Goal: Task Accomplishment & Management: Manage account settings

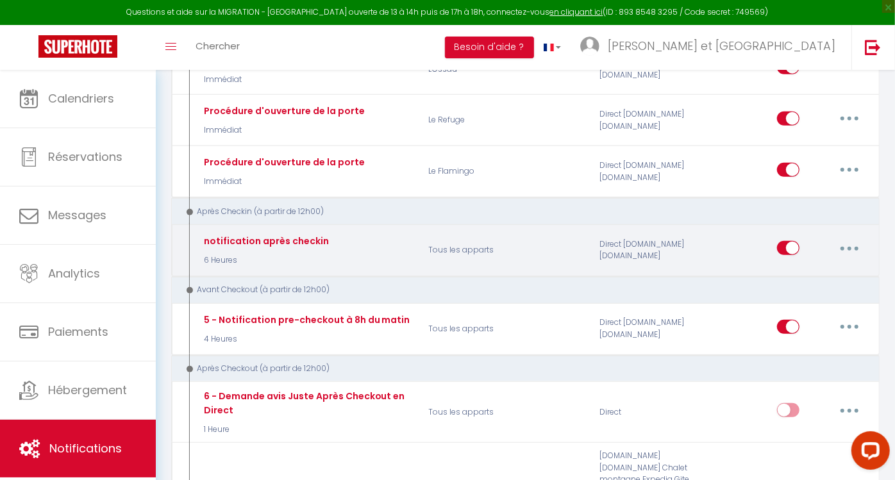
scroll to position [540, 0]
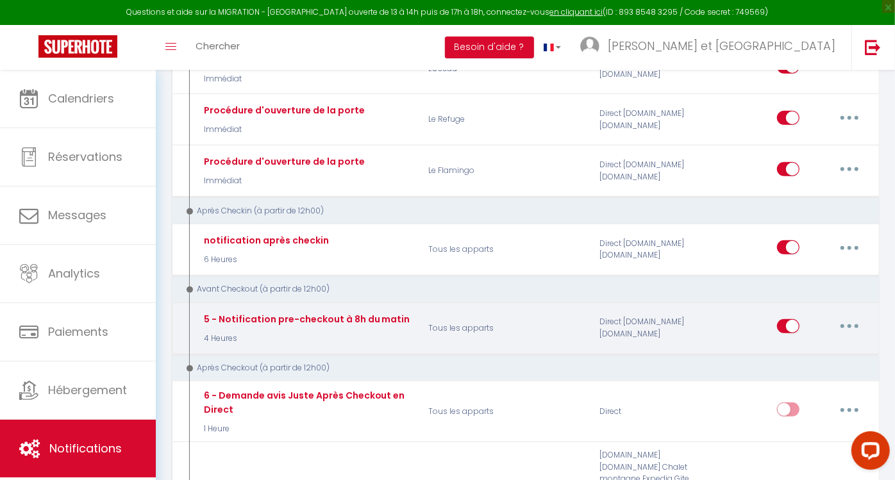
click at [852, 317] on button "button" at bounding box center [849, 326] width 36 height 21
click at [794, 349] on link "Editer" at bounding box center [815, 356] width 95 height 22
type input "5 - Notification pre-checkout à 8h du matin"
select select "4"
select select "4 Heures"
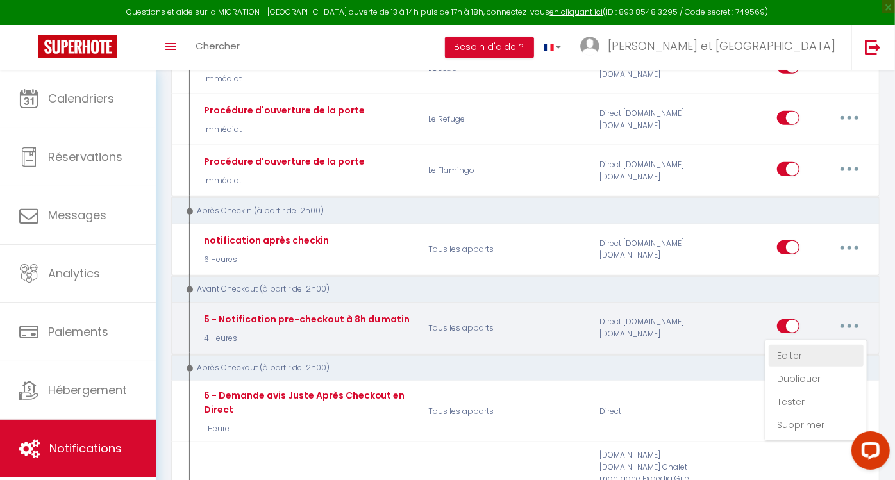
select select "if_booking_is_paid"
checkbox input "true"
checkbox input "false"
radio input "true"
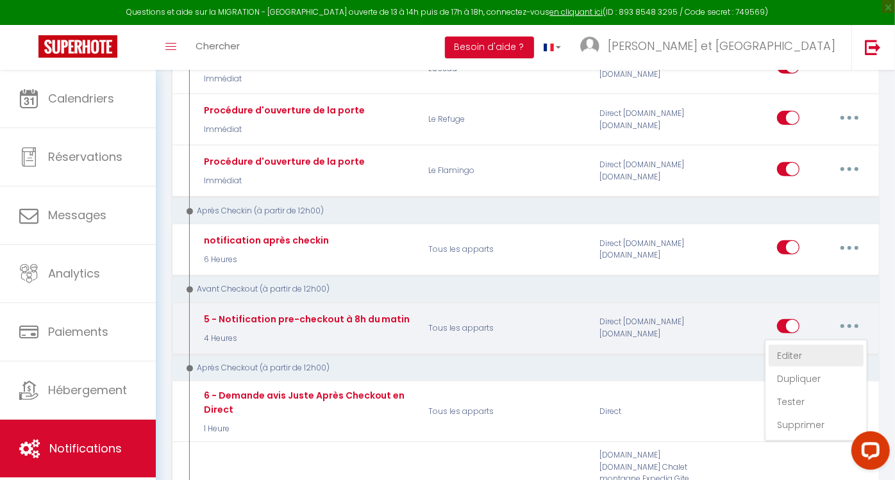
type input "Procédure pour votre départ - [RENTAL:NAME] - [GUEST:FIRST_NAME] [GUEST:NAME]"
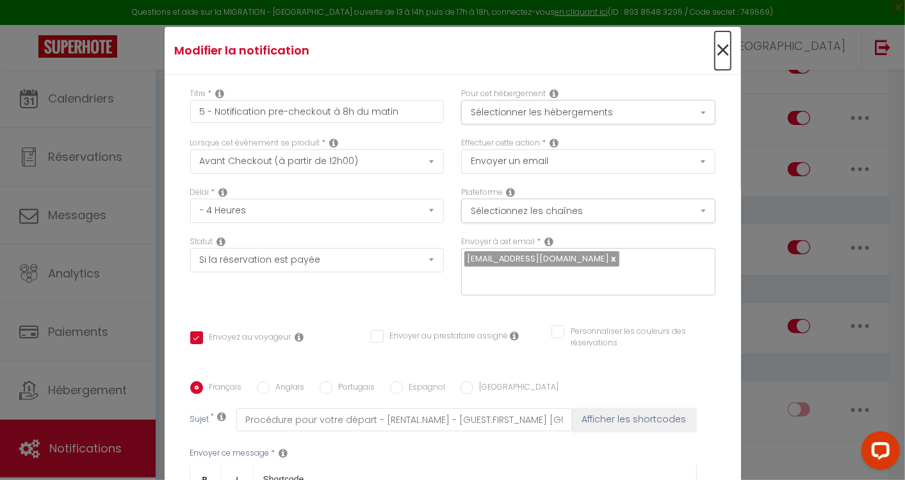
click at [715, 56] on span "×" at bounding box center [723, 50] width 16 height 38
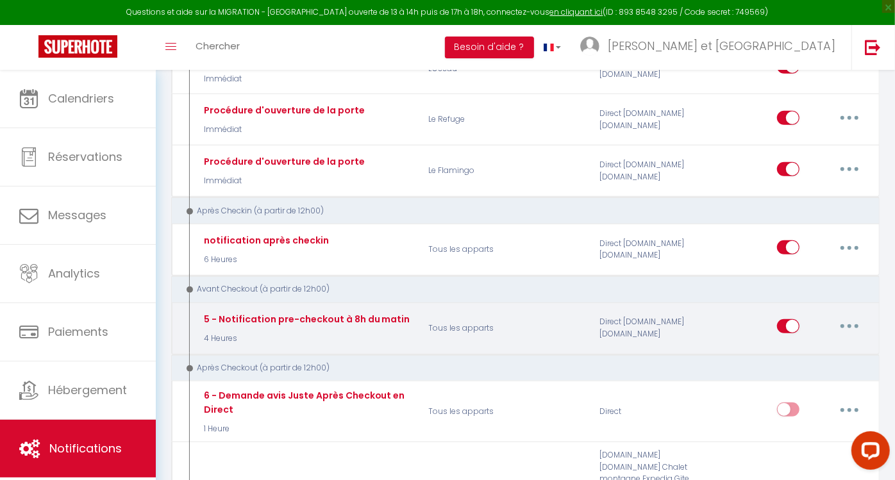
click at [859, 317] on button "button" at bounding box center [849, 326] width 36 height 21
click at [815, 370] on link "Dupliquer" at bounding box center [815, 379] width 95 height 22
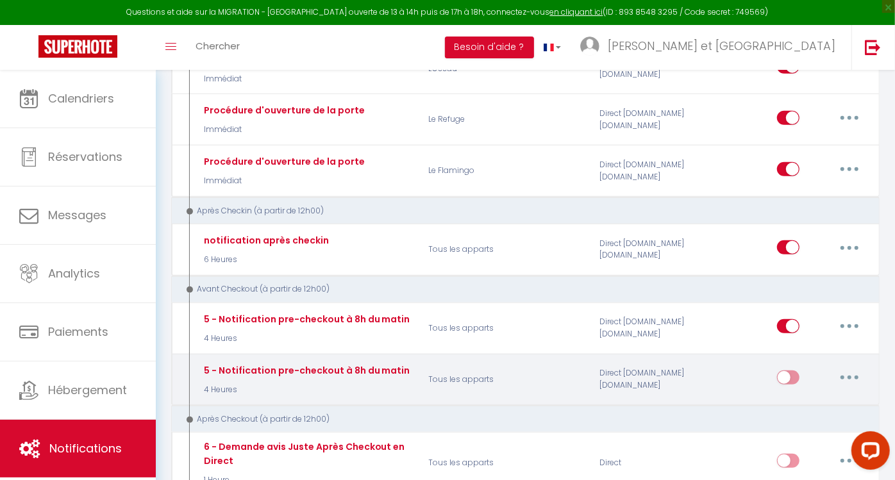
click at [855, 367] on button "button" at bounding box center [849, 377] width 36 height 21
click at [795, 402] on link "Editer" at bounding box center [815, 407] width 95 height 22
type input "5 - Notification pre-checkout à 8h du matin"
select select "4"
select select "4 Heures"
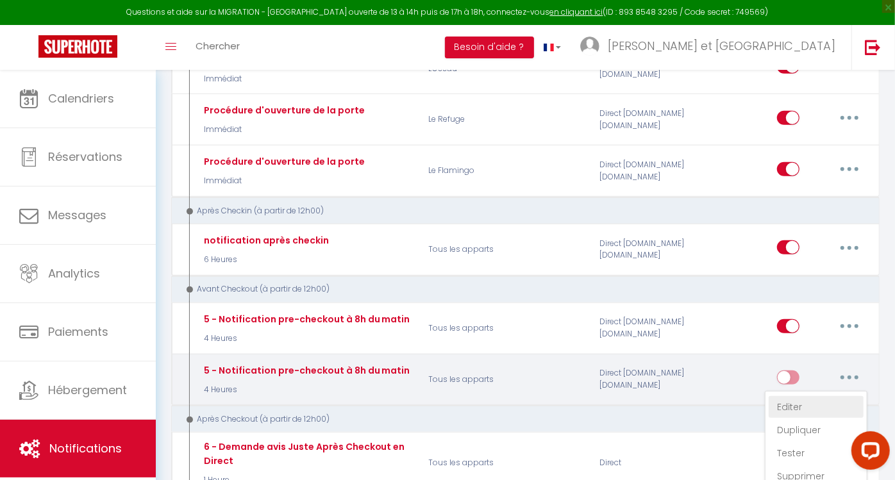
select select "if_booking_is_paid"
checkbox input "true"
checkbox input "false"
radio input "true"
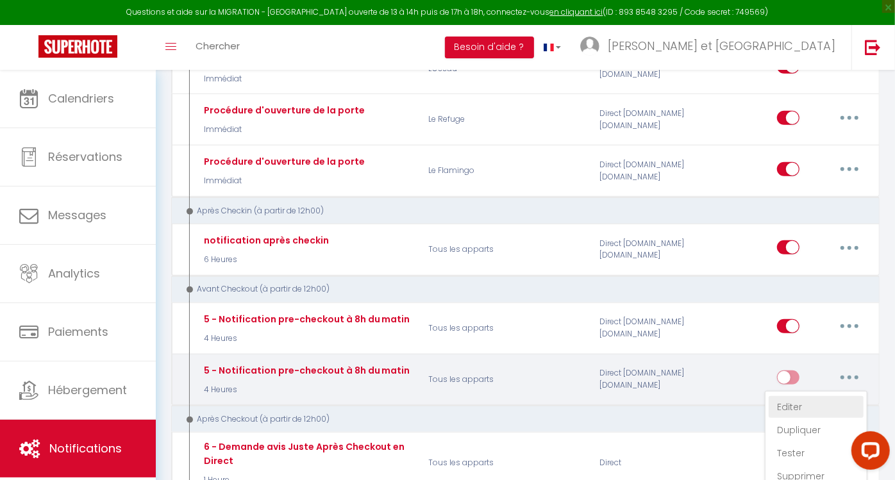
type input "Procédure pour votre départ - [RENTAL:NAME] - [GUEST:FIRST_NAME] [GUEST:NAME]"
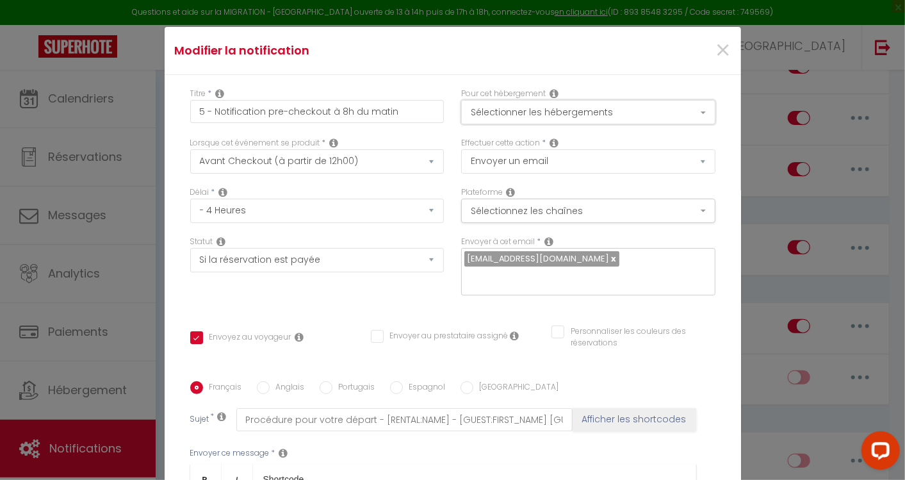
click at [687, 114] on button "Sélectionner les hébergements" at bounding box center [588, 112] width 254 height 24
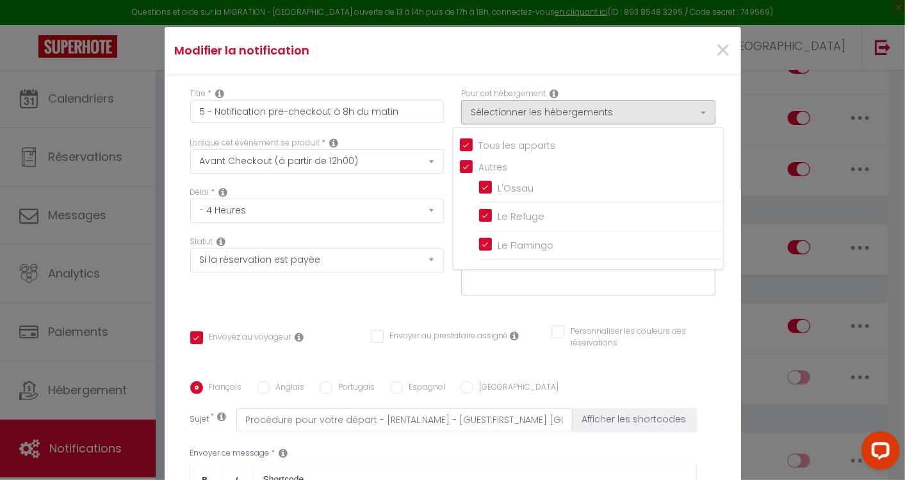
click at [460, 144] on input "Tous les apparts" at bounding box center [591, 144] width 263 height 13
checkbox input "false"
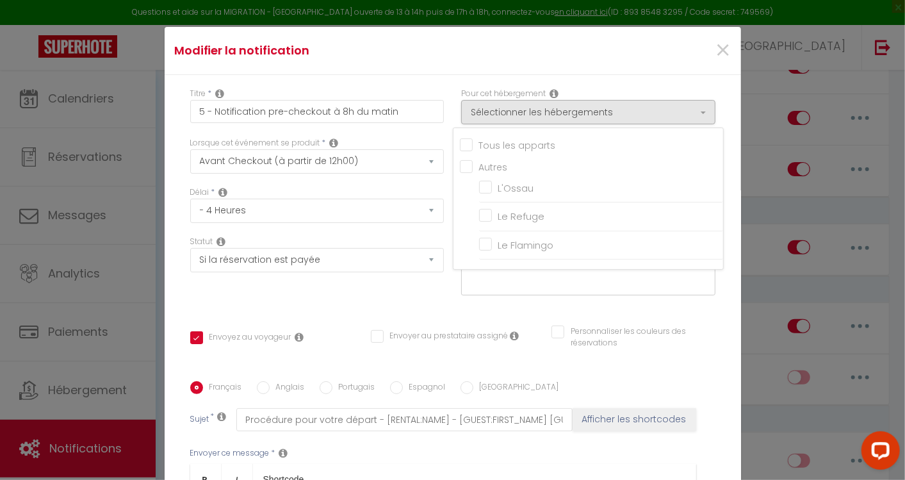
checkbox input "false"
checkbox input "true"
checkbox input "false"
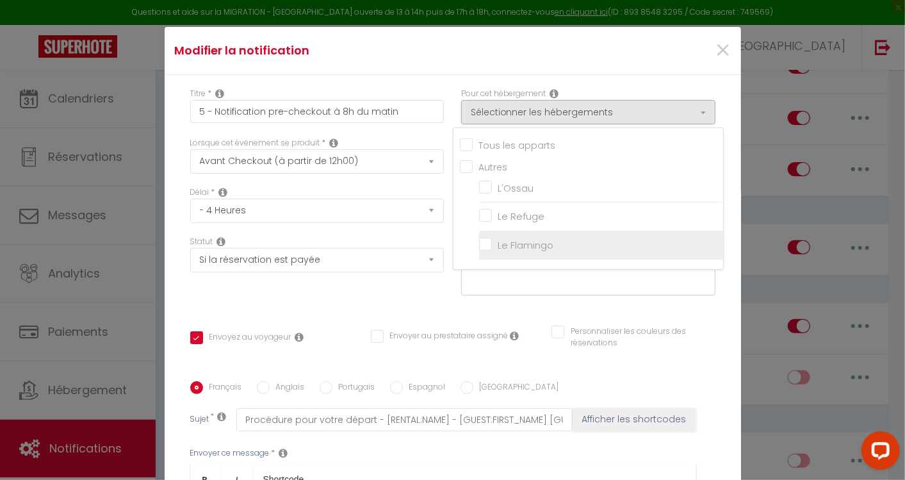
click at [479, 242] on input "Le Flamingo" at bounding box center [601, 244] width 244 height 13
checkbox input "true"
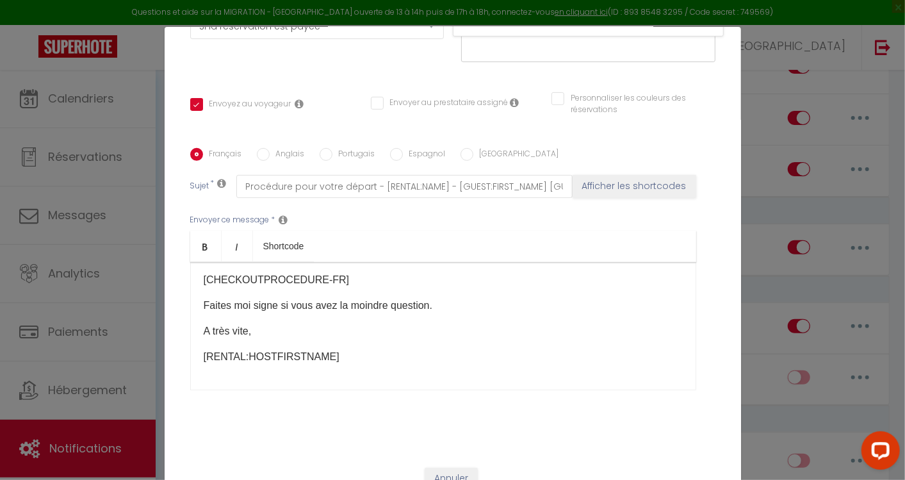
scroll to position [53, 0]
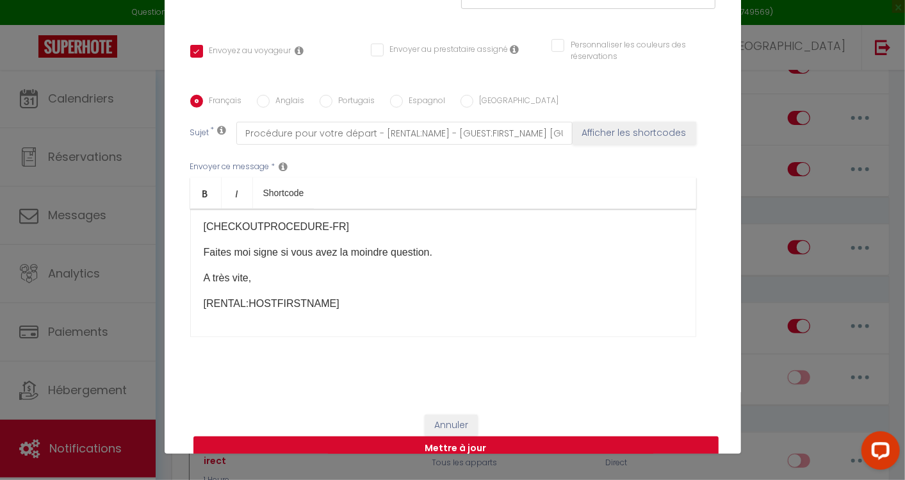
click at [467, 436] on button "Mettre à jour" at bounding box center [456, 448] width 525 height 24
checkbox input "true"
checkbox input "false"
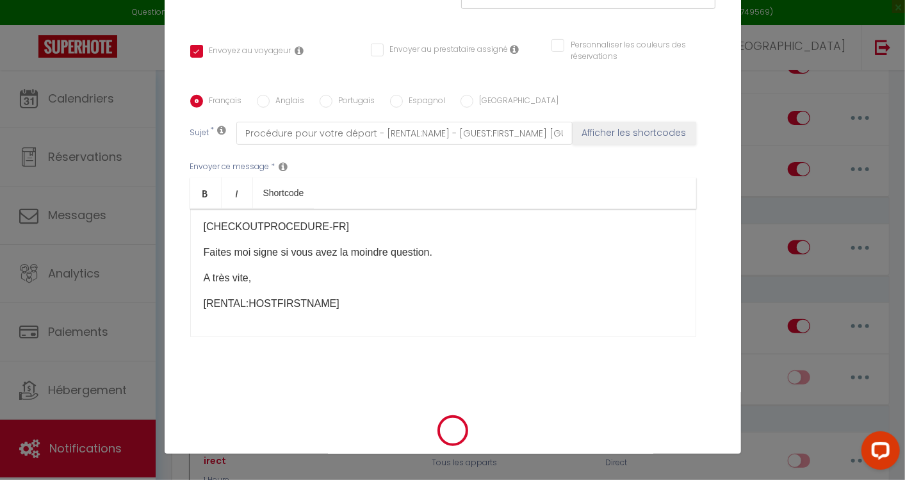
scroll to position [220, 0]
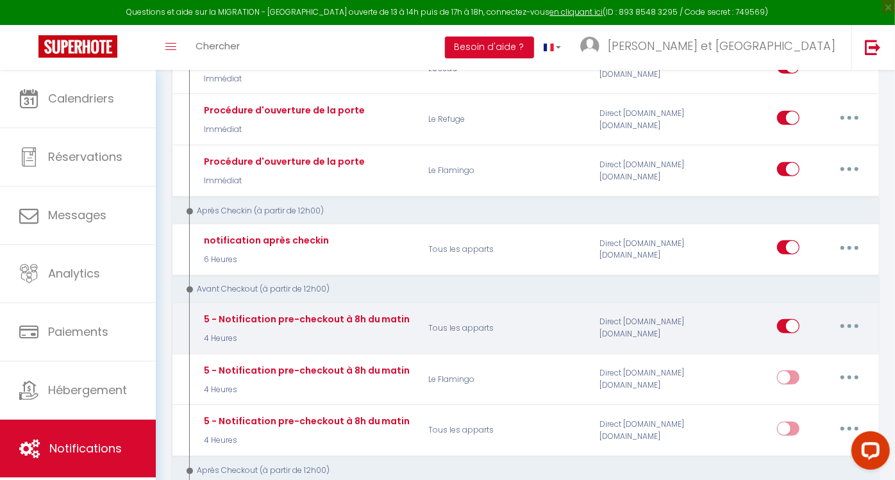
click at [853, 320] on button "button" at bounding box center [849, 326] width 36 height 21
click at [798, 347] on link "Editer" at bounding box center [815, 356] width 95 height 22
type input "5 - Notification pre-checkout à 8h du matin"
select select "4"
select select "4 Heures"
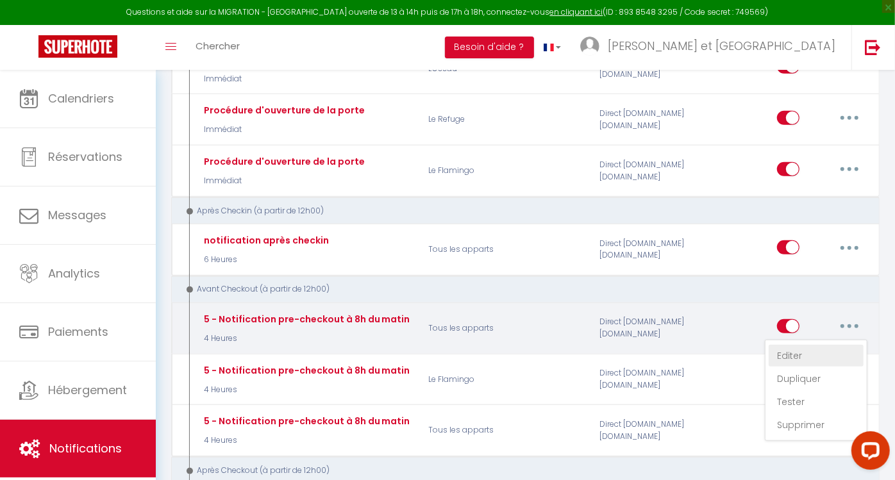
select select "if_booking_is_paid"
checkbox input "true"
checkbox input "false"
radio input "true"
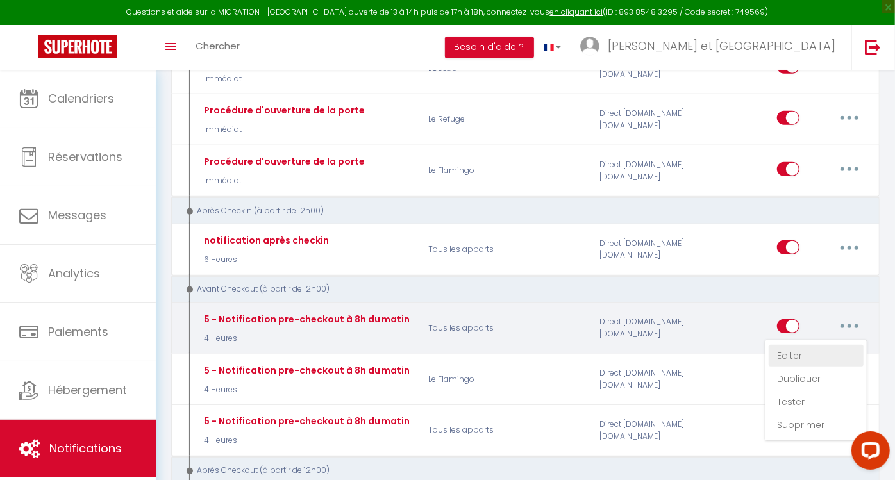
type input "Procédure pour votre départ - [RENTAL:NAME] - [GUEST:FIRST_NAME] [GUEST:NAME]"
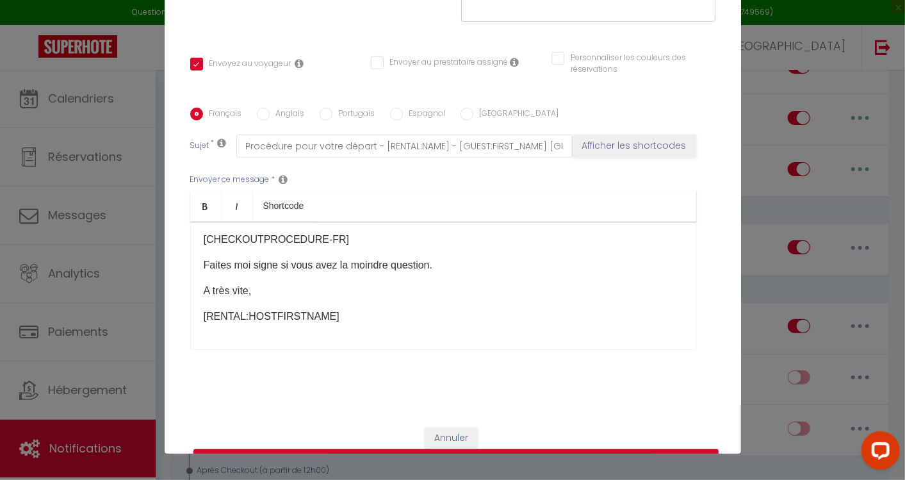
scroll to position [0, 0]
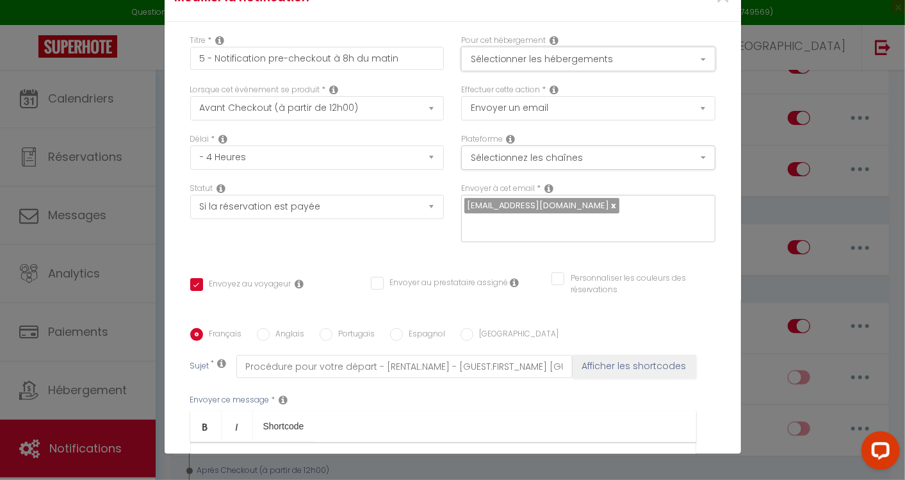
click at [684, 66] on button "Sélectionner les hébergements" at bounding box center [588, 59] width 254 height 24
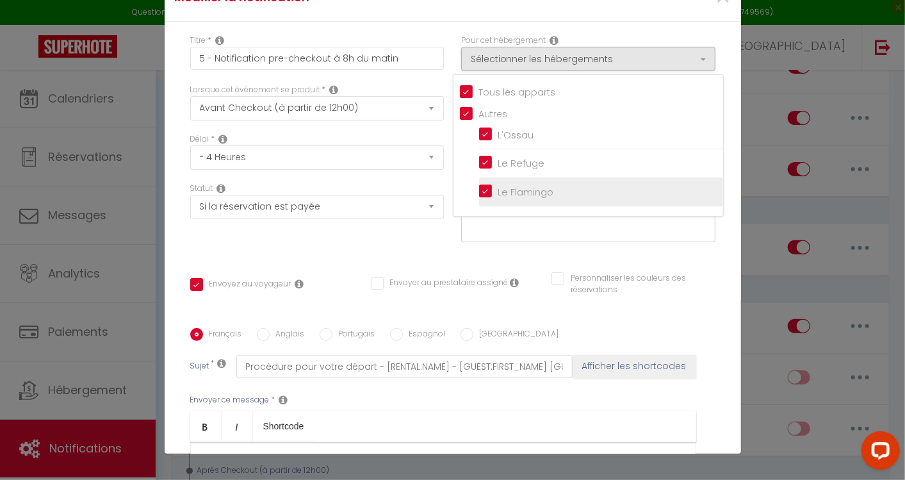
click at [479, 193] on input "Le Flamingo" at bounding box center [601, 191] width 244 height 13
checkbox input "false"
checkbox input "true"
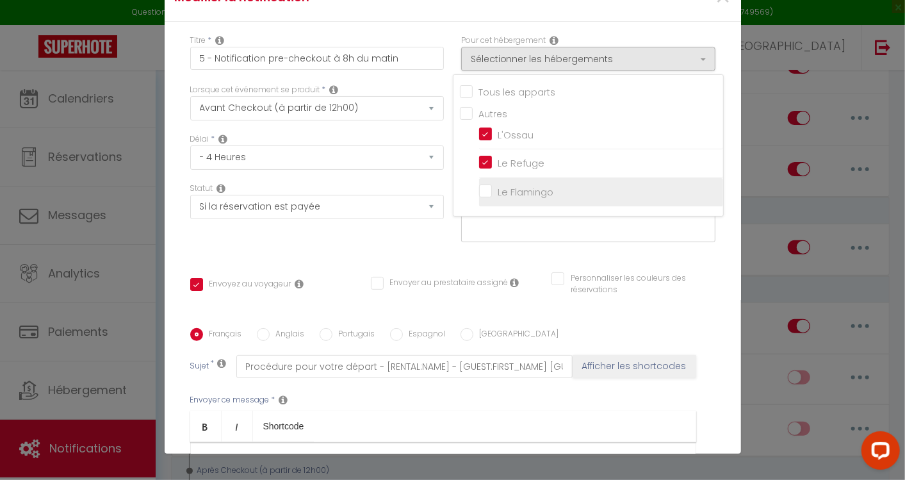
checkbox input "false"
click at [479, 193] on input "Le Flamingo" at bounding box center [601, 191] width 244 height 13
checkbox input "true"
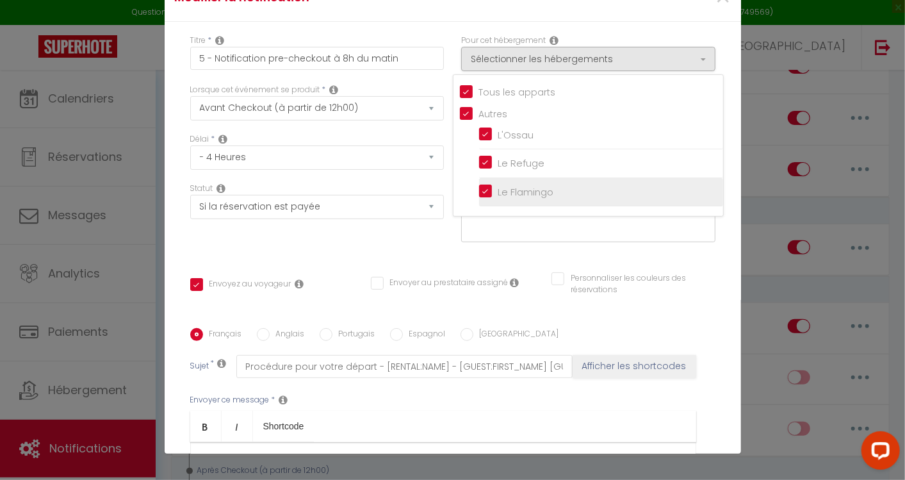
checkbox input "true"
checkbox input "false"
click at [479, 192] on input "Le Flamingo" at bounding box center [601, 191] width 244 height 13
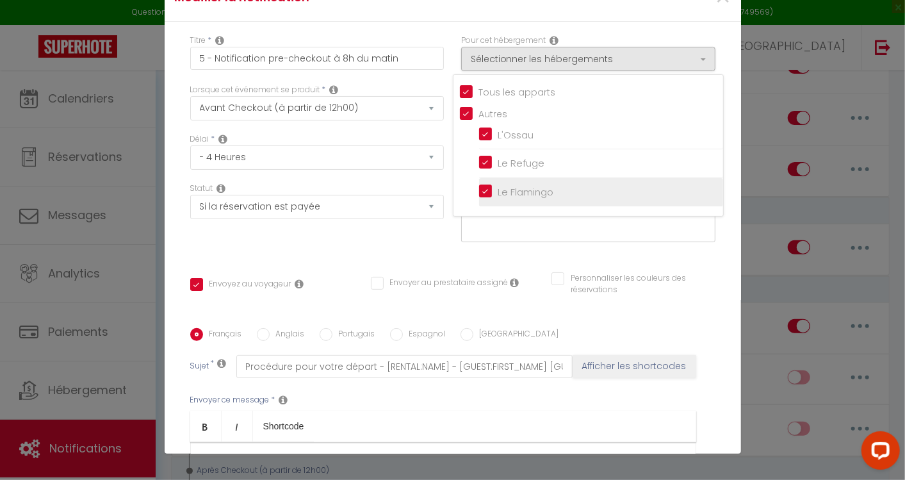
checkbox input "false"
checkbox input "true"
checkbox input "false"
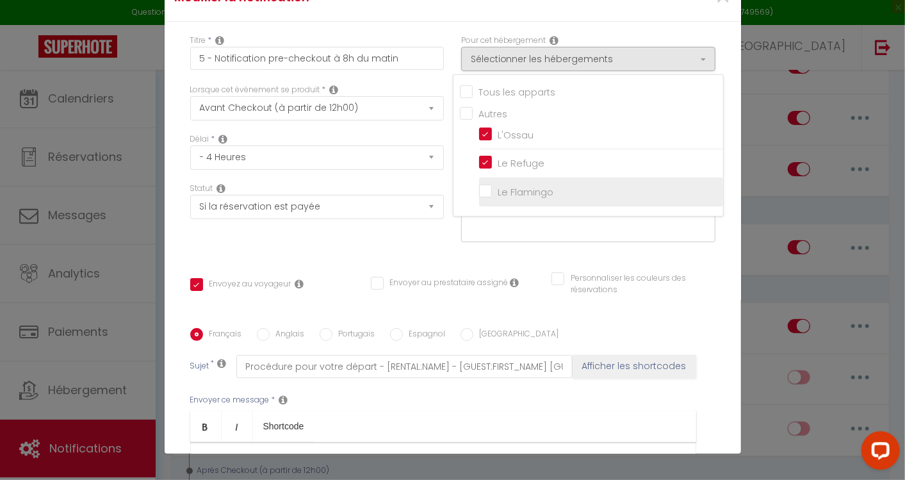
checkbox input "false"
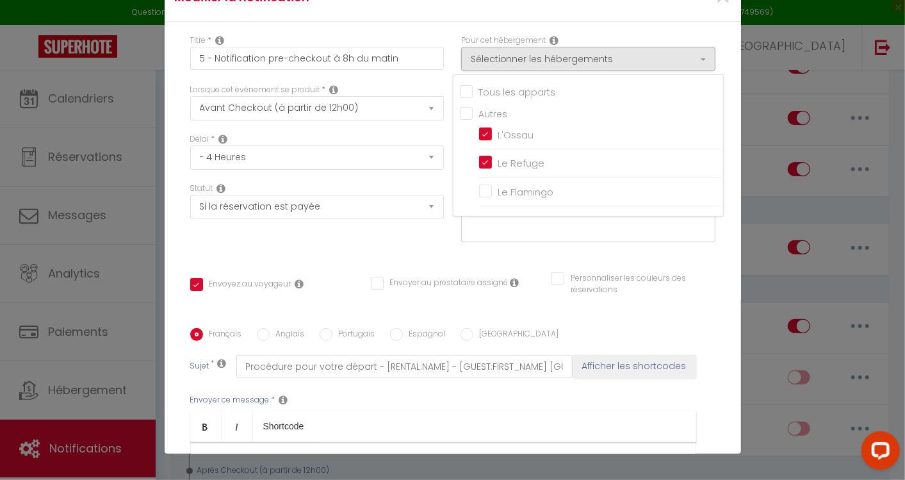
scroll to position [233, 0]
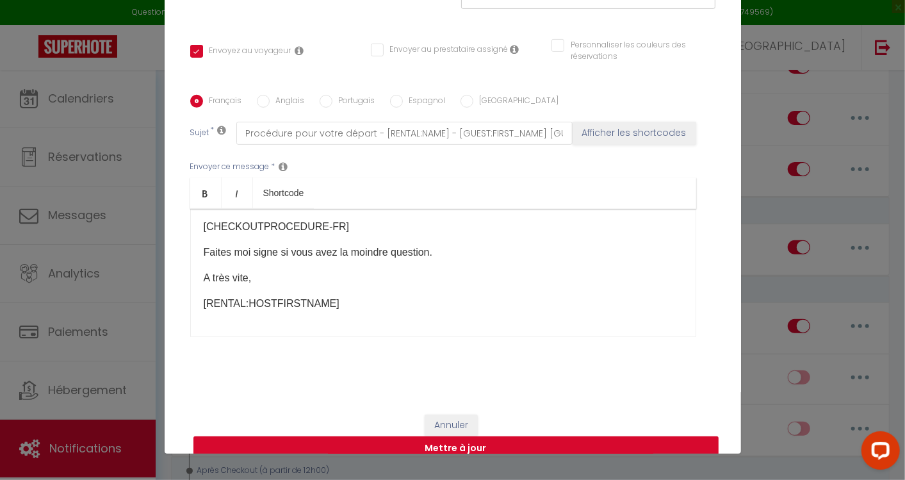
click at [458, 436] on button "Mettre à jour" at bounding box center [456, 448] width 525 height 24
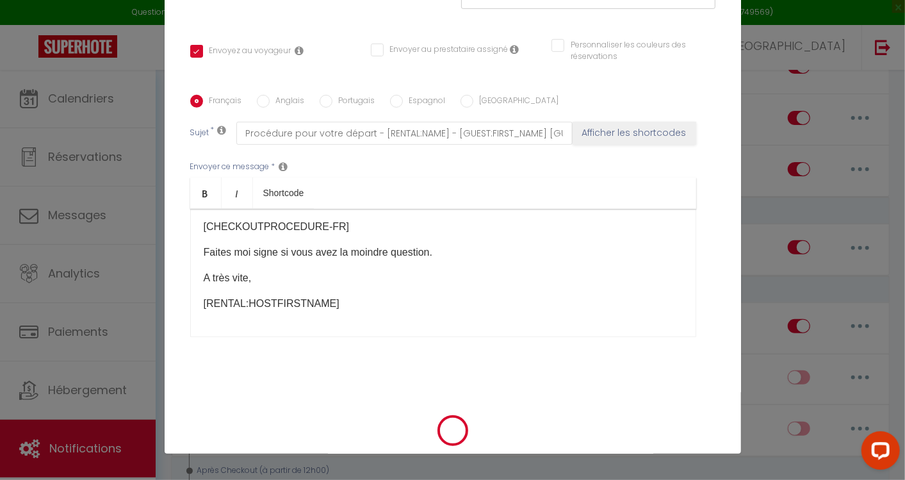
checkbox input "true"
checkbox input "false"
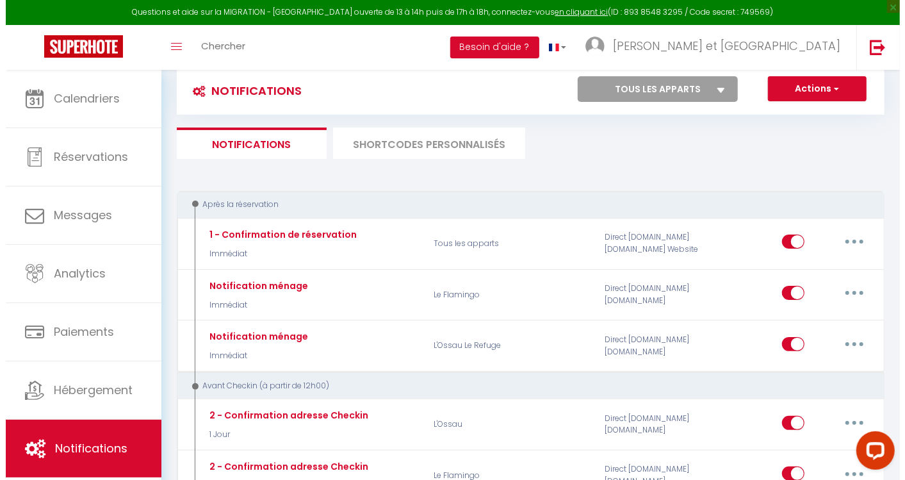
scroll to position [0, 0]
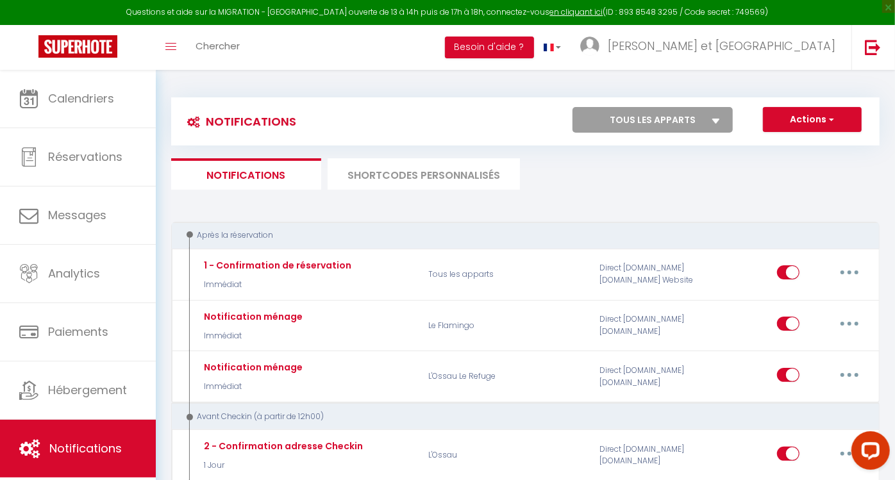
click at [422, 175] on li "SHORTCODES PERSONNALISÉS" at bounding box center [423, 173] width 192 height 31
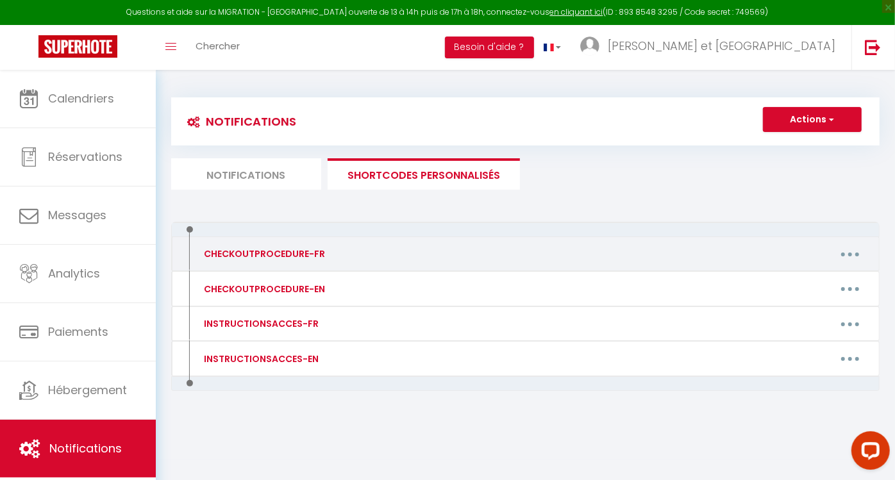
click at [847, 249] on button "button" at bounding box center [850, 254] width 36 height 21
click at [778, 283] on link "Editer" at bounding box center [816, 283] width 95 height 22
type input "CHECKOUTPROCEDURE-FR"
type textarea "1 - Faire la vaisselle, ranger la vaisselle et jeter les poubelles 2 - Rassembl…"
type textarea "1 - Faire la vaisselle, ranger la vaisselle et jeter les poubelles (les bennes …"
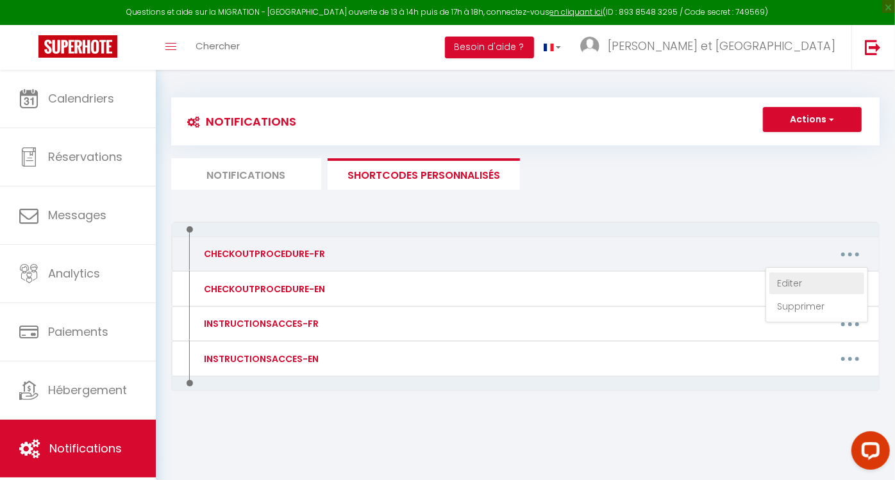
type textarea "1 - Faire la vaisselle, ranger la vaisselle et jeter les poubelles (les bennes …"
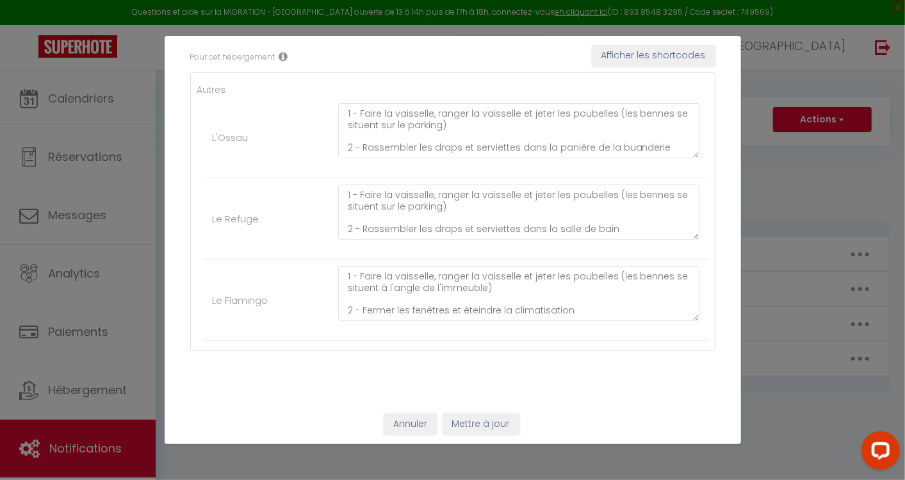
scroll to position [1, 0]
click at [524, 291] on textarea "1 - Faire la vaisselle, ranger la vaisselle et jeter les poubelles (les bennes …" at bounding box center [519, 293] width 362 height 55
click at [349, 306] on textarea "1 - Faire la vaisselle, ranger la vaisselle et jeter les poubelles (les bennes …" at bounding box center [519, 293] width 362 height 55
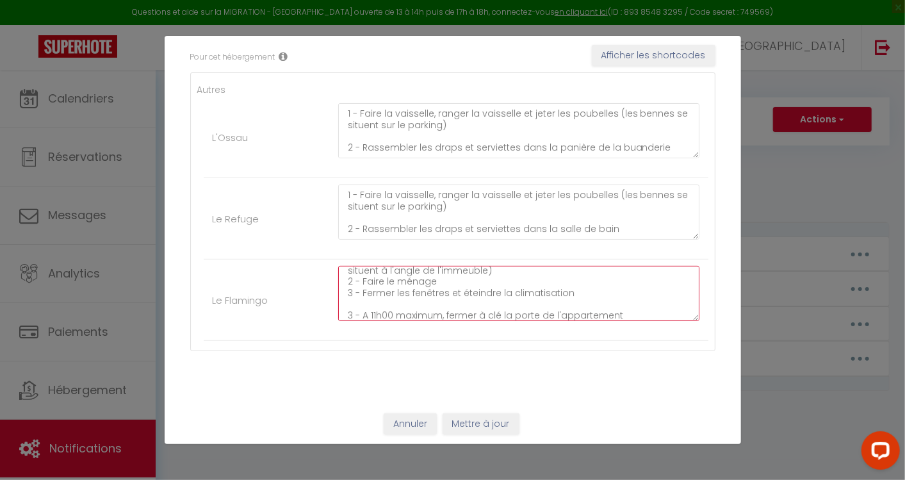
scroll to position [22, 0]
click at [349, 309] on textarea "1 - Faire la vaisselle, ranger la vaisselle et jeter les poubelles (les bennes …" at bounding box center [519, 293] width 362 height 55
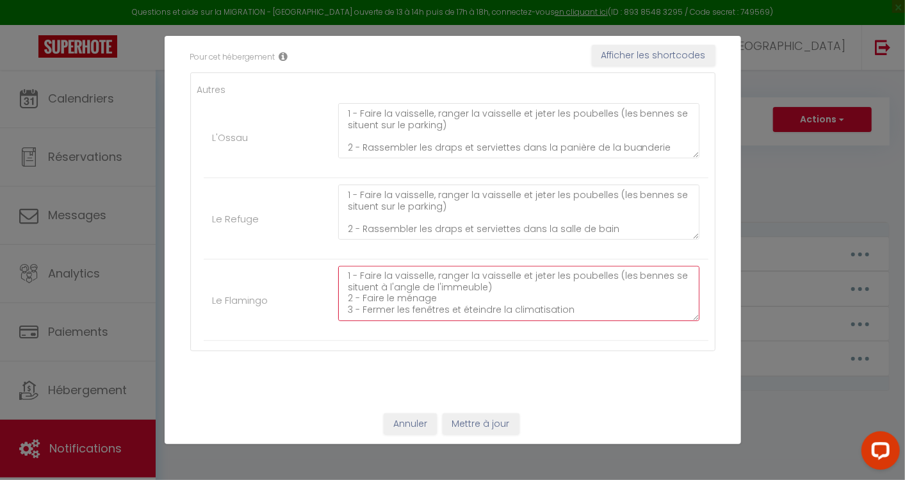
scroll to position [0, 0]
click at [458, 302] on textarea "1 - Faire la vaisselle, ranger la vaisselle et jeter les poubelles (les bennes …" at bounding box center [519, 293] width 362 height 55
click at [456, 298] on textarea "1 - Faire la vaisselle, ranger la vaisselle et jeter les poubelles (les bennes …" at bounding box center [519, 293] width 362 height 55
click at [558, 298] on textarea "1 - Faire la vaisselle, ranger la vaisselle et jeter les poubelles (les bennes …" at bounding box center [519, 293] width 362 height 55
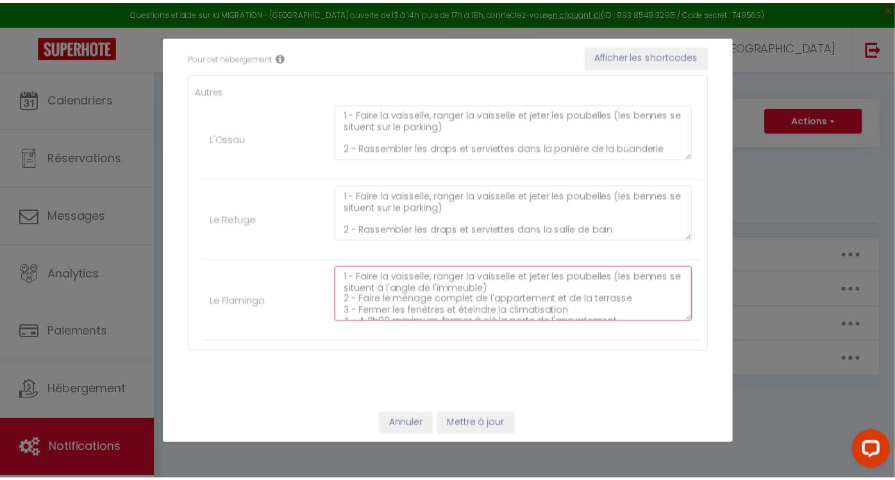
scroll to position [11, 0]
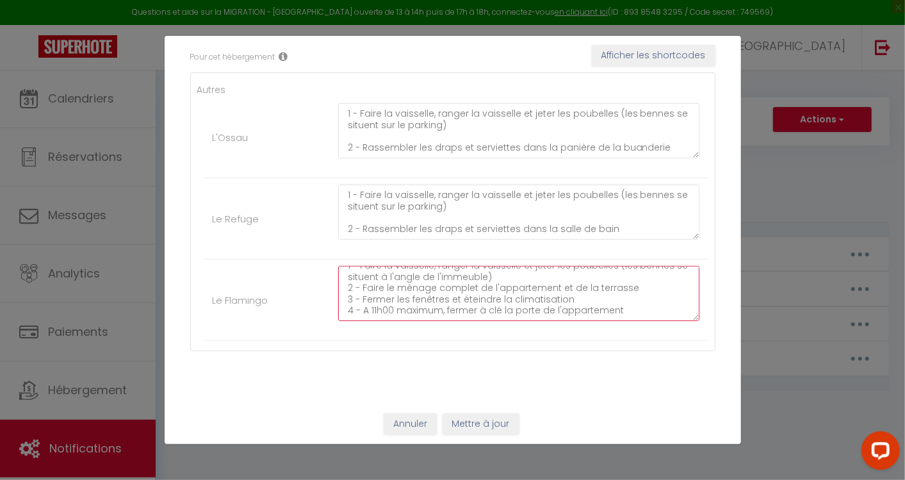
type textarea "1 - Faire la vaisselle, ranger la vaisselle et jeter les poubelles (les bennes …"
click at [486, 416] on button "Mettre à jour" at bounding box center [481, 424] width 77 height 22
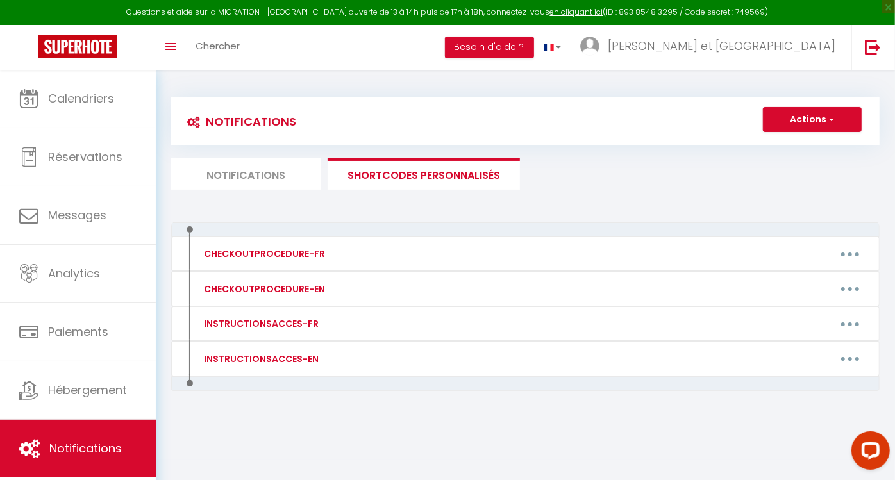
click at [263, 172] on li "Notifications" at bounding box center [246, 173] width 150 height 31
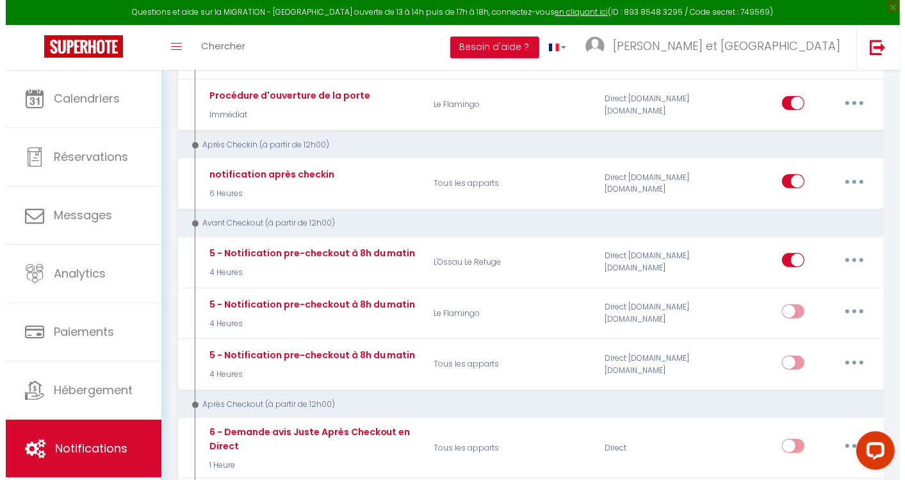
scroll to position [608, 0]
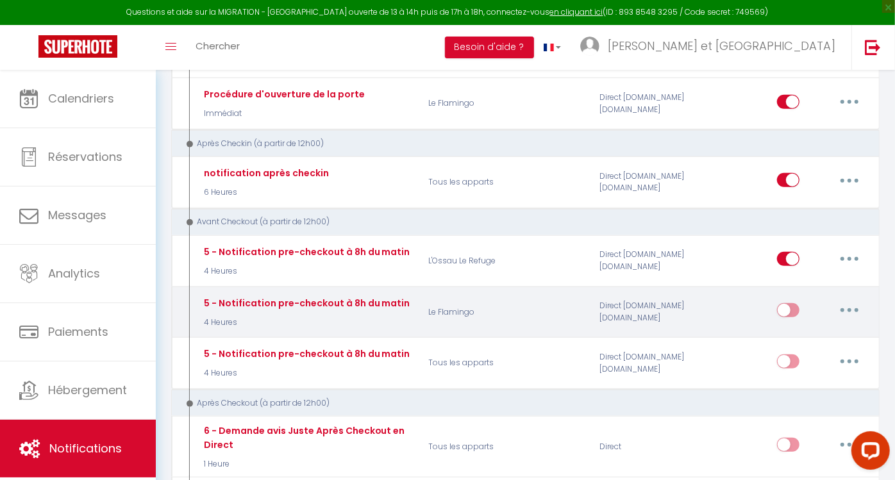
click at [847, 302] on button "button" at bounding box center [849, 310] width 36 height 21
click at [795, 399] on link "Supprimer" at bounding box center [815, 409] width 95 height 22
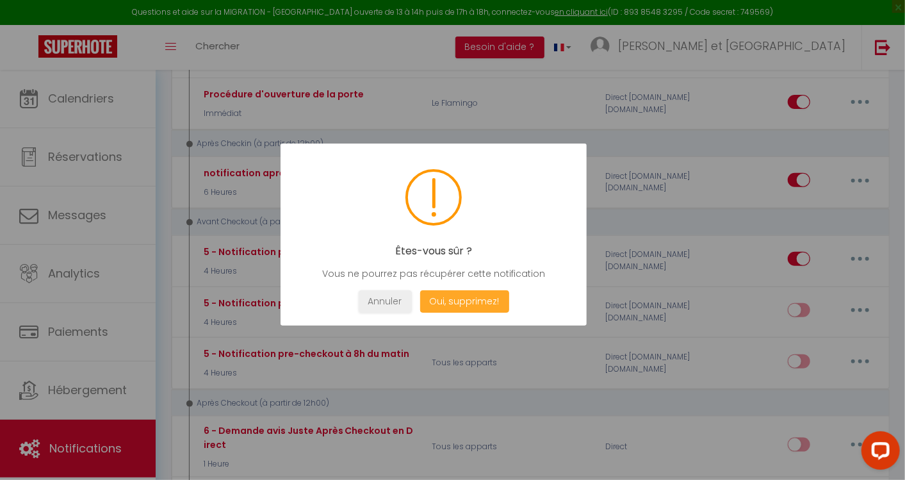
click at [484, 303] on button "Oui, supprimez!" at bounding box center [464, 301] width 89 height 22
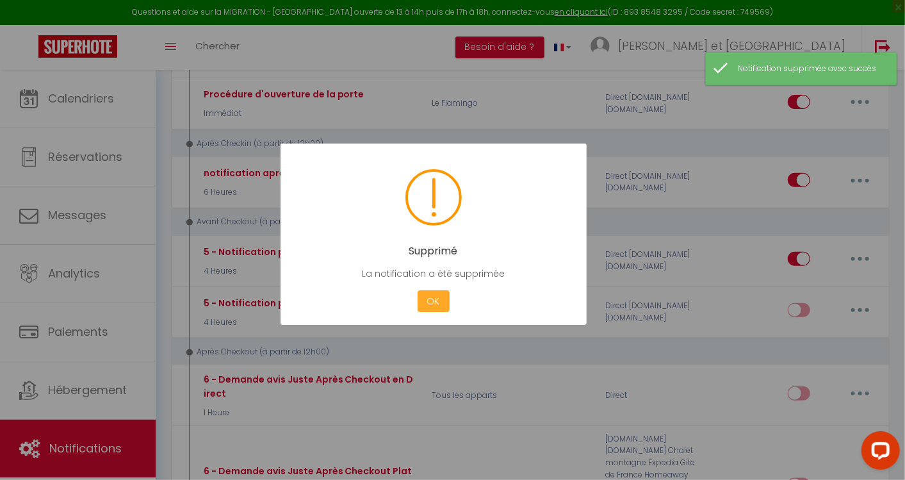
click at [424, 301] on button "OK" at bounding box center [434, 301] width 32 height 22
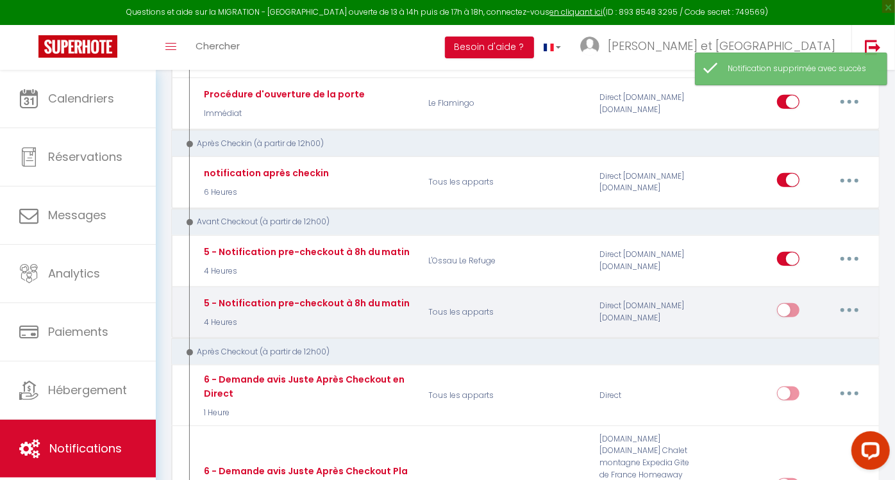
click at [853, 300] on button "button" at bounding box center [849, 310] width 36 height 21
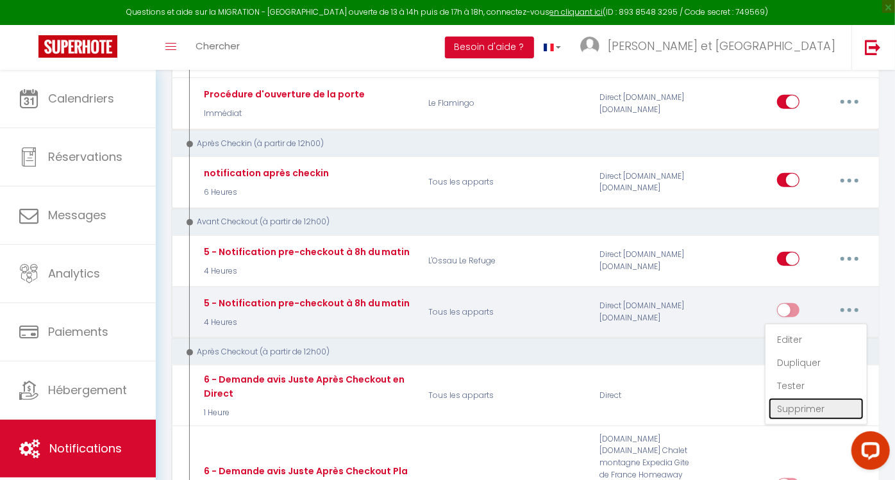
click at [795, 398] on link "Supprimer" at bounding box center [815, 409] width 95 height 22
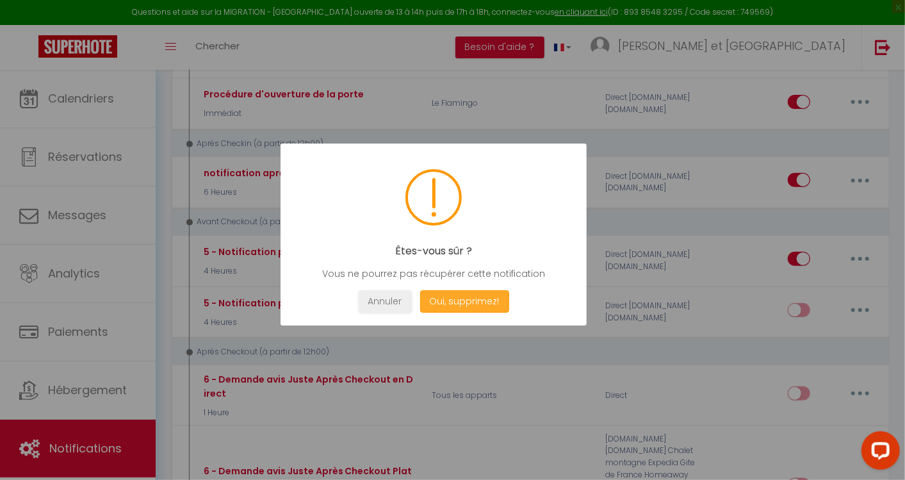
click at [484, 296] on button "Oui, supprimez!" at bounding box center [464, 301] width 89 height 22
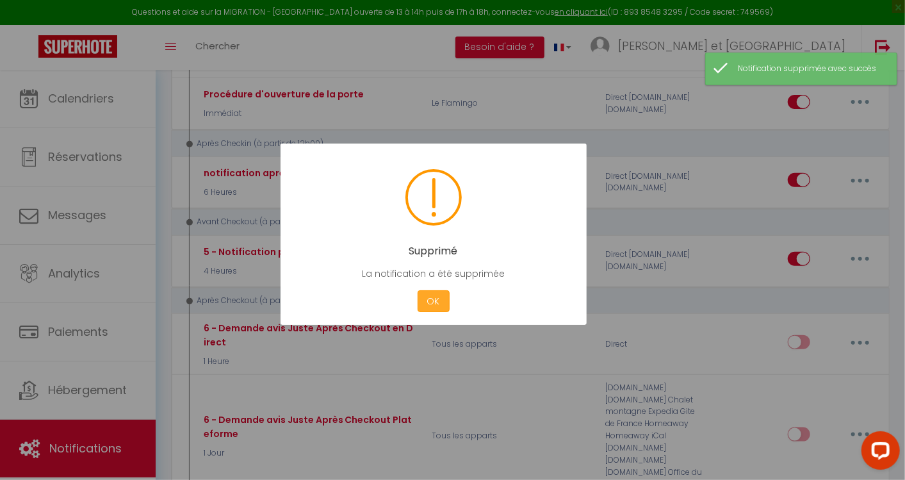
click at [438, 298] on button "OK" at bounding box center [434, 301] width 32 height 22
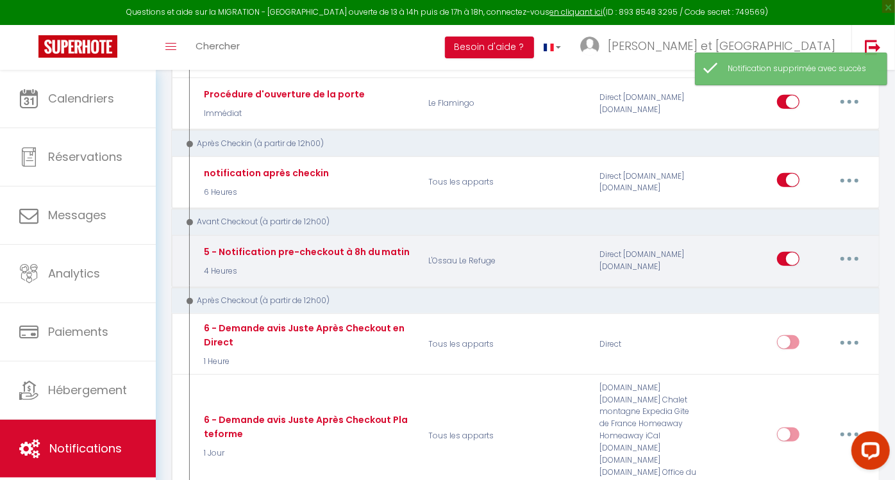
click at [852, 254] on button "button" at bounding box center [849, 259] width 36 height 21
click at [792, 279] on link "Editer" at bounding box center [815, 288] width 95 height 22
type input "5 - Notification pre-checkout à 8h du matin"
checkbox input "false"
select select "4"
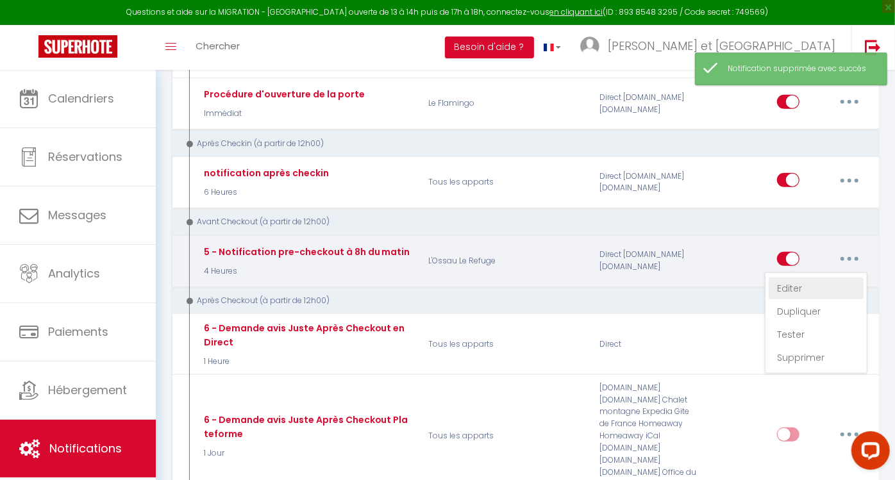
select select "4 Heures"
select select "if_booking_is_paid"
checkbox input "true"
checkbox input "false"
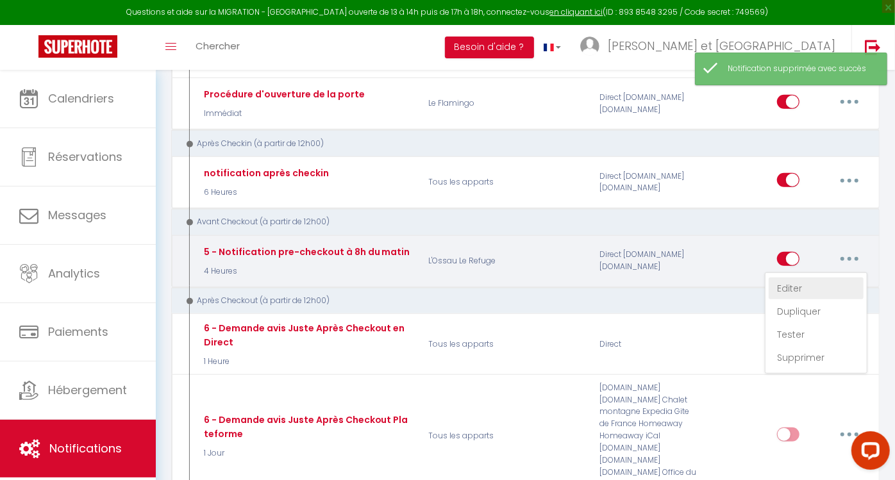
radio input "true"
type input "Procédure pour votre départ - [RENTAL:NAME] - [GUEST:FIRST_NAME] [GUEST:NAME]"
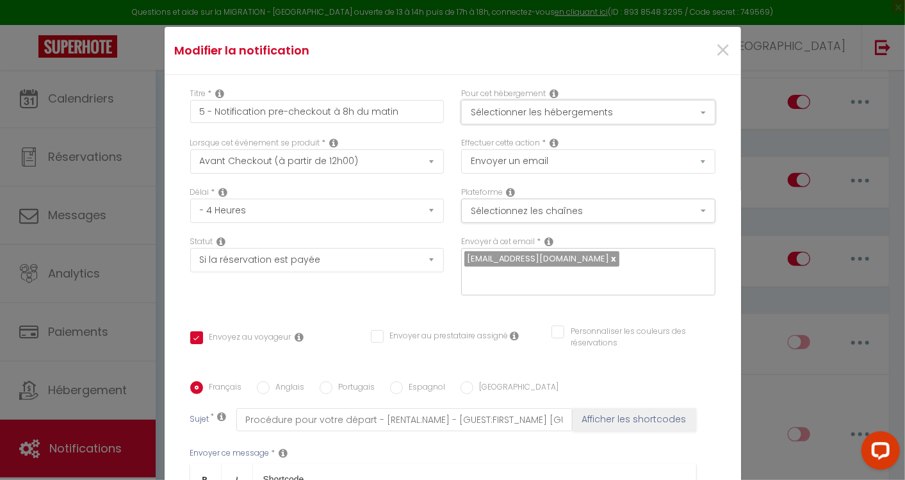
click at [676, 114] on button "Sélectionner les hébergements" at bounding box center [588, 112] width 254 height 24
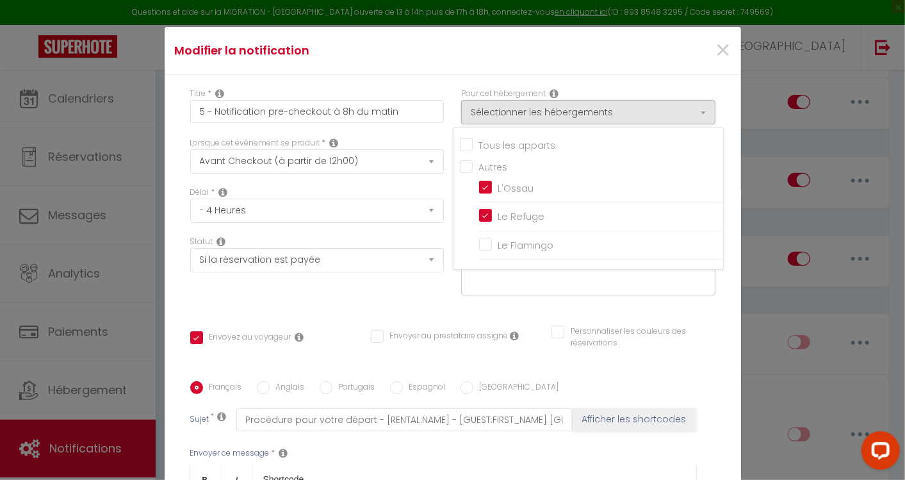
click at [460, 139] on input "Tous les apparts" at bounding box center [591, 144] width 263 height 13
checkbox input "true"
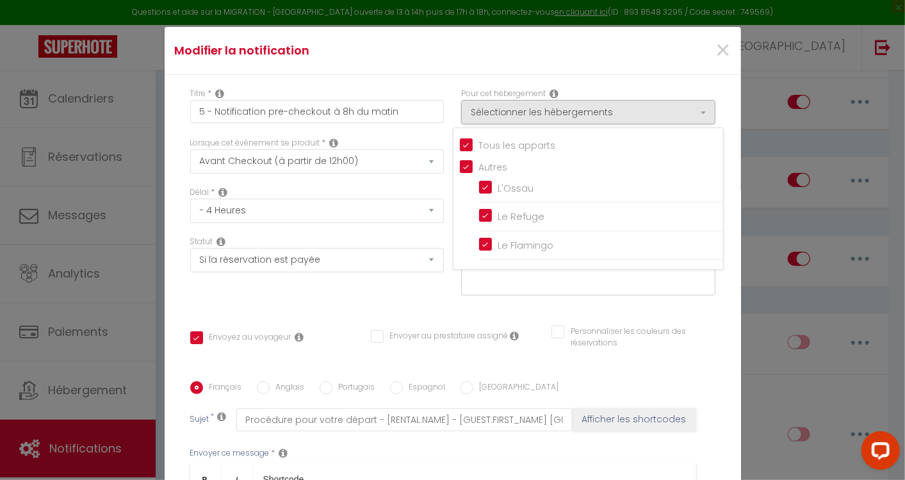
checkbox input "false"
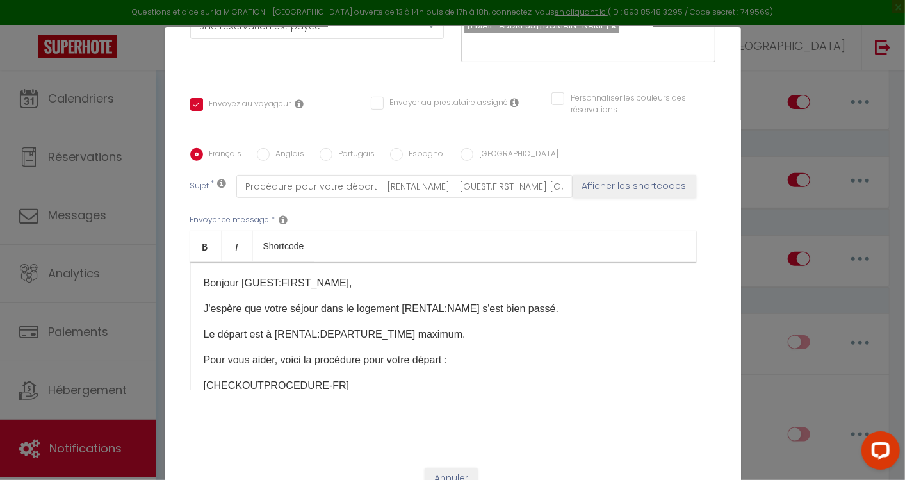
scroll to position [53, 0]
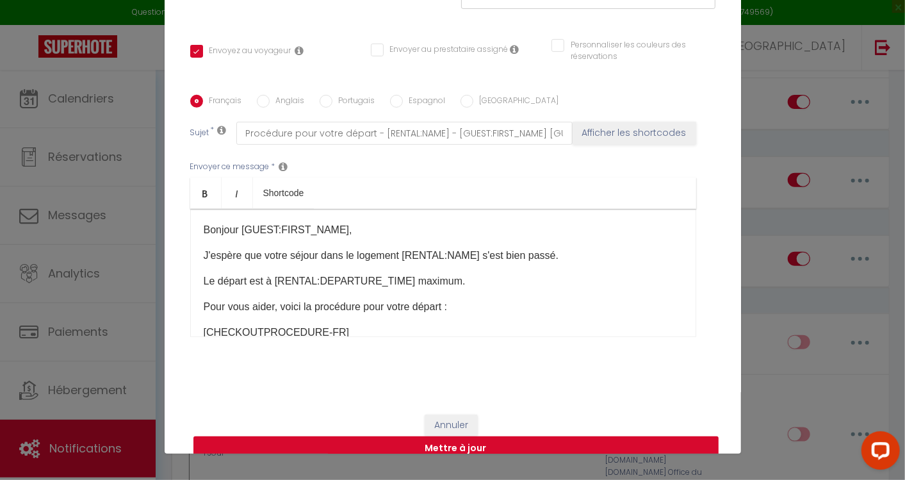
click at [492, 436] on button "Mettre à jour" at bounding box center [456, 448] width 525 height 24
checkbox input "true"
checkbox input "false"
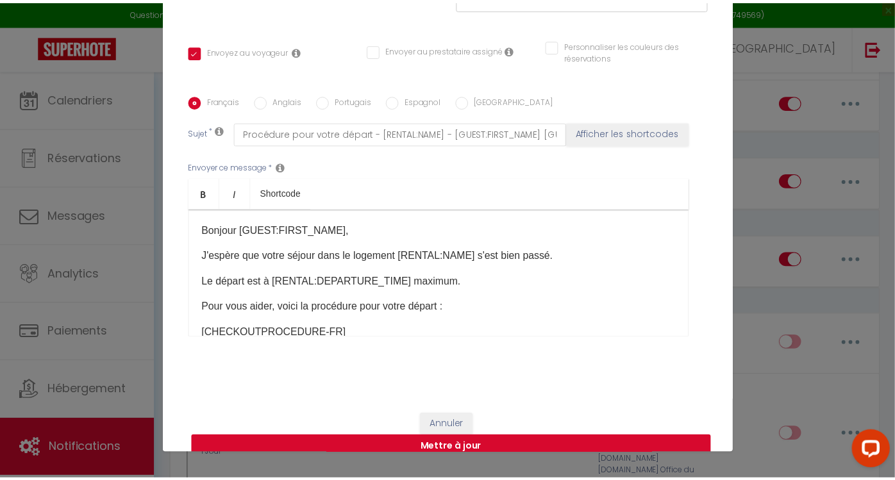
scroll to position [220, 0]
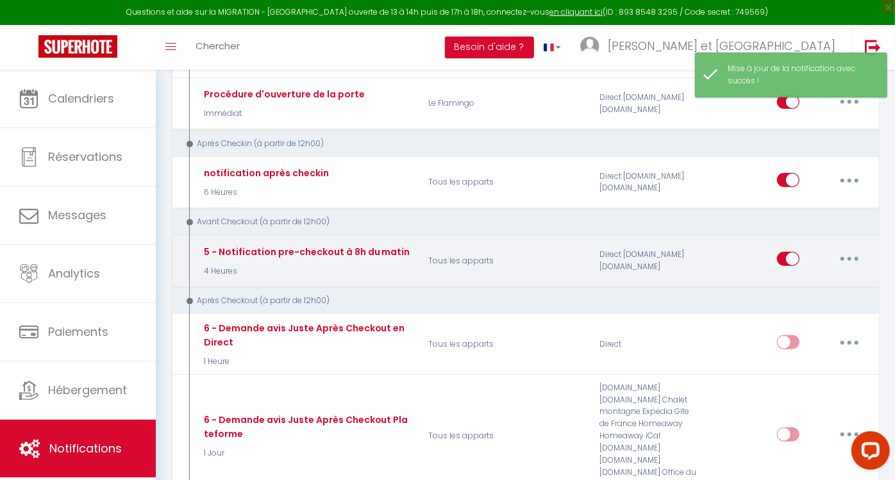
click at [851, 258] on button "button" at bounding box center [849, 259] width 36 height 21
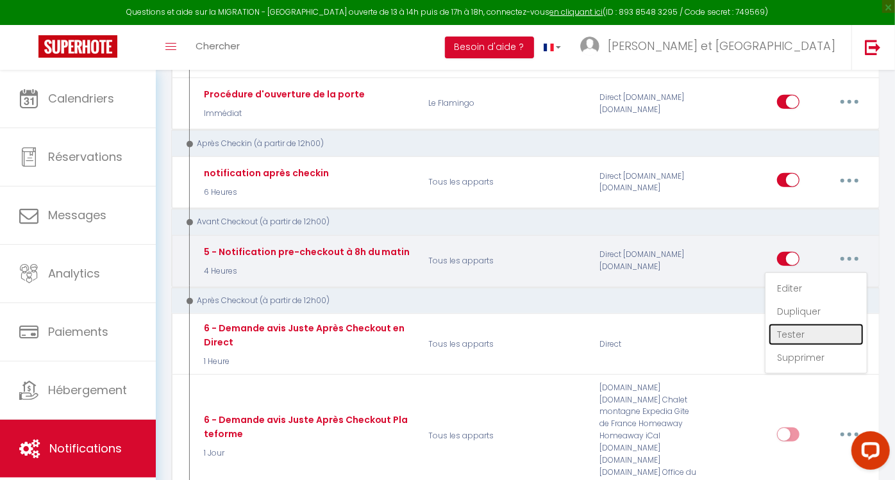
click at [793, 328] on link "Tester" at bounding box center [815, 335] width 95 height 22
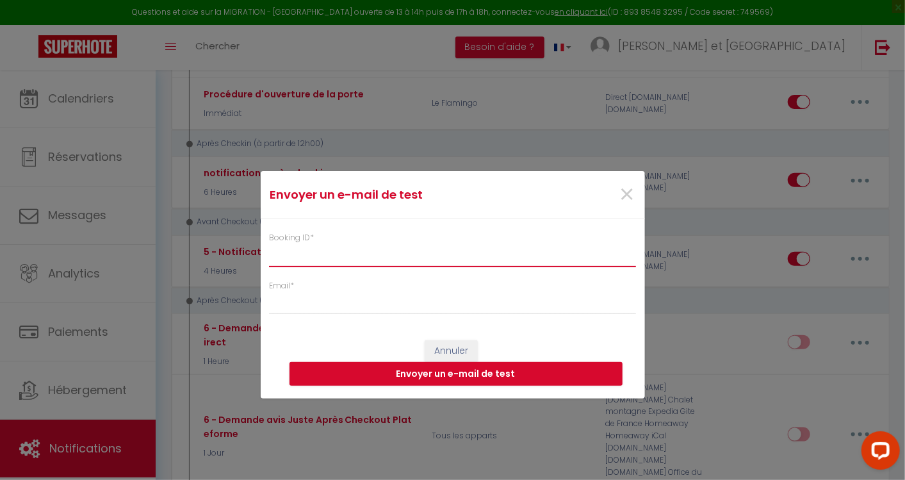
click at [393, 255] on input "Booking ID *" at bounding box center [453, 255] width 368 height 23
type input "6005225"
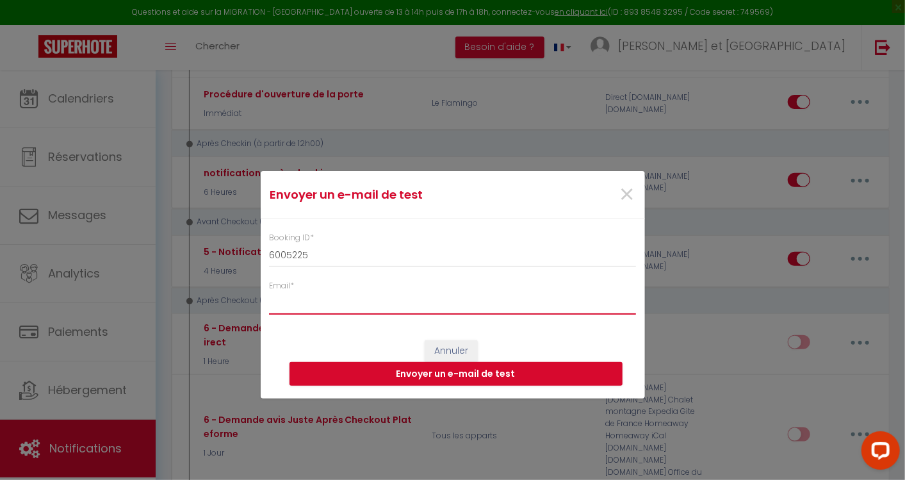
click at [367, 301] on input "Email *" at bounding box center [453, 303] width 368 height 23
type input "[EMAIL_ADDRESS][DOMAIN_NAME]"
click at [542, 368] on button "Envoyer un e-mail de test" at bounding box center [456, 374] width 333 height 24
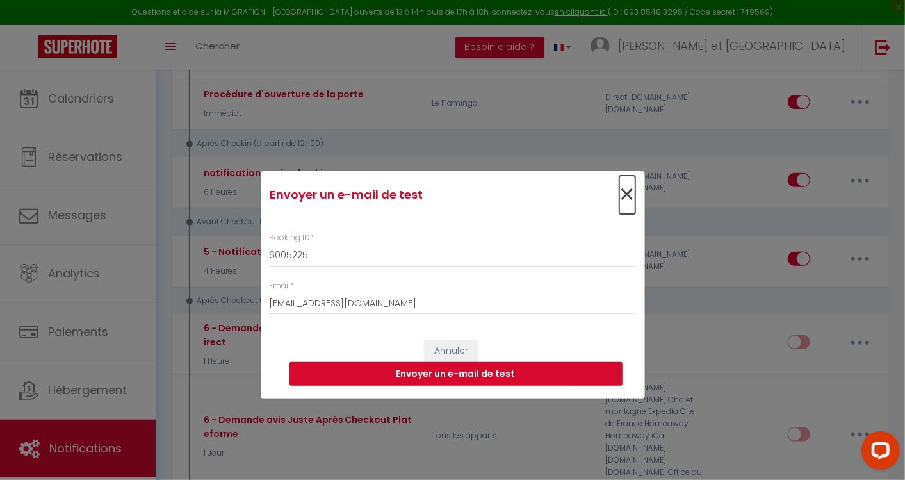
click at [628, 195] on span "×" at bounding box center [628, 195] width 16 height 38
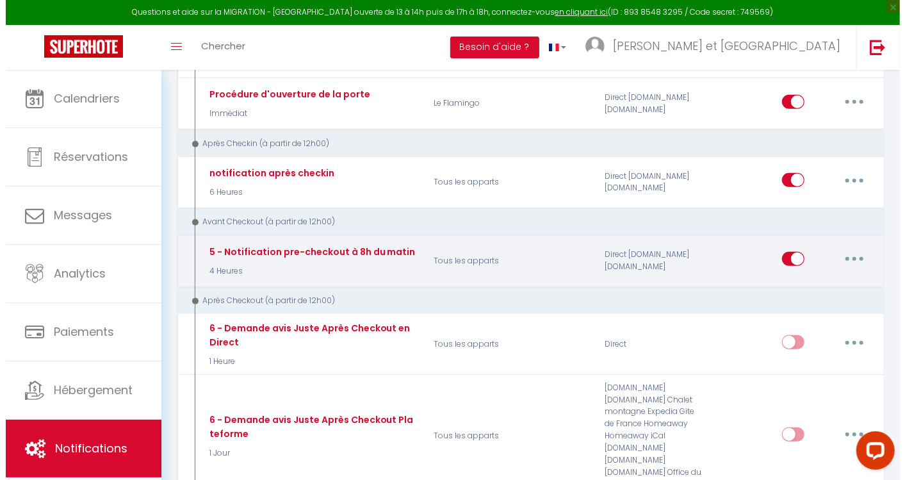
scroll to position [586, 0]
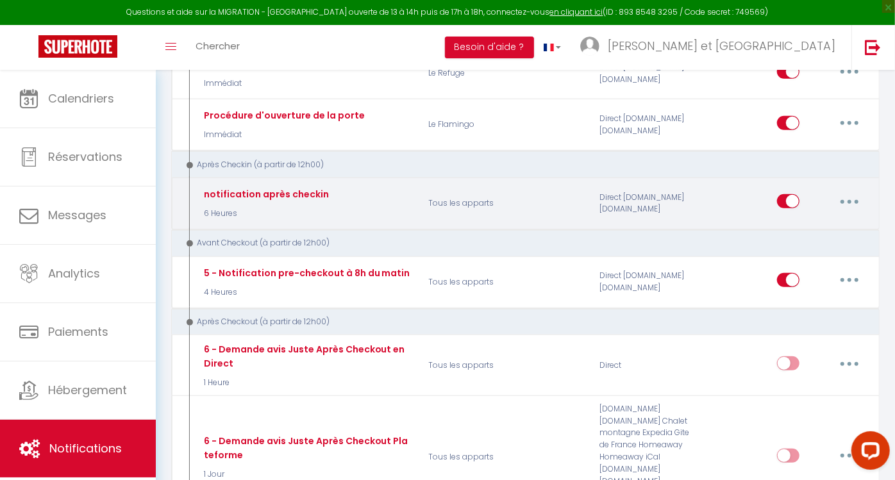
click at [859, 193] on button "button" at bounding box center [849, 201] width 36 height 21
click at [795, 228] on link "Editer" at bounding box center [815, 231] width 95 height 22
type input "notification après checkin"
select select "3"
select select "6 Heures"
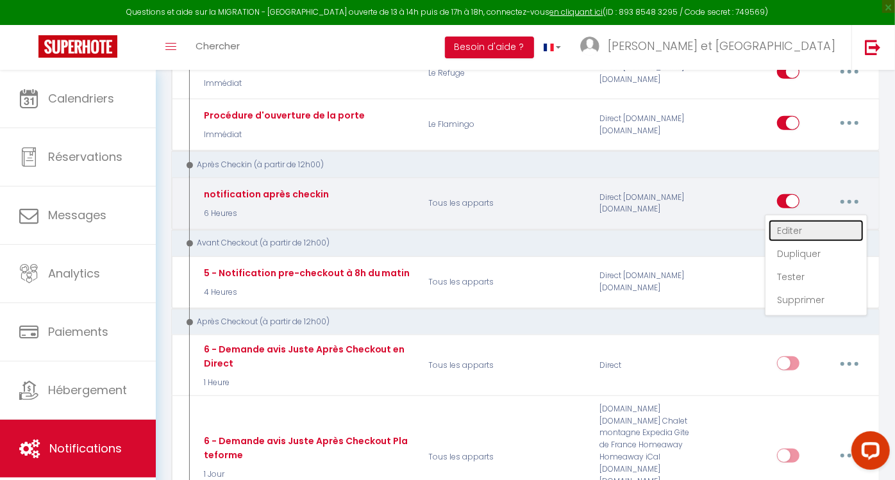
select select
checkbox input "true"
checkbox input "false"
radio input "true"
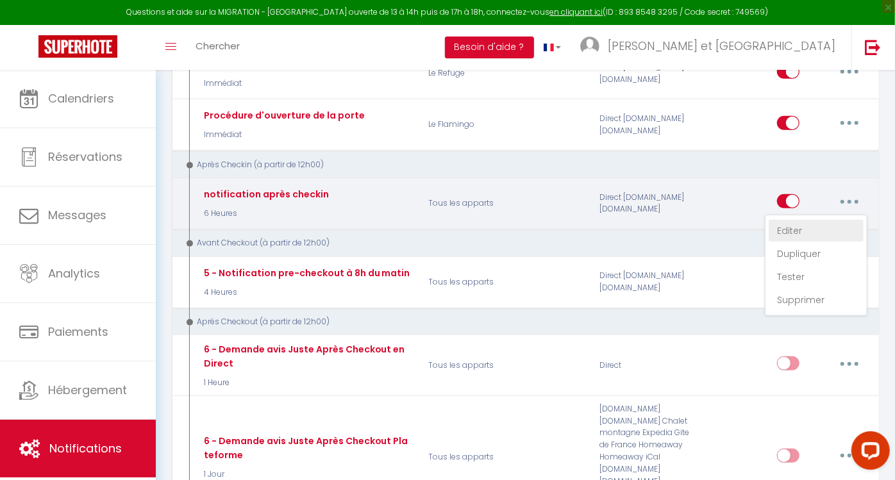
type input "Etes vous bien installé(e) ?"
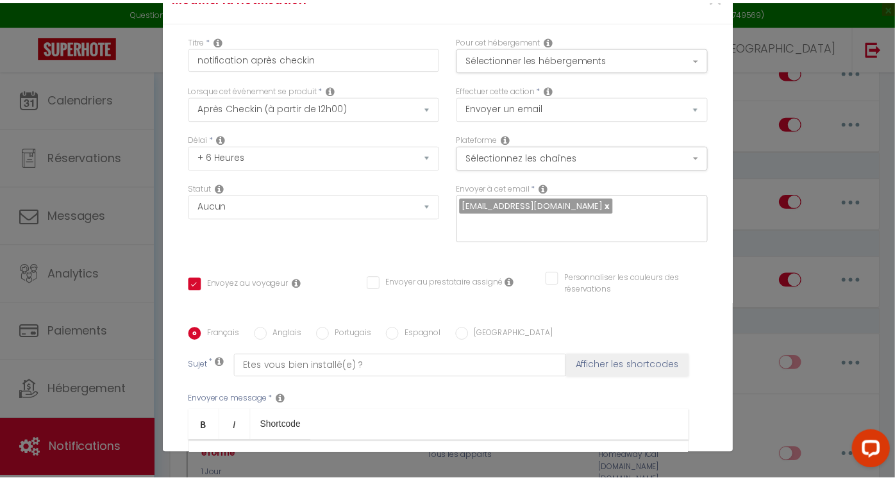
scroll to position [0, 0]
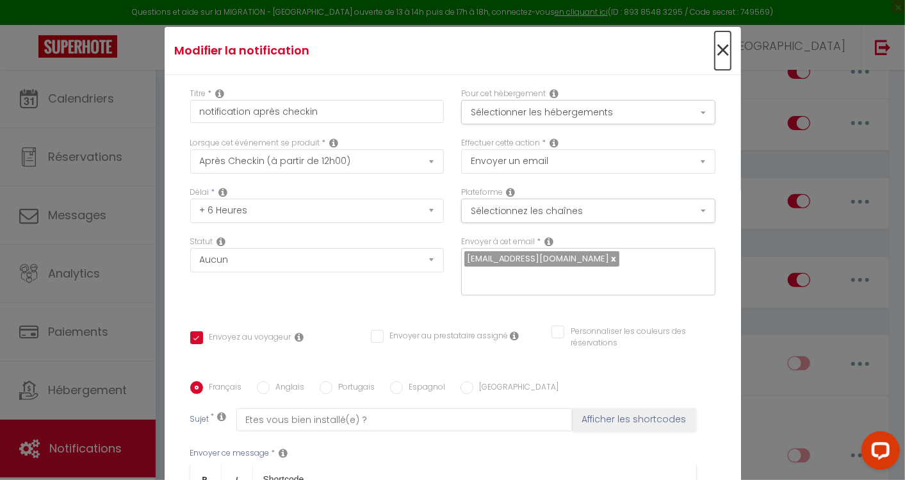
click at [715, 48] on span "×" at bounding box center [723, 50] width 16 height 38
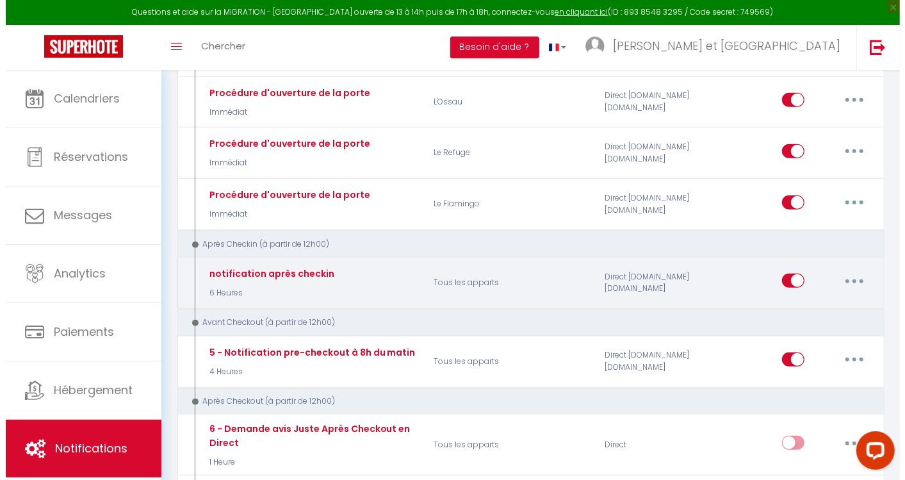
scroll to position [506, 0]
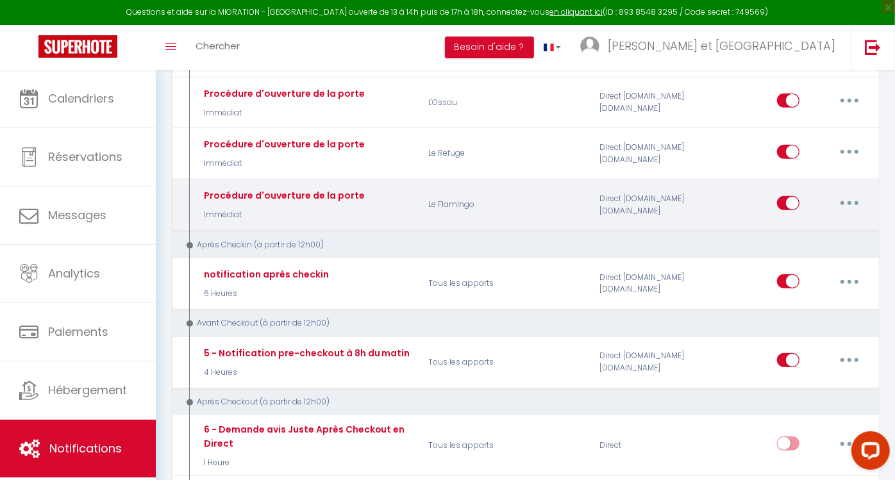
click at [840, 194] on button "button" at bounding box center [849, 203] width 36 height 21
click at [790, 226] on link "Editer" at bounding box center [815, 232] width 95 height 22
type input "Procédure d'ouverture de la porte"
select select "2"
select select "Immédiat"
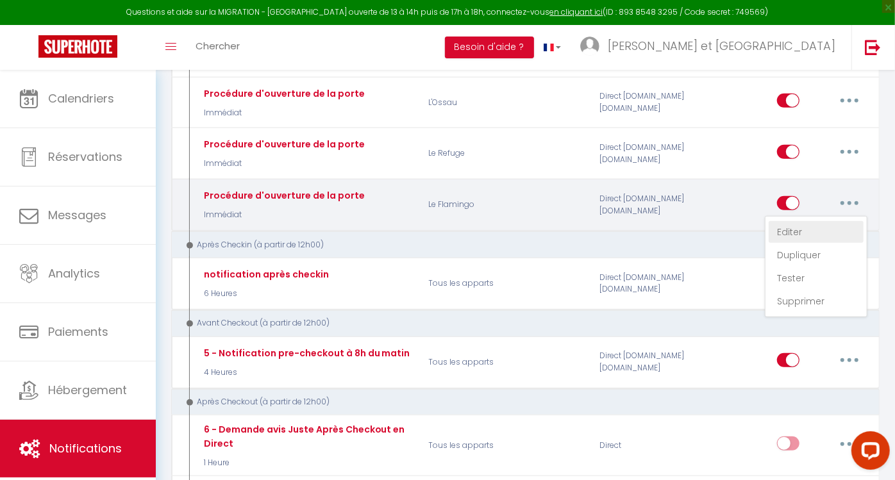
select select "if_booking_is_paid"
checkbox input "true"
checkbox input "false"
type input "Procédure d'ouverture de la porte, appartement [RENTAL:NAME]"
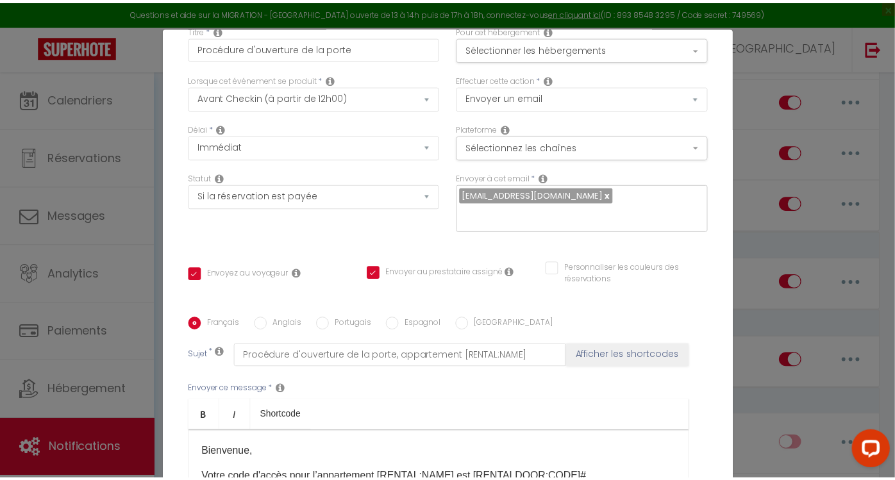
scroll to position [0, 0]
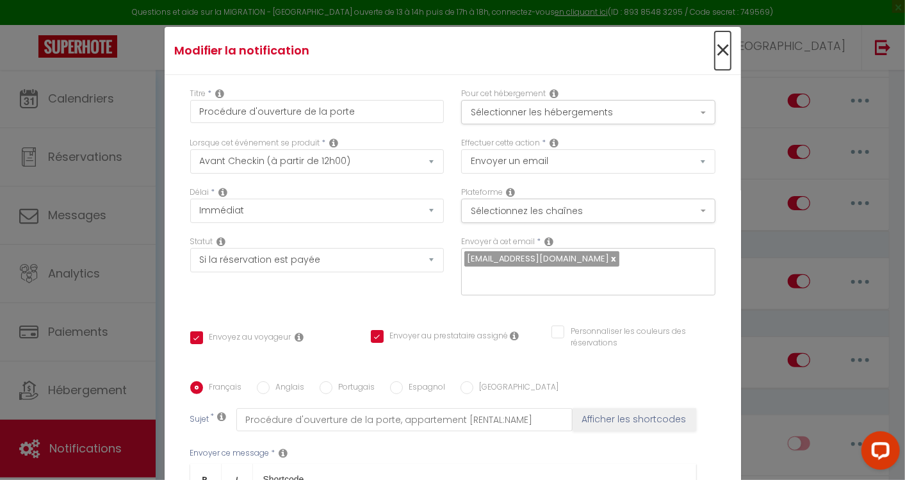
click at [715, 53] on span "×" at bounding box center [723, 50] width 16 height 38
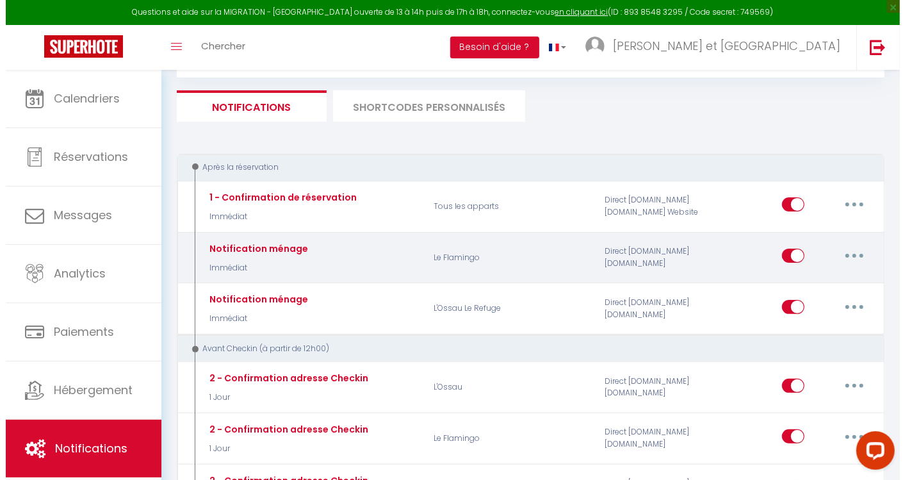
scroll to position [69, 0]
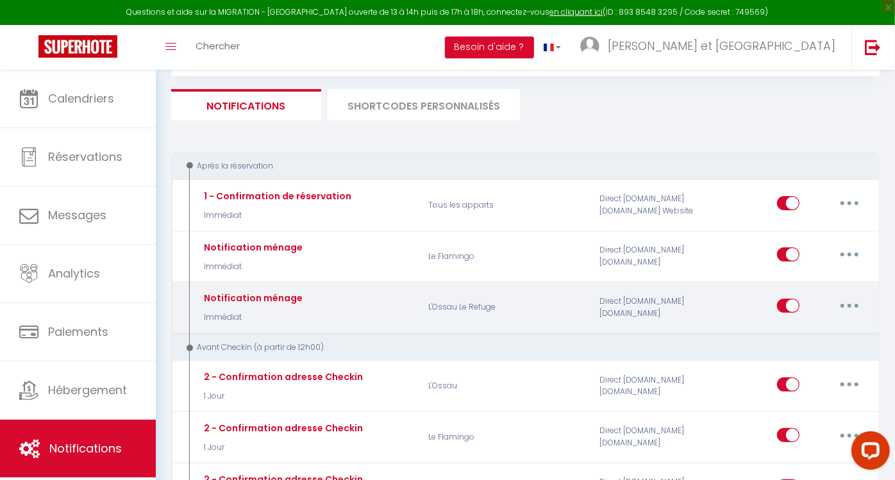
click at [846, 304] on button "button" at bounding box center [849, 305] width 36 height 21
click at [787, 331] on link "Editer" at bounding box center [815, 335] width 95 height 22
type input "Notification ménage"
select select "1"
select select "sms"
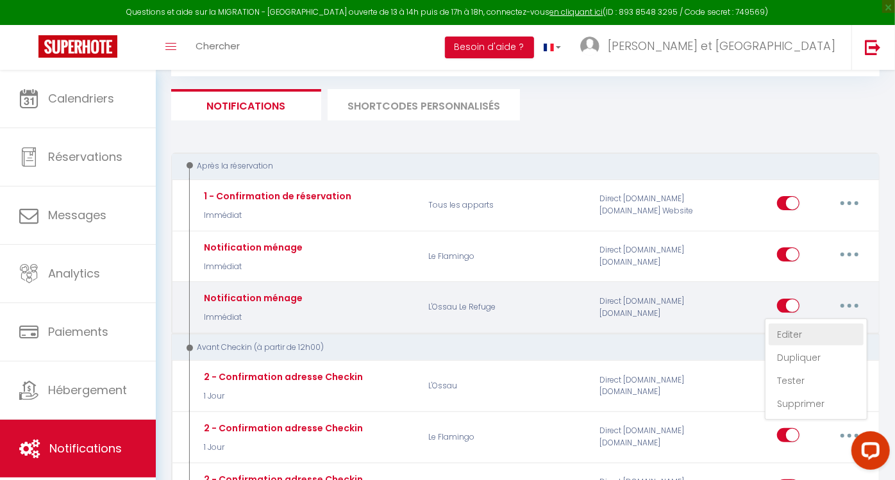
type input "[PHONE_NUMBER]"
checkbox input "false"
checkbox input "true"
checkbox input "false"
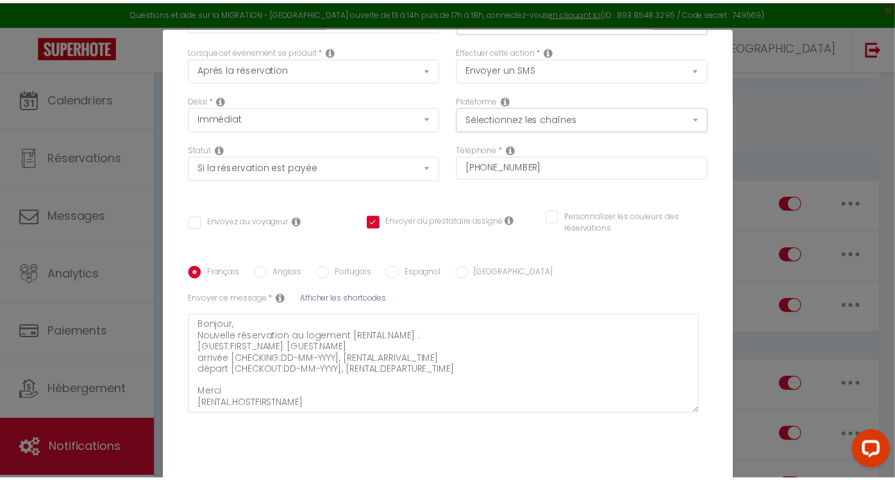
scroll to position [0, 0]
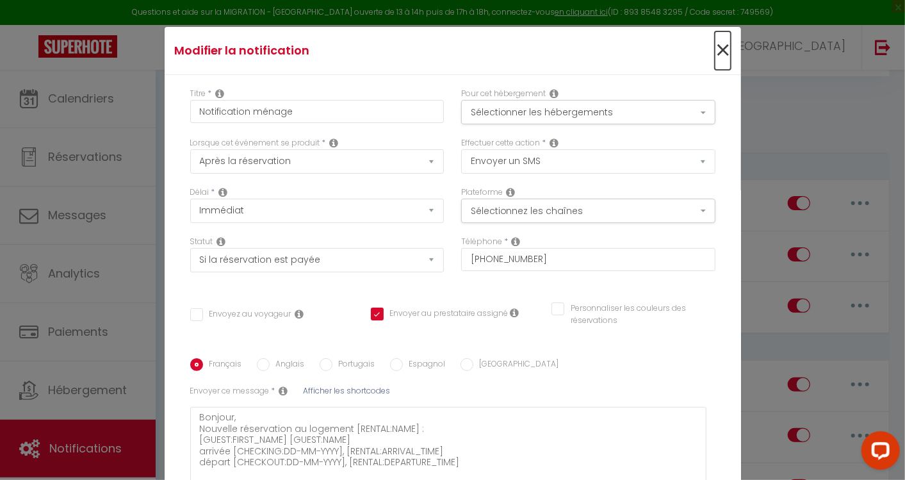
click at [715, 52] on span "×" at bounding box center [723, 50] width 16 height 38
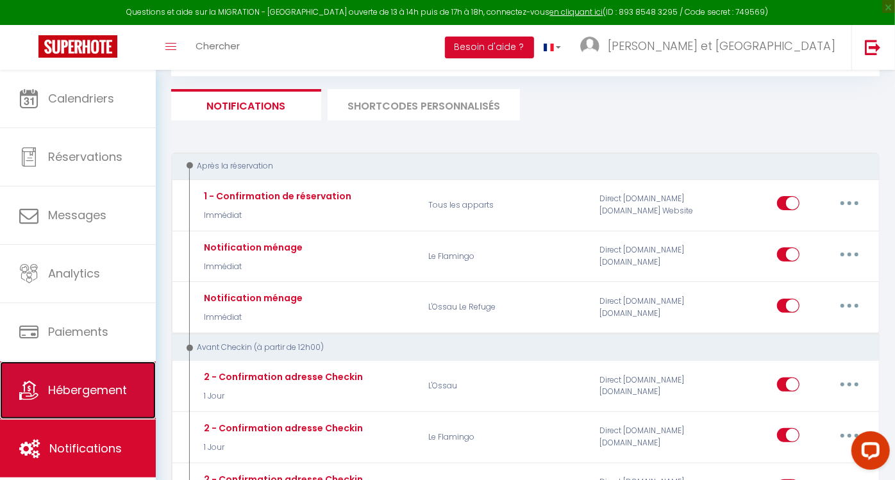
click at [71, 408] on link "Hébergement" at bounding box center [78, 390] width 156 height 58
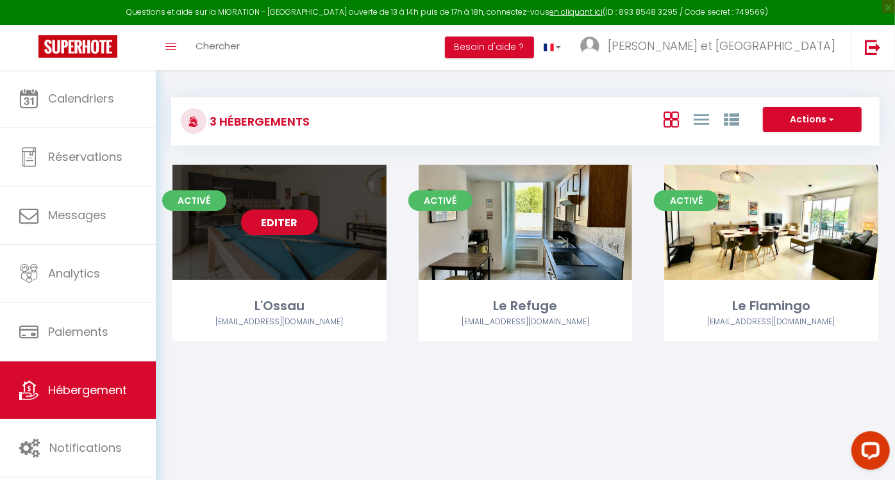
click at [293, 225] on link "Editer" at bounding box center [279, 223] width 77 height 26
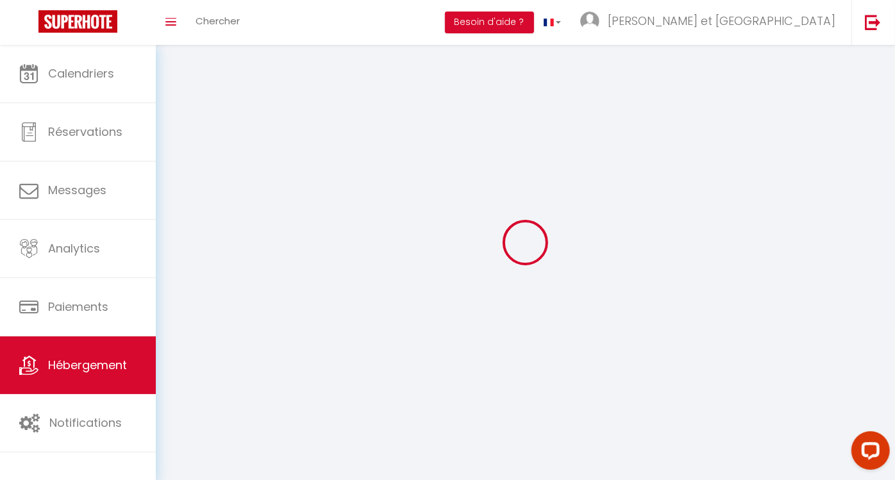
select select
select select "28"
select select
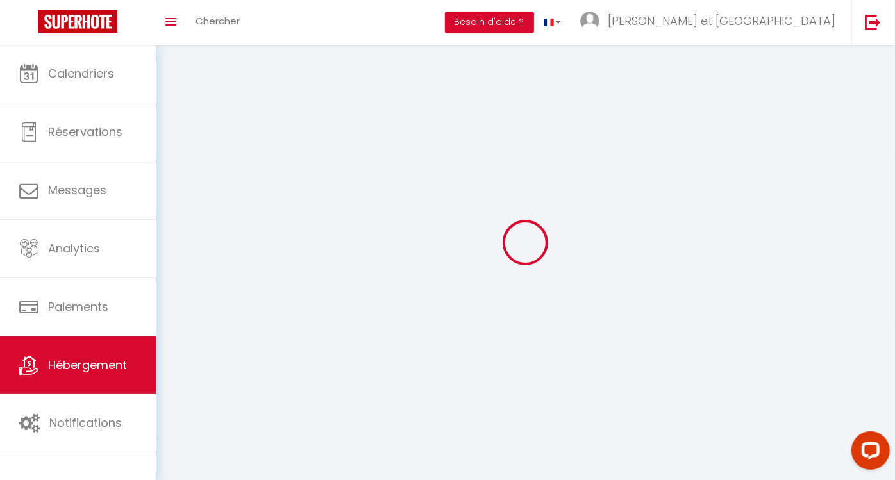
select select
checkbox input "false"
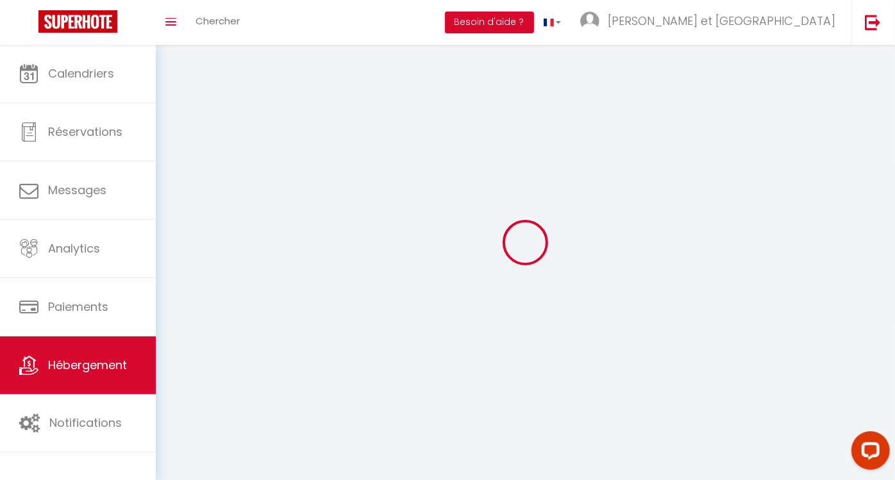
checkbox input "false"
select select
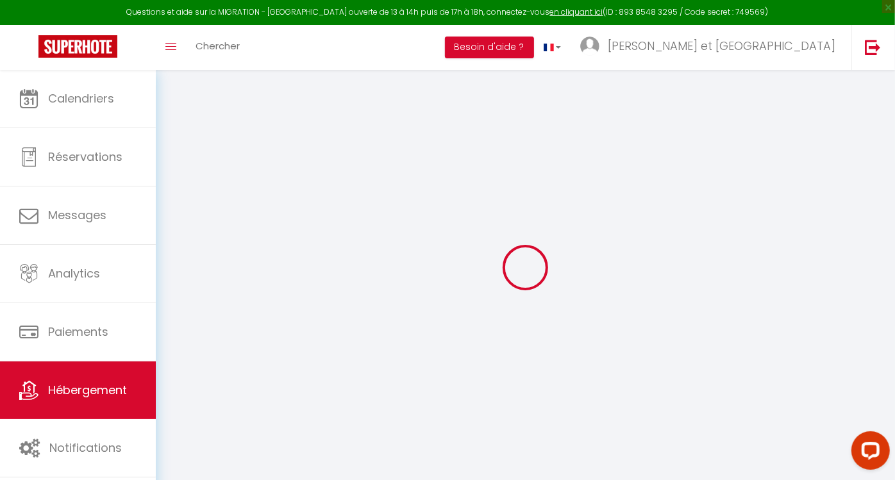
select select
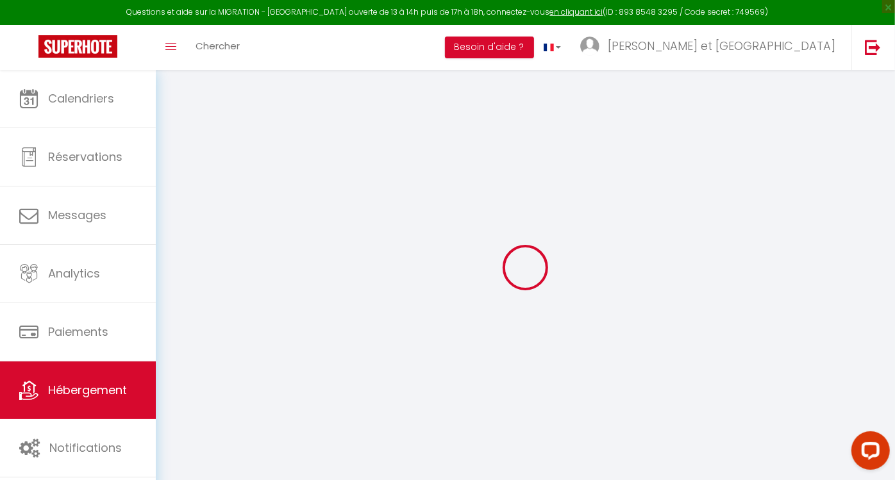
select select
checkbox input "false"
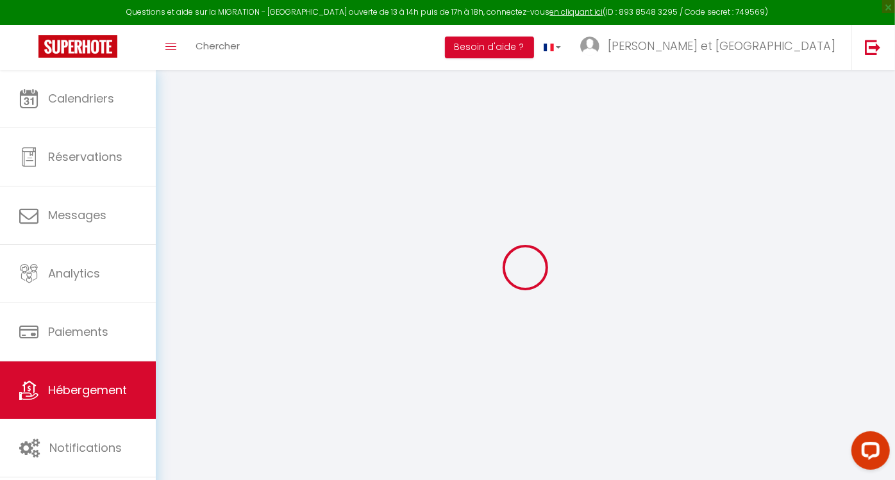
select select
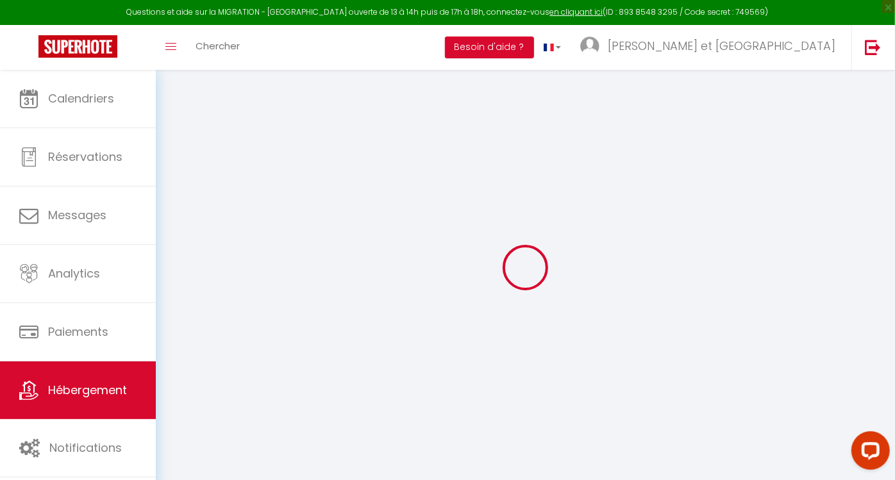
select select
checkbox input "false"
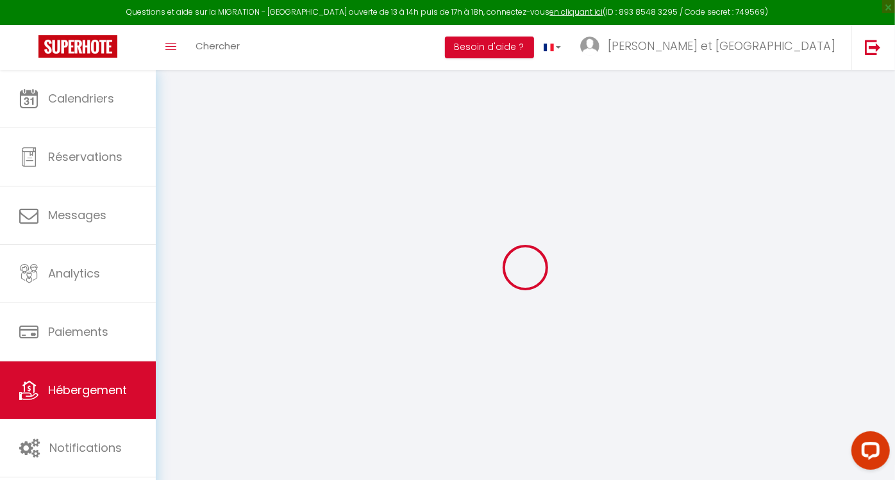
checkbox input "false"
select select
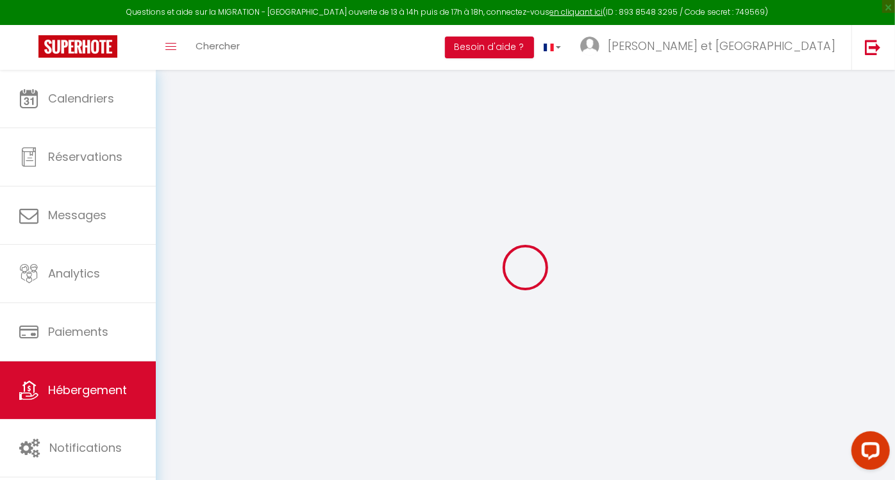
select select
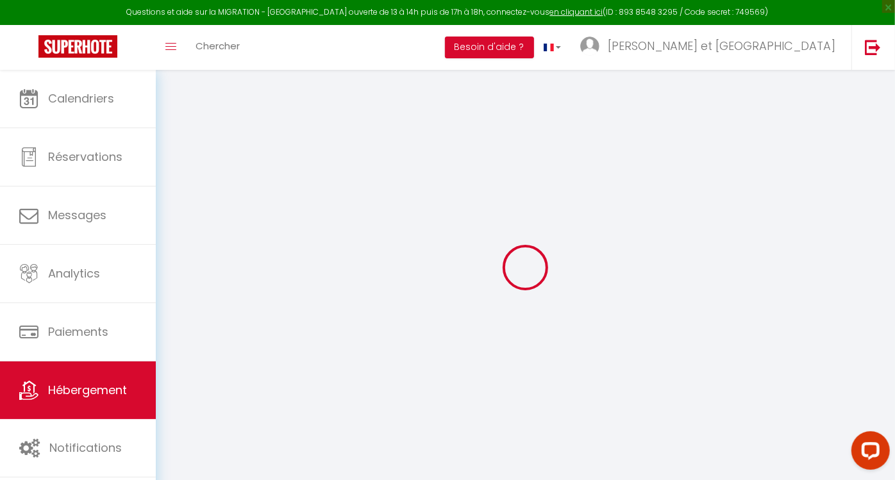
checkbox input "false"
select select
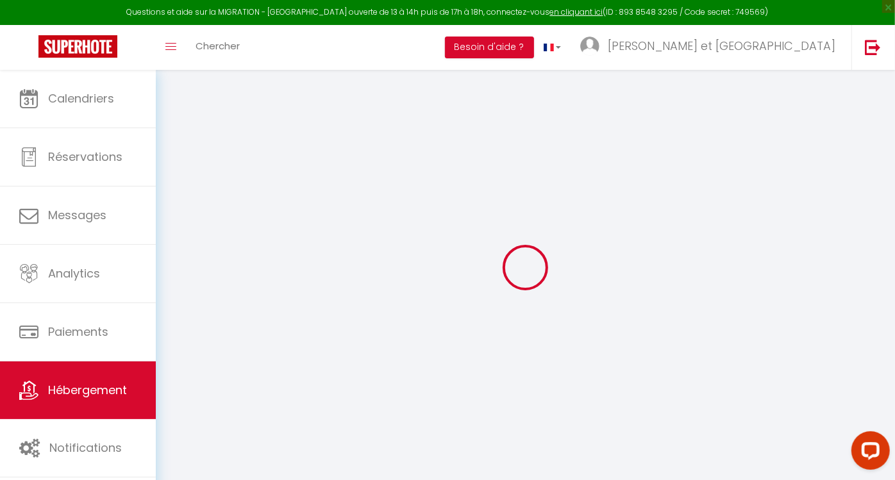
select select
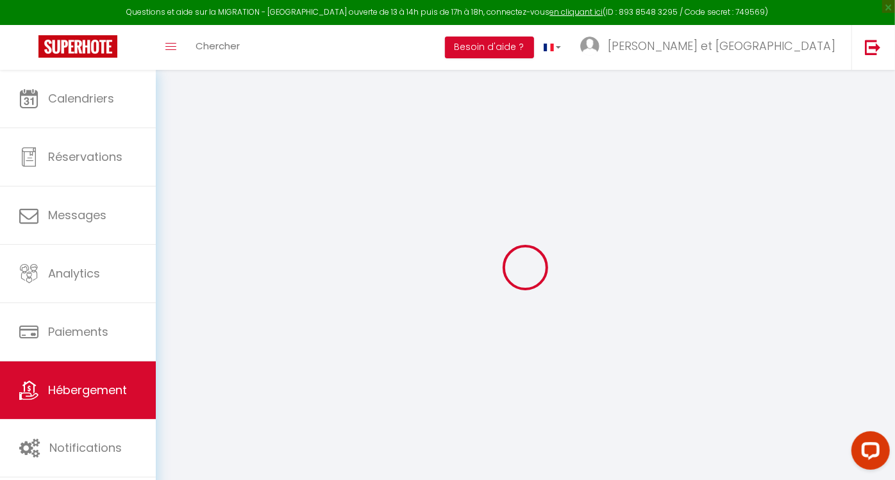
select select
checkbox input "false"
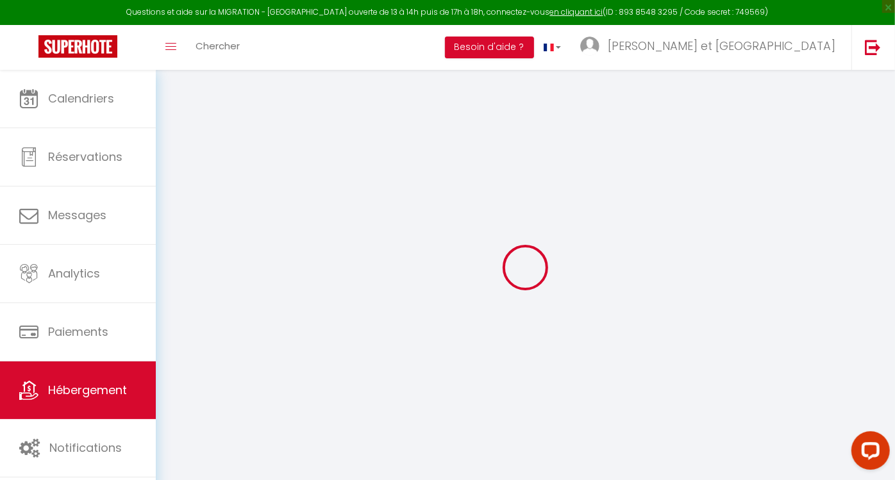
checkbox input "false"
select select
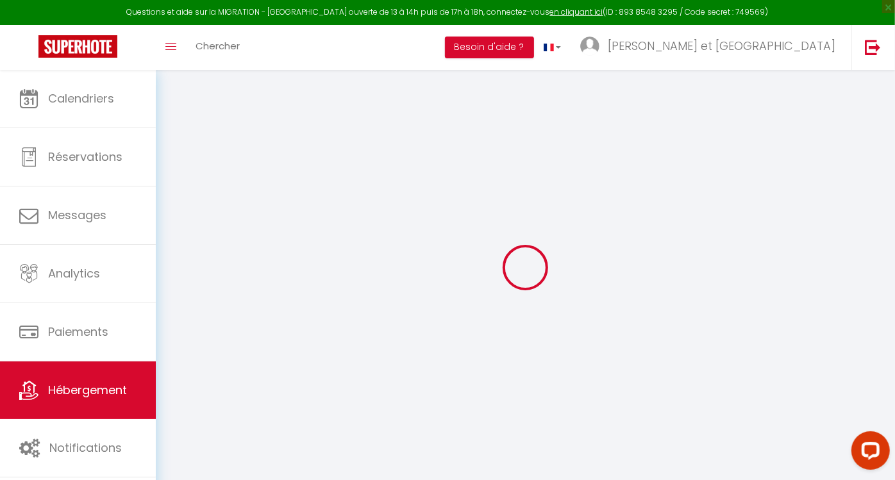
select select
checkbox input "false"
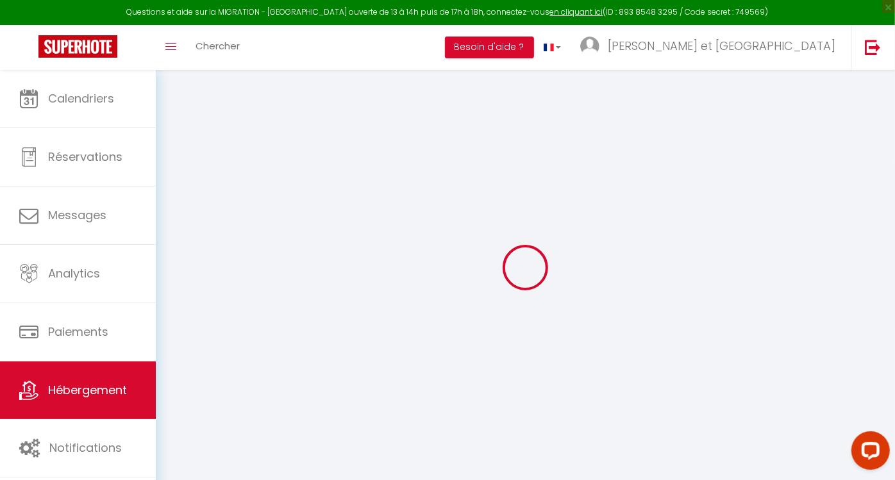
checkbox input "false"
select select
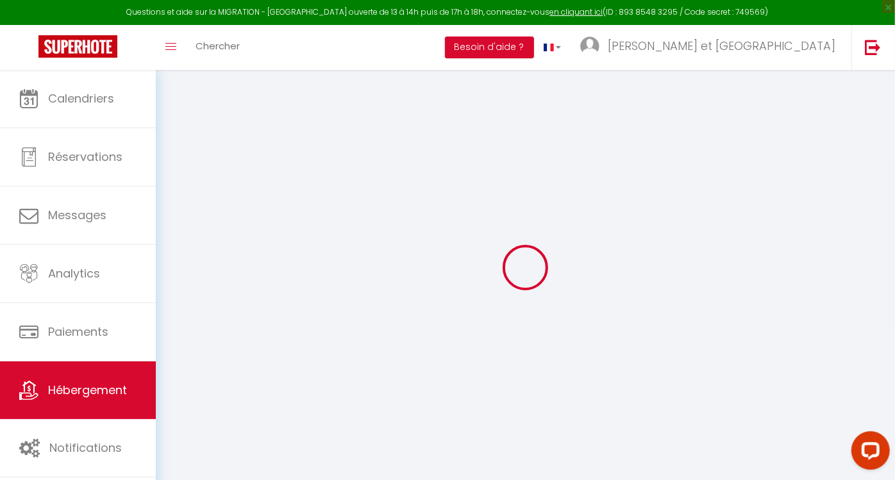
type input "L'Ossau"
type input "REMY ET [PERSON_NAME]"
select select "6"
select select "4"
select select "2"
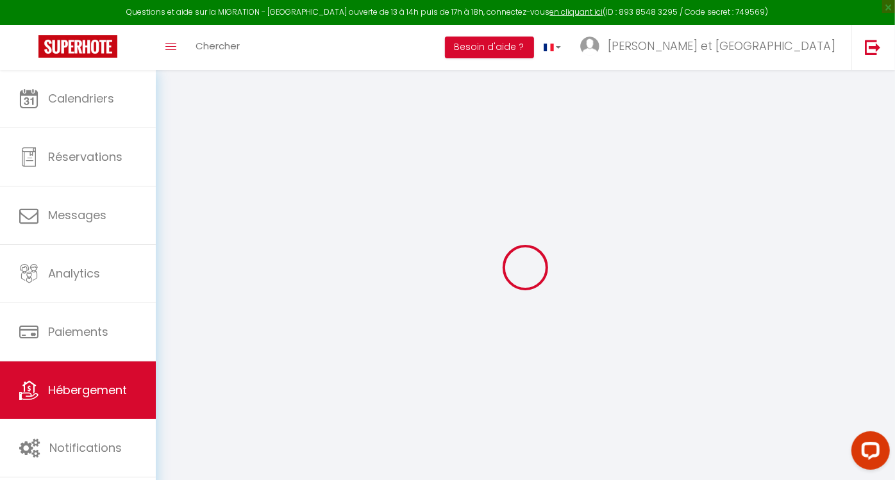
type input "75"
type input "15"
type input "30"
select select
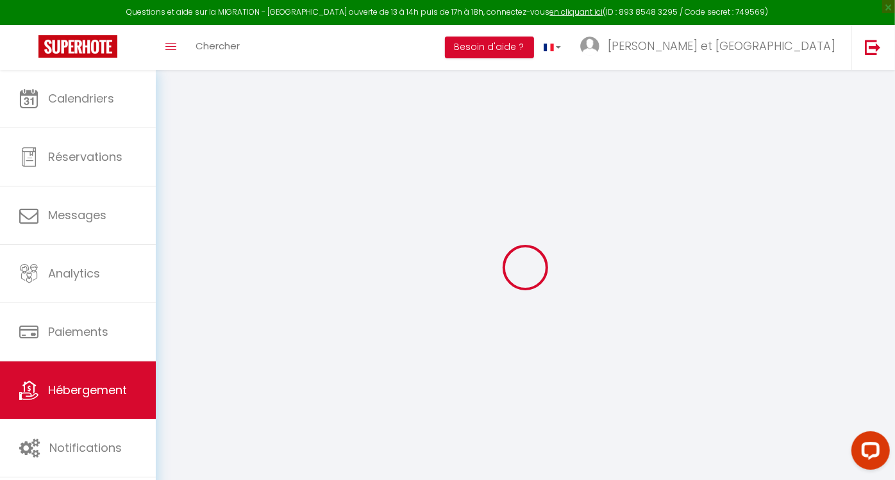
select select
type input "[STREET_ADDRESS]"
type input "64260"
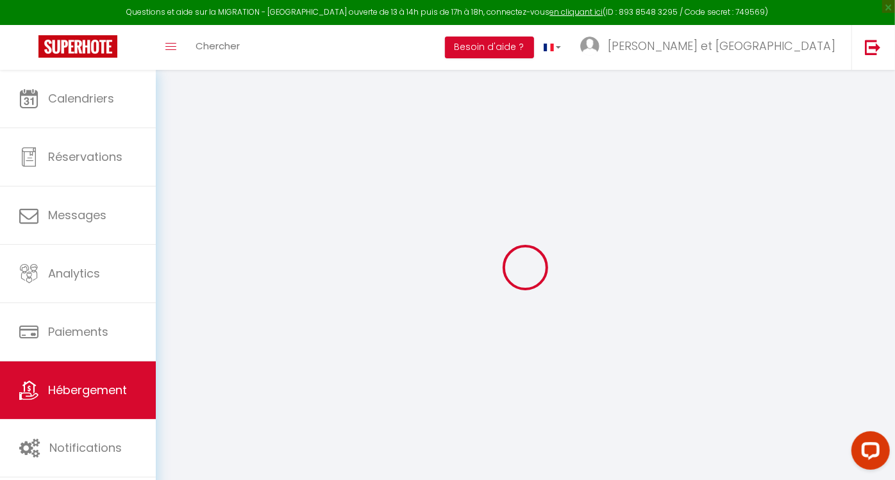
type input "IZESTE"
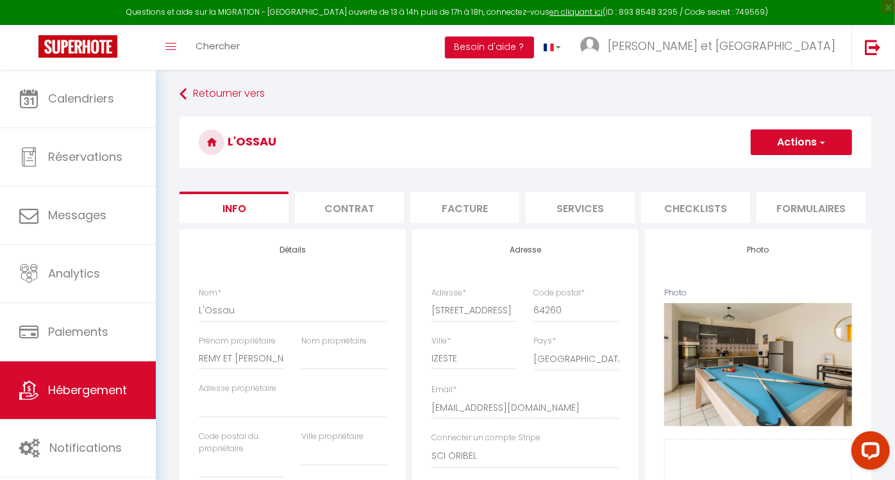
scroll to position [2, 0]
click at [583, 208] on li "Services" at bounding box center [579, 207] width 109 height 31
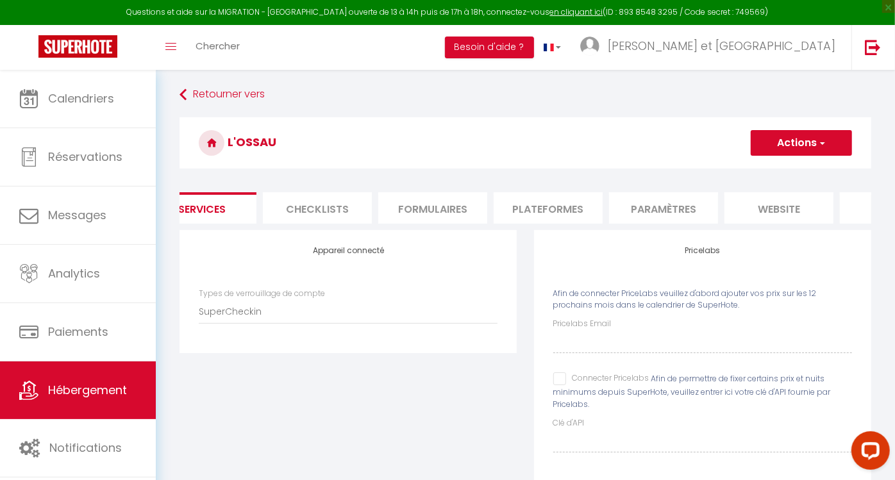
scroll to position [0, 379]
click at [665, 207] on li "Paramètres" at bounding box center [662, 207] width 109 height 31
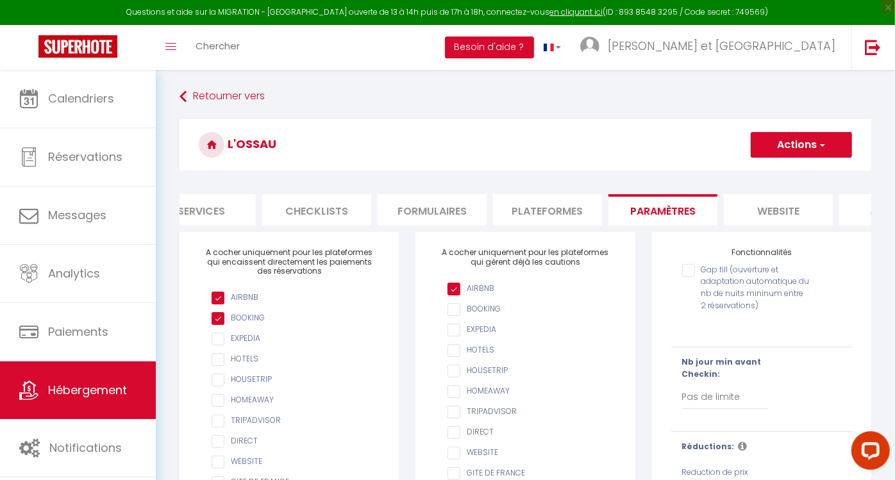
click at [214, 206] on li "Services" at bounding box center [201, 209] width 109 height 31
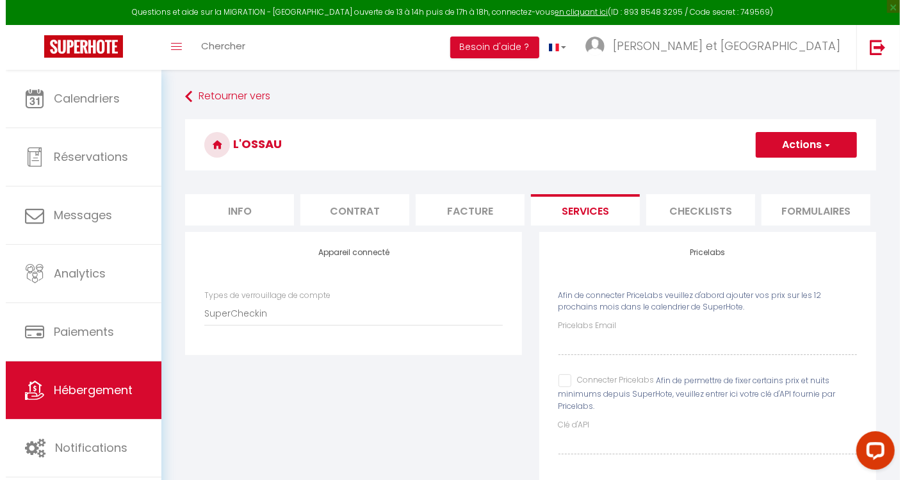
scroll to position [0, 461]
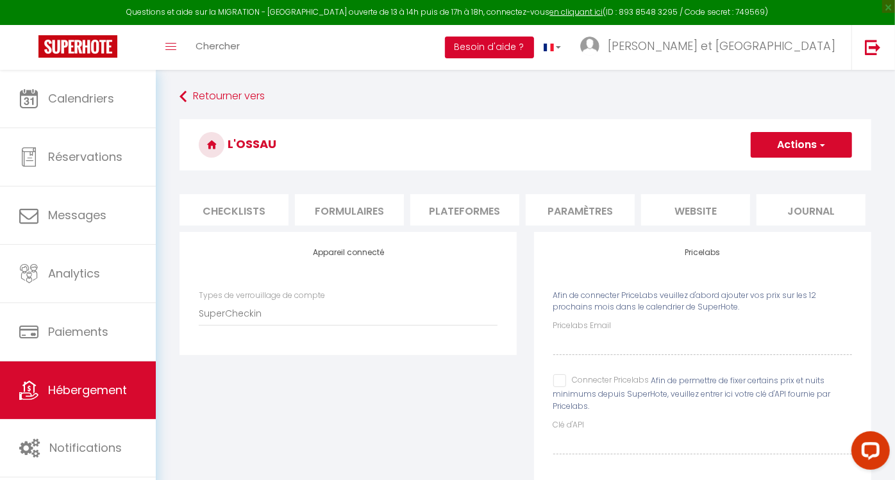
click at [534, 51] on button "Besoin d'aide ?" at bounding box center [489, 48] width 89 height 22
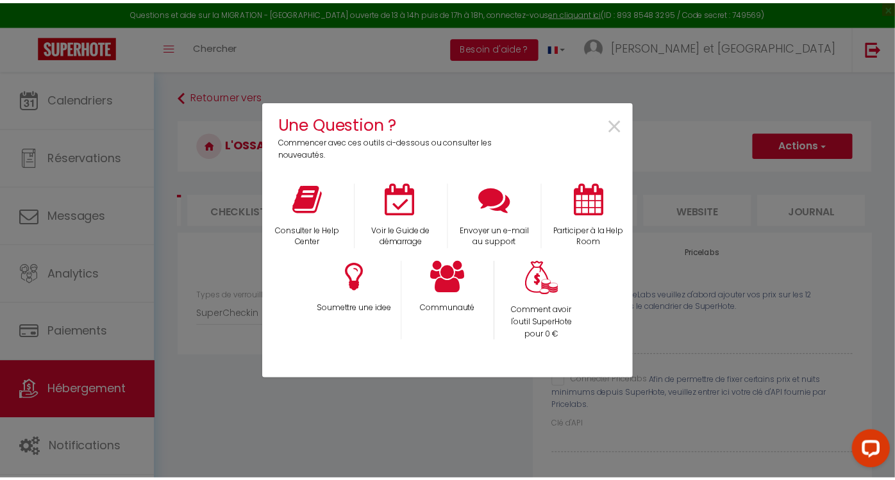
scroll to position [0, 451]
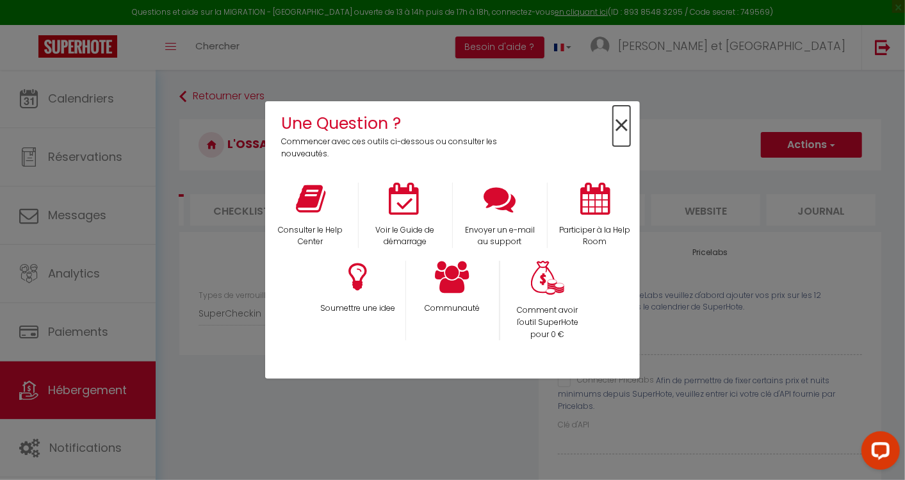
click at [624, 119] on span "×" at bounding box center [621, 126] width 17 height 40
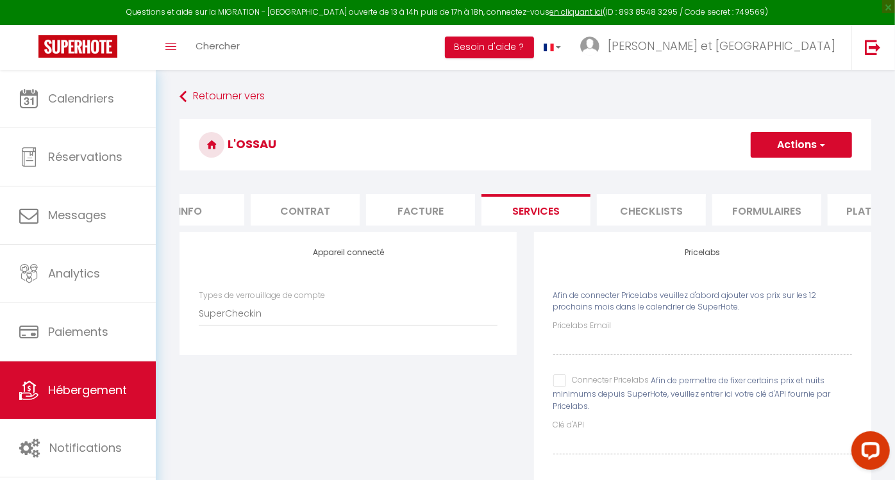
scroll to position [0, 44]
click at [663, 206] on li "Checklists" at bounding box center [651, 209] width 109 height 31
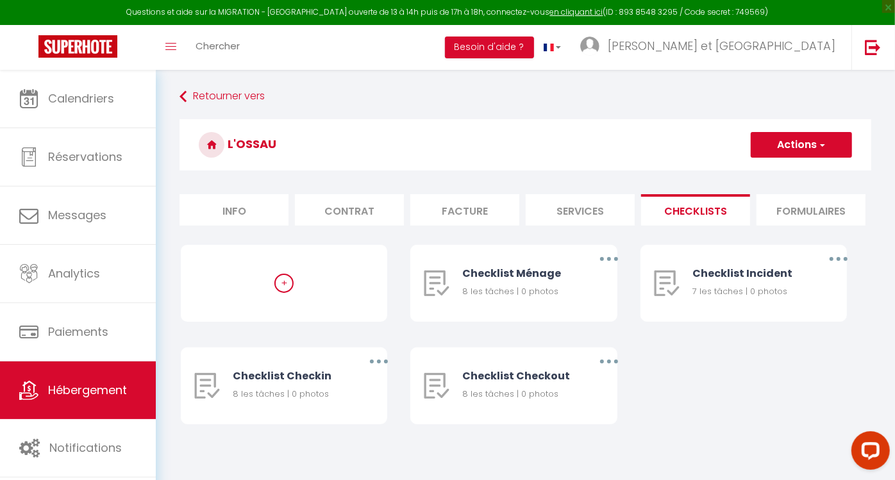
click at [489, 205] on li "Facture" at bounding box center [464, 209] width 109 height 31
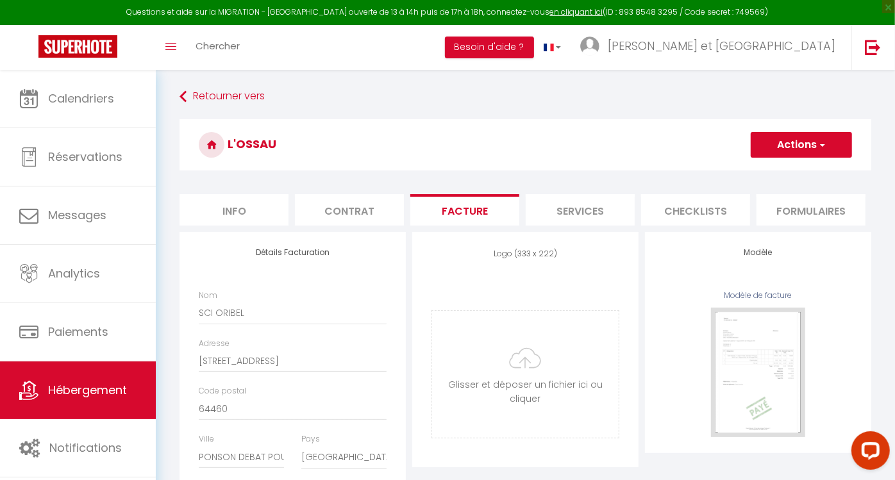
click at [489, 205] on li "Facture" at bounding box center [464, 209] width 109 height 31
click at [352, 197] on li "Contrat" at bounding box center [349, 209] width 109 height 31
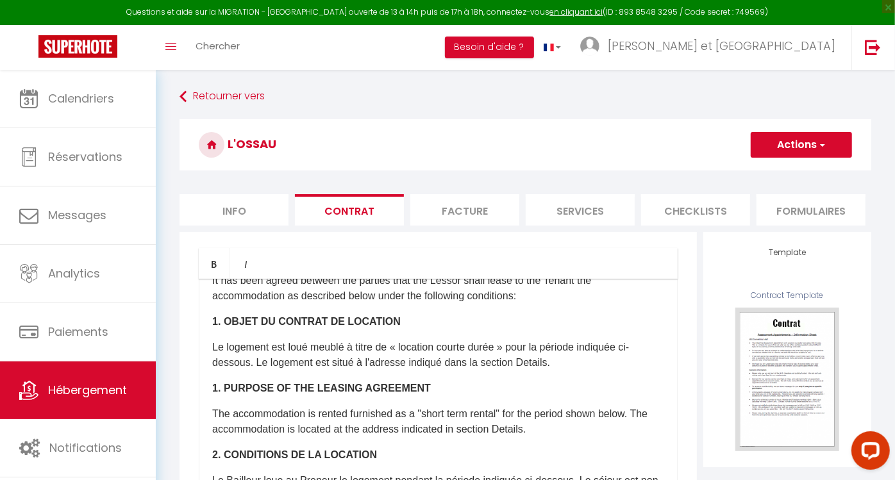
scroll to position [62, 0]
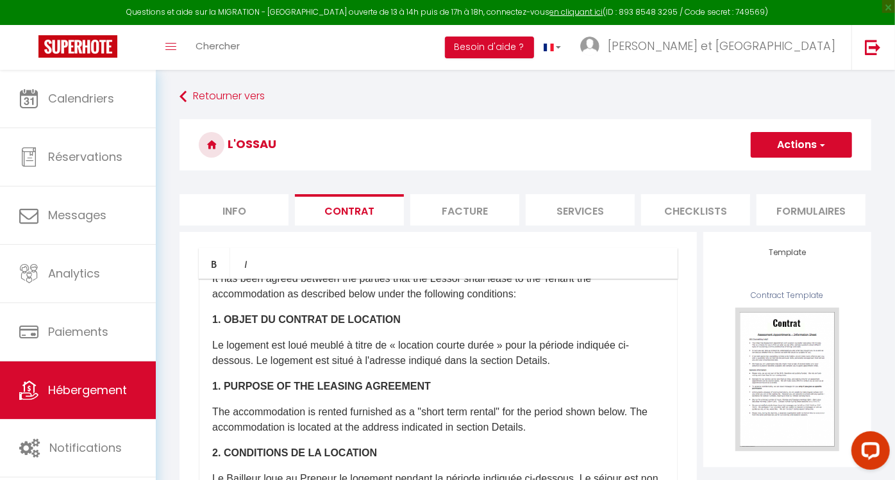
click at [234, 198] on li "Info" at bounding box center [233, 209] width 109 height 31
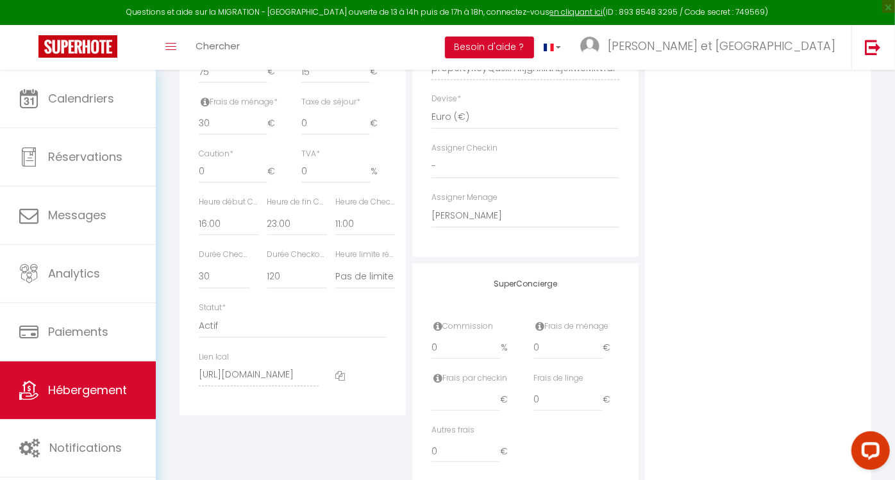
scroll to position [608, 0]
click at [477, 176] on select "- [PERSON_NAME] [PERSON_NAME]" at bounding box center [525, 164] width 188 height 24
click at [708, 183] on div "Photo Photo Supprimer Drag and drop a file here or click Ooops, something wrong…" at bounding box center [758, 56] width 226 height 864
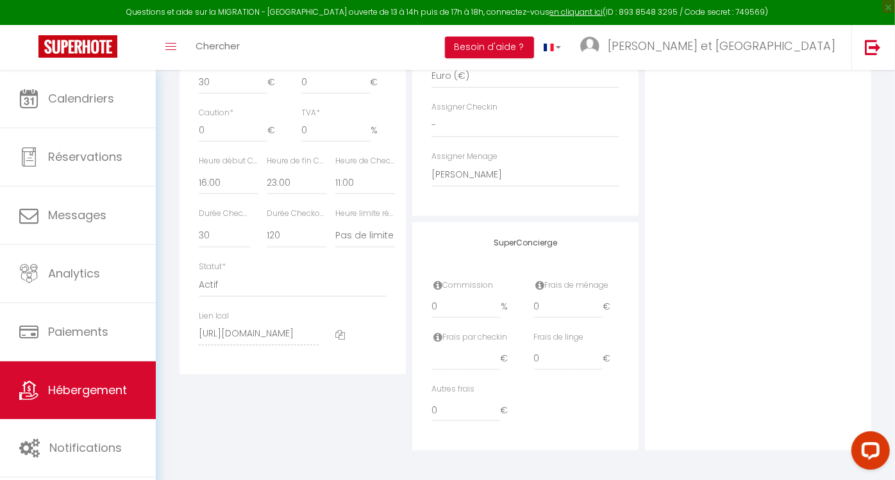
scroll to position [649, 0]
click at [531, 184] on select "- [PERSON_NAME] [PERSON_NAME]" at bounding box center [525, 172] width 188 height 24
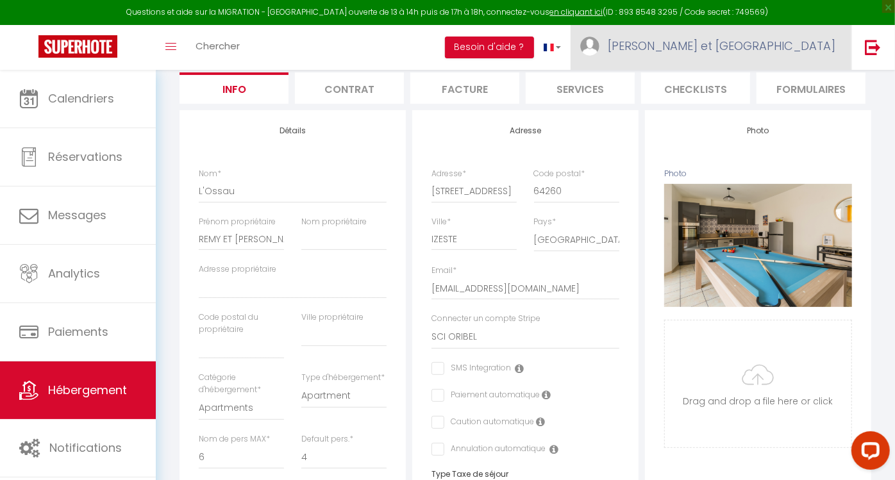
scroll to position [118, 0]
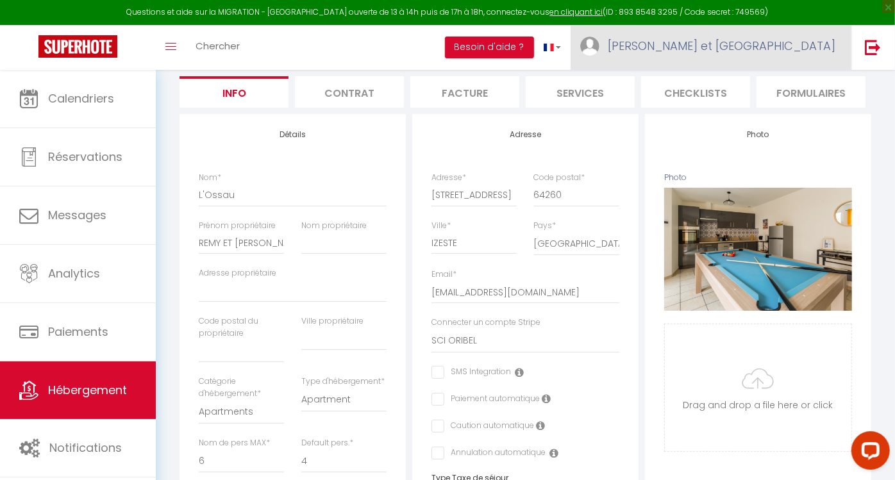
click at [777, 45] on span "[PERSON_NAME] et [GEOGRAPHIC_DATA]" at bounding box center [721, 46] width 227 height 16
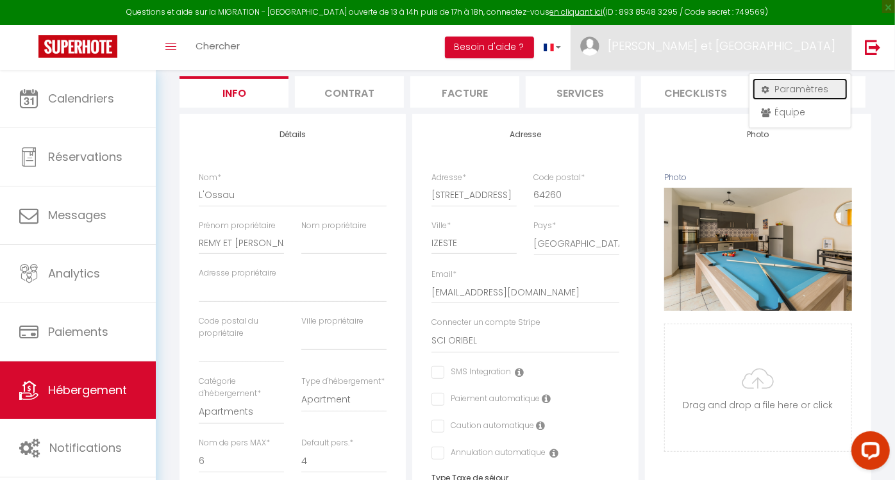
click at [789, 88] on link "Paramètres" at bounding box center [799, 89] width 95 height 22
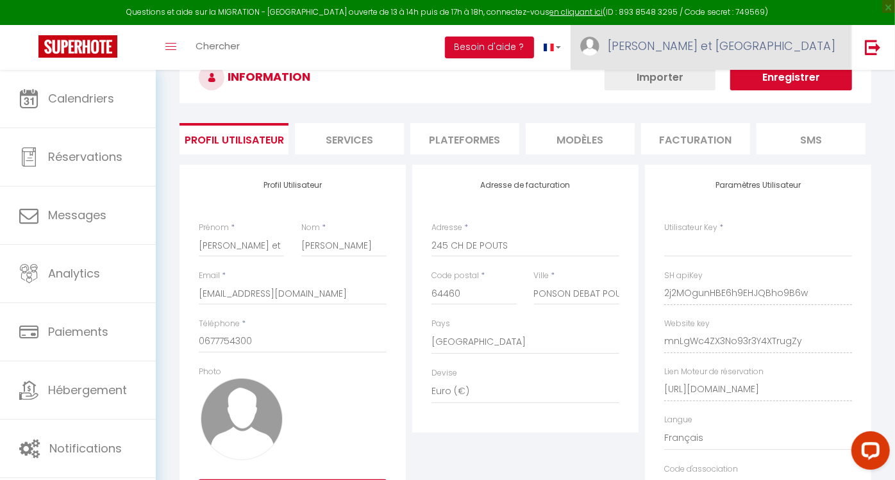
scroll to position [131, 0]
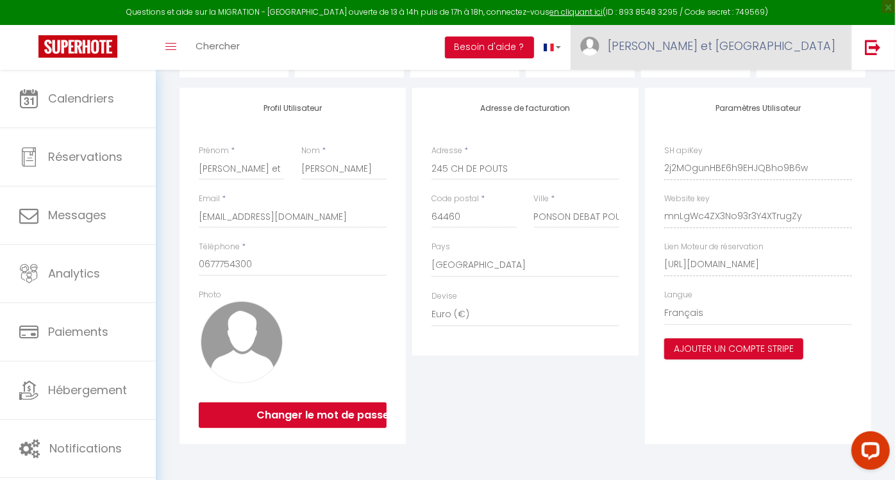
click at [766, 46] on span "[PERSON_NAME] et [GEOGRAPHIC_DATA]" at bounding box center [721, 46] width 227 height 16
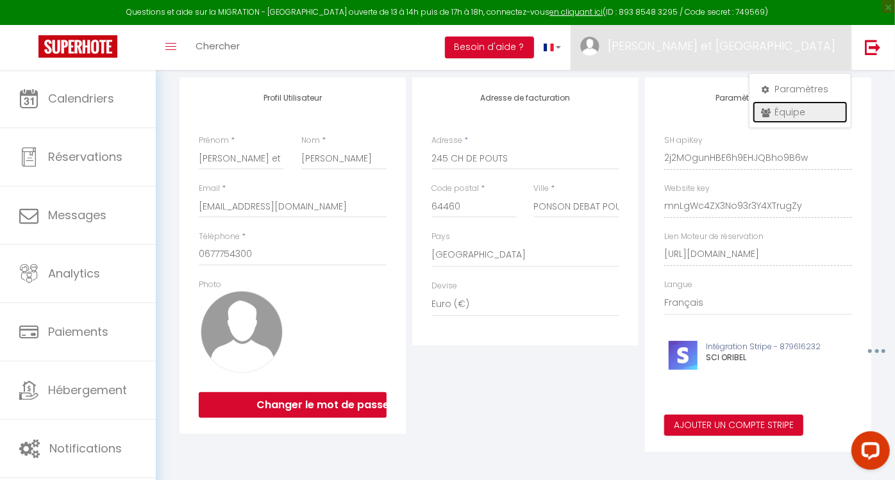
click at [790, 104] on link "Équipe" at bounding box center [799, 112] width 95 height 22
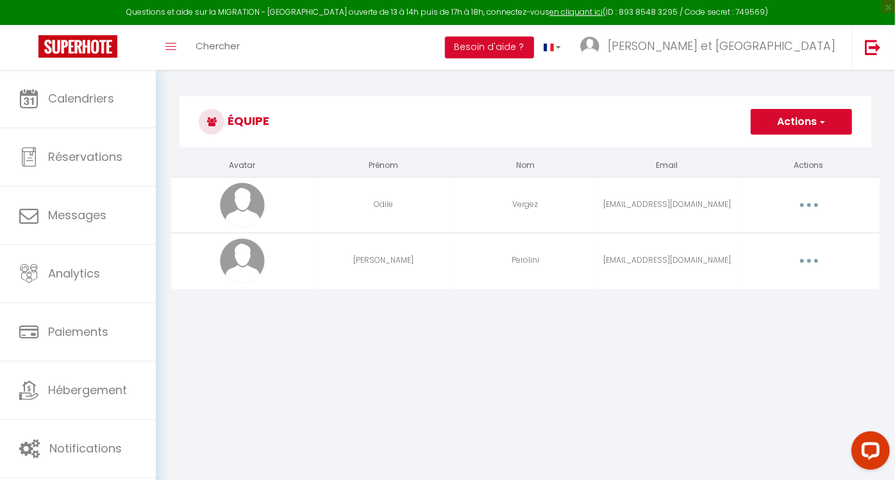
click at [652, 254] on td "[EMAIL_ADDRESS][DOMAIN_NAME]" at bounding box center [667, 261] width 142 height 56
click at [831, 124] on button "Actions" at bounding box center [800, 122] width 101 height 26
click at [802, 208] on button "button" at bounding box center [809, 205] width 36 height 21
click at [749, 237] on link "Editer" at bounding box center [775, 235] width 95 height 22
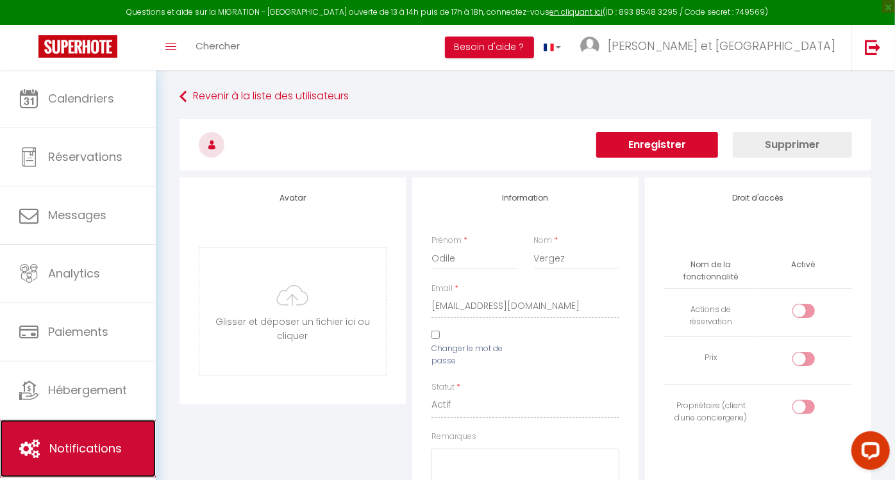
click at [46, 441] on link "Notifications" at bounding box center [78, 449] width 156 height 58
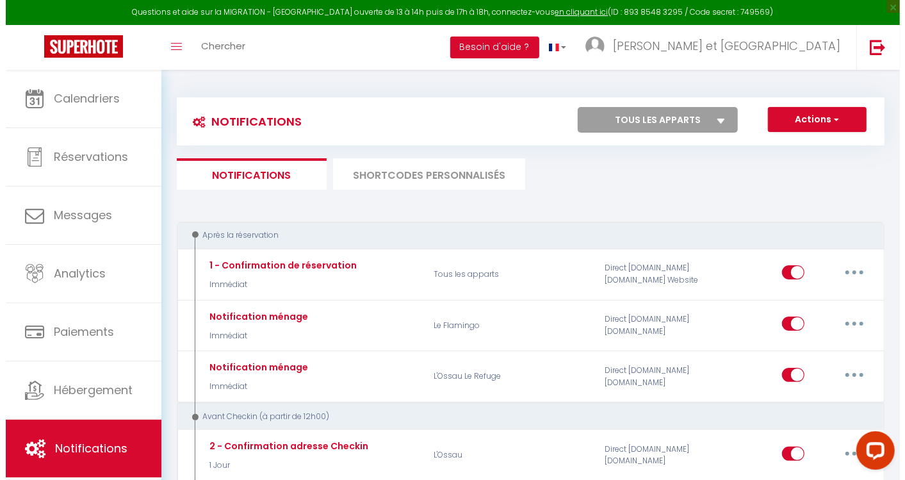
scroll to position [8, 0]
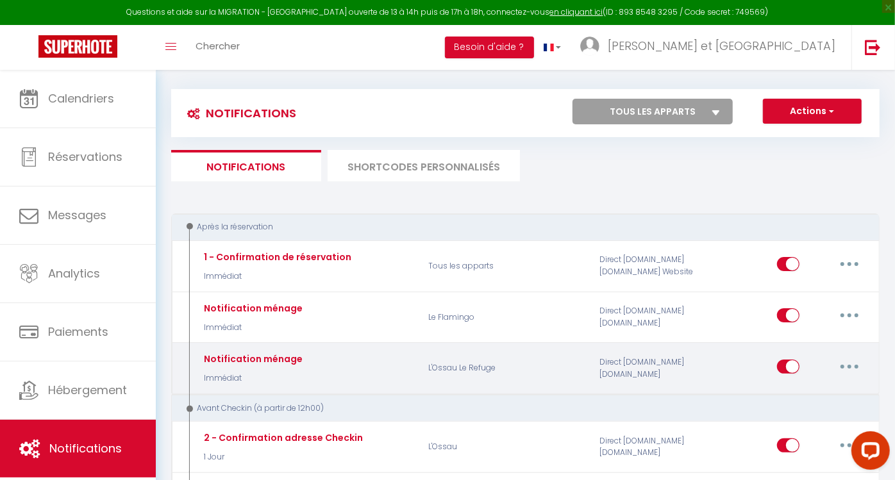
click at [855, 361] on button "button" at bounding box center [849, 366] width 36 height 21
click at [797, 393] on link "Editer" at bounding box center [815, 396] width 95 height 22
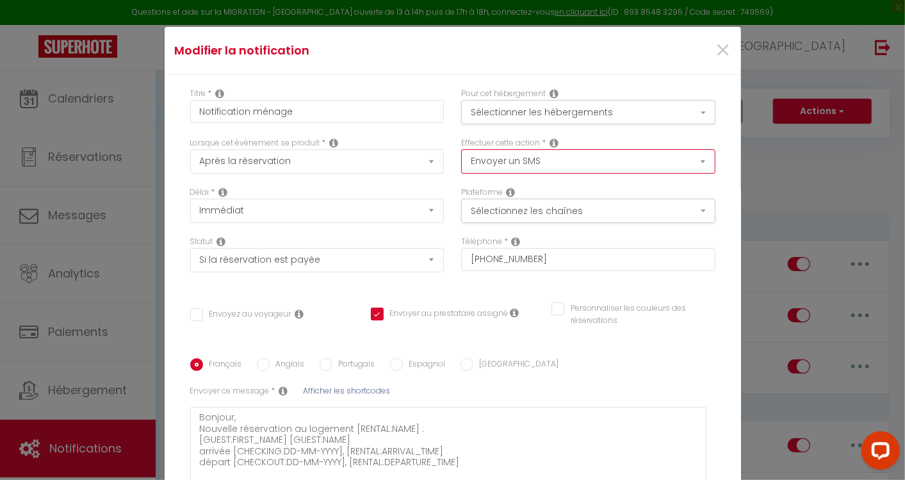
click at [686, 163] on select "Envoyer un email Envoyer un SMS Envoyer une notification push" at bounding box center [588, 161] width 254 height 24
click at [578, 174] on div "Effectuer cette action * Envoyer un email Envoyer un SMS Envoyer une notificati…" at bounding box center [588, 161] width 271 height 49
click at [693, 160] on select "Envoyer un email Envoyer un SMS Envoyer une notification push" at bounding box center [588, 161] width 254 height 24
click at [461, 149] on select "Envoyer un email Envoyer un SMS Envoyer une notification push" at bounding box center [588, 161] width 254 height 24
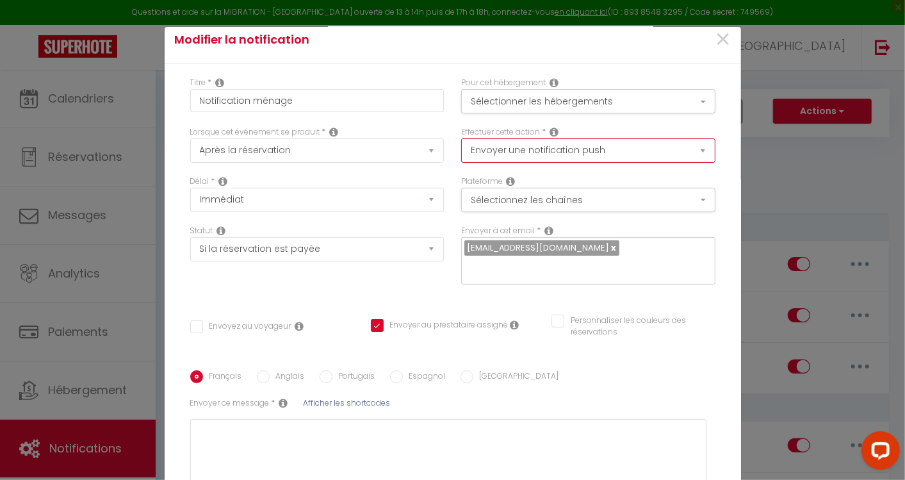
scroll to position [0, 0]
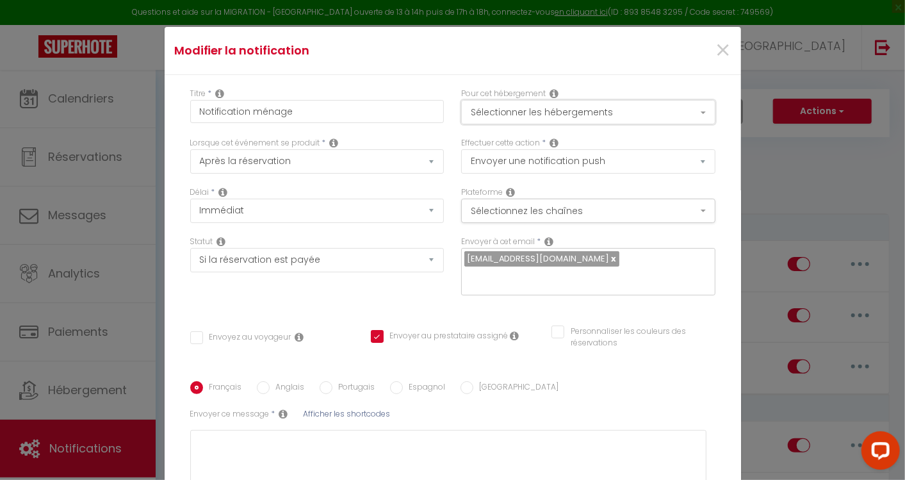
click at [688, 119] on button "Sélectionner les hébergements" at bounding box center [588, 112] width 254 height 24
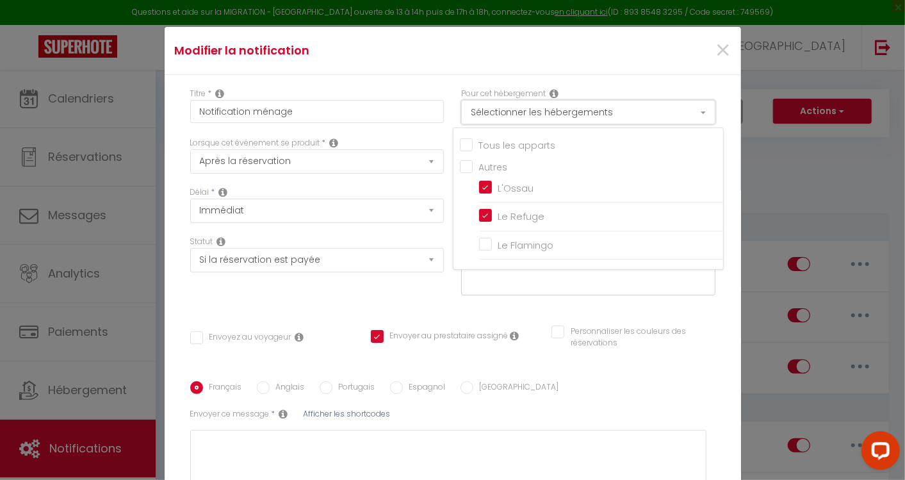
click at [688, 119] on button "Sélectionner les hébergements" at bounding box center [588, 112] width 254 height 24
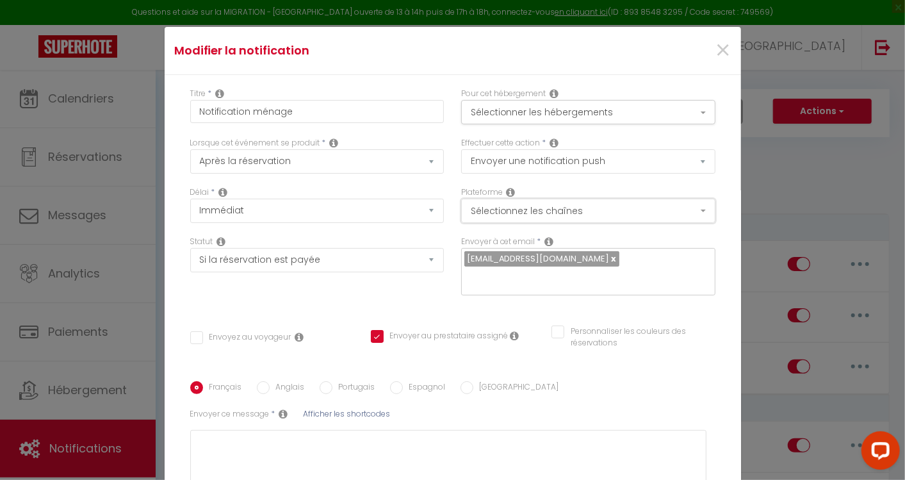
click at [690, 213] on button "Sélectionnez les chaînes" at bounding box center [588, 211] width 254 height 24
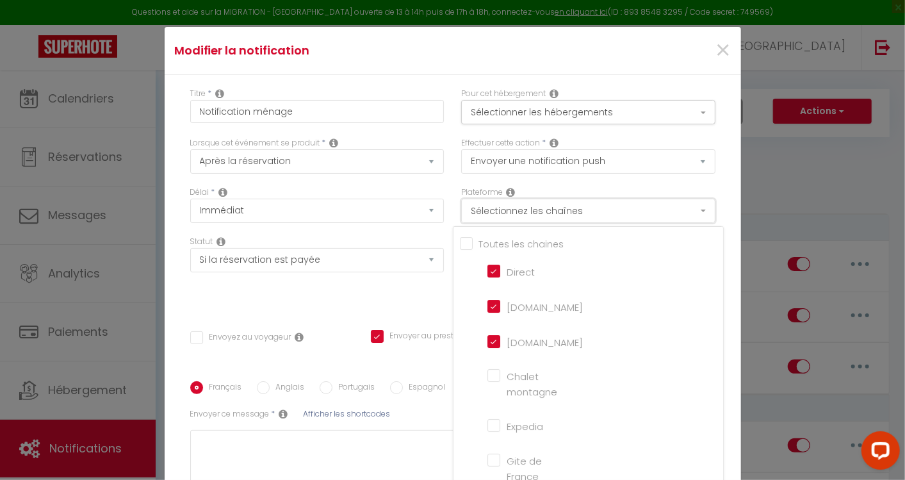
click at [690, 213] on button "Sélectionnez les chaînes" at bounding box center [588, 211] width 254 height 24
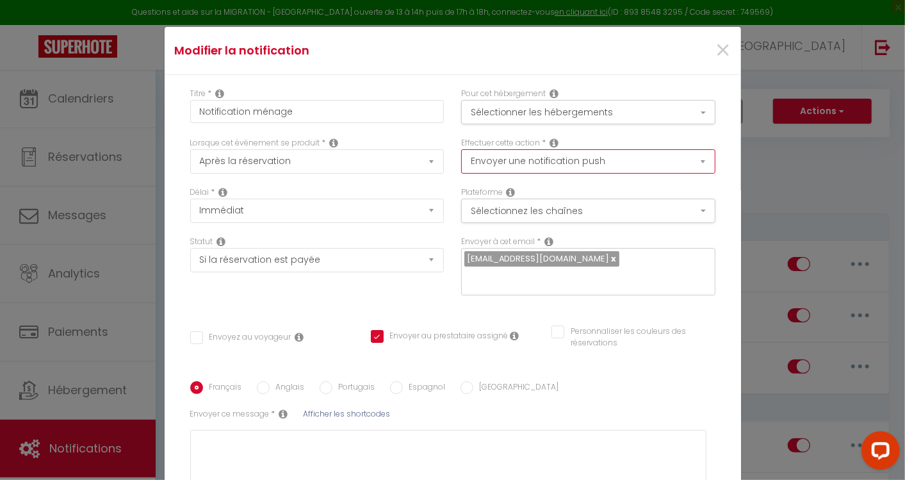
click at [686, 161] on select "Envoyer un email Envoyer un SMS Envoyer une notification push" at bounding box center [588, 161] width 254 height 24
click at [461, 149] on select "Envoyer un email Envoyer un SMS Envoyer une notification push" at bounding box center [588, 161] width 254 height 24
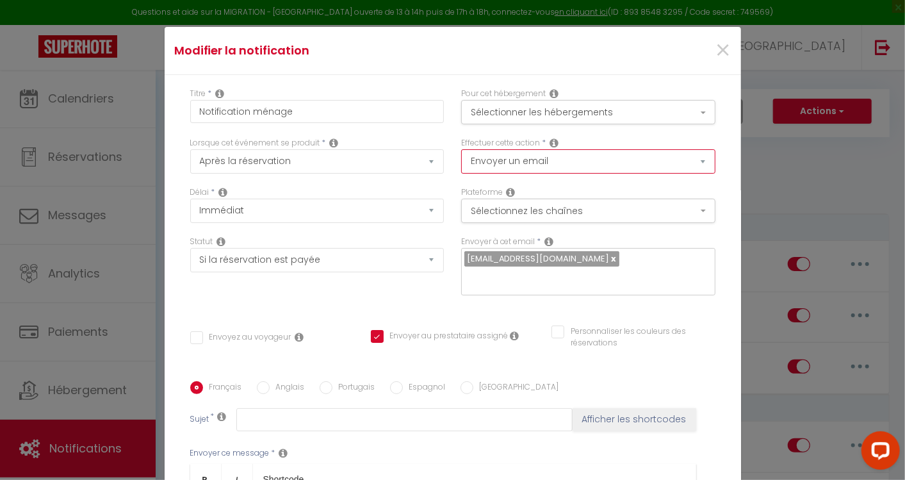
click at [689, 158] on select "Envoyer un email Envoyer un SMS Envoyer une notification push" at bounding box center [588, 161] width 254 height 24
click at [461, 149] on select "Envoyer un email Envoyer un SMS Envoyer une notification push" at bounding box center [588, 161] width 254 height 24
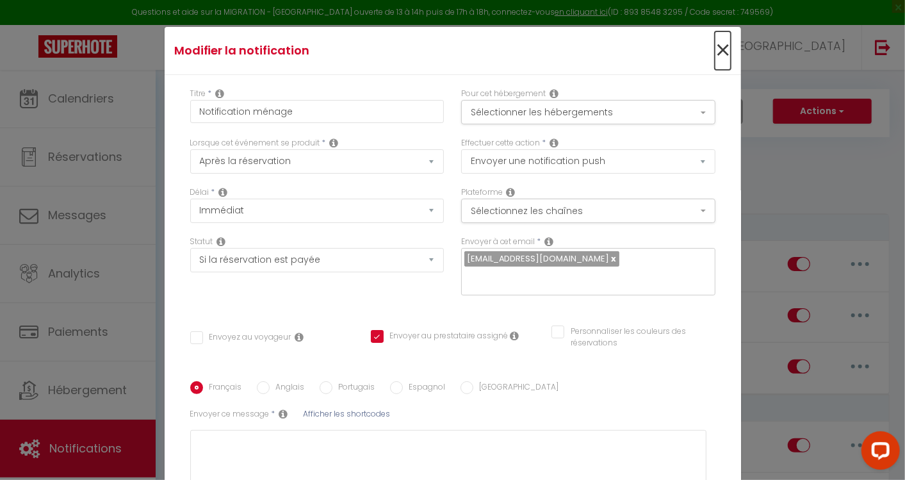
click at [715, 52] on span "×" at bounding box center [723, 50] width 16 height 38
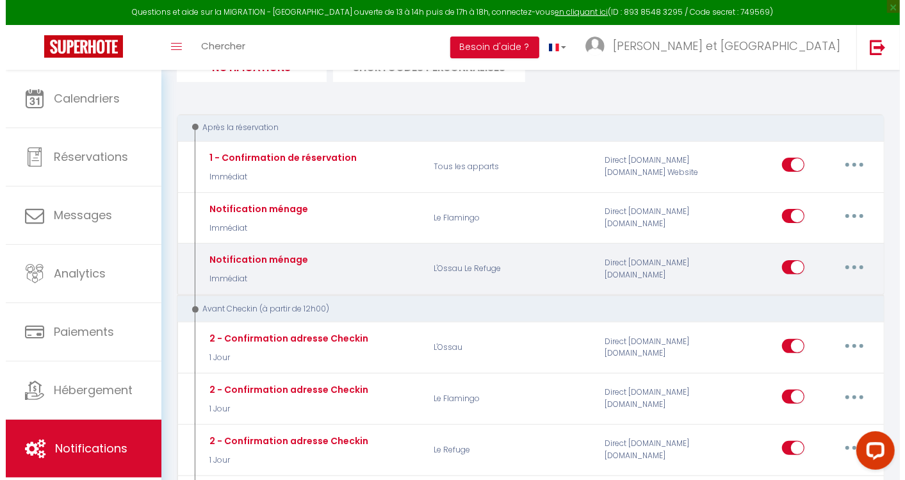
scroll to position [109, 0]
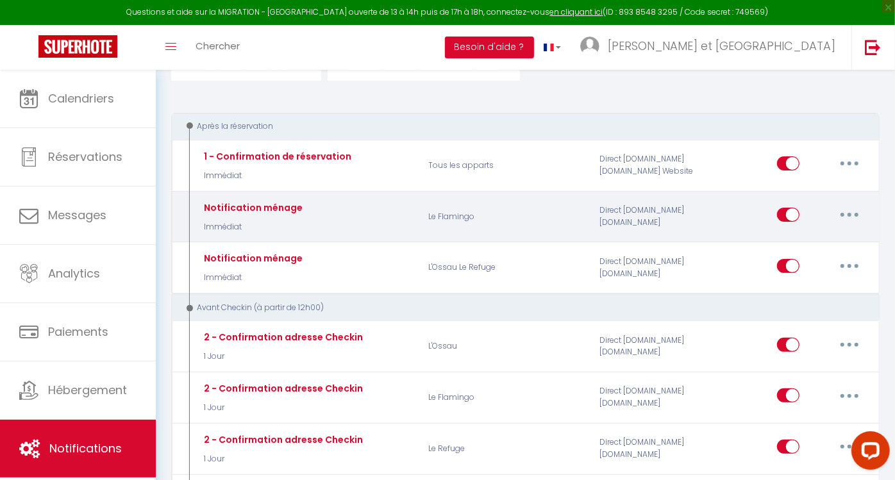
click at [847, 217] on button "button" at bounding box center [849, 214] width 36 height 21
click at [806, 242] on link "Editer" at bounding box center [815, 244] width 95 height 22
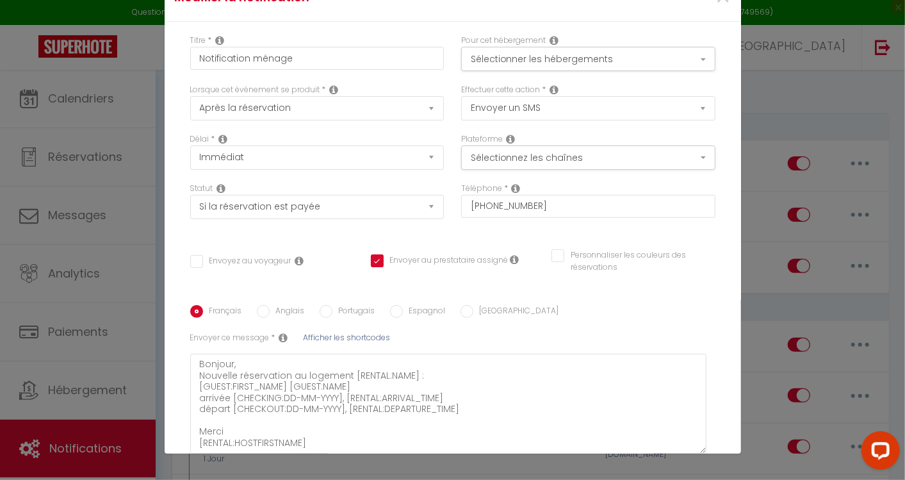
scroll to position [0, 0]
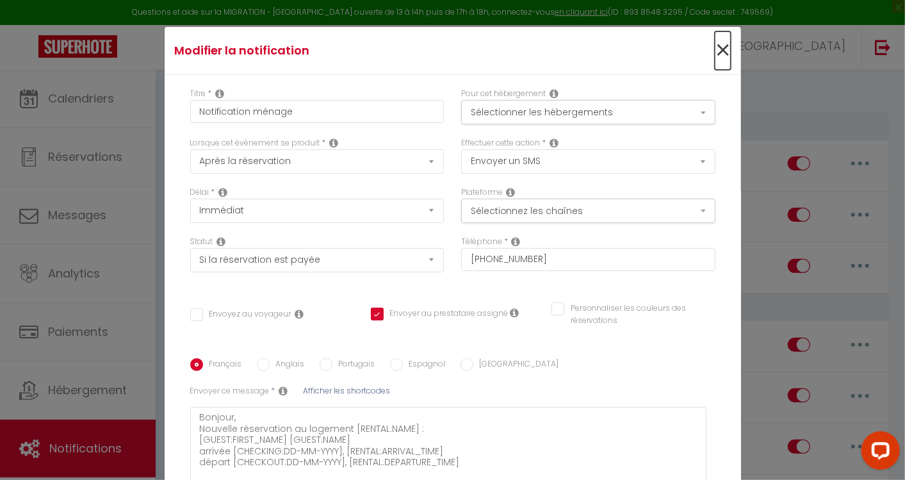
click at [715, 47] on span "×" at bounding box center [723, 50] width 16 height 38
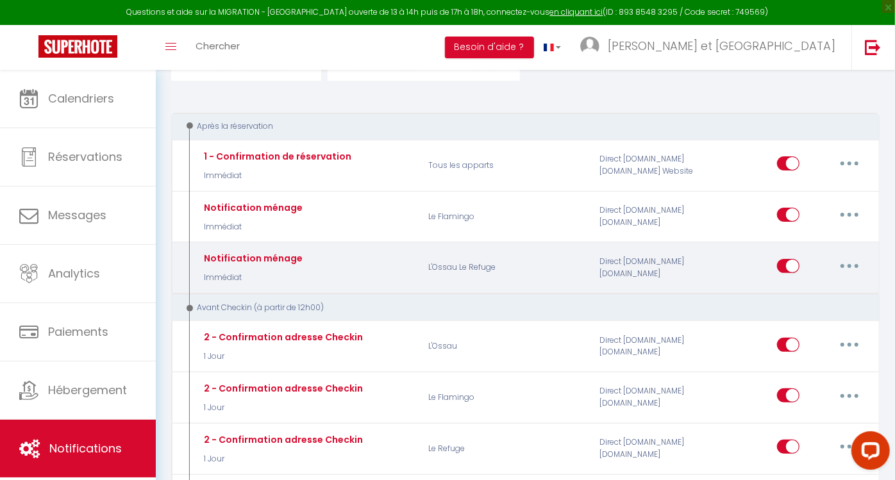
click at [848, 264] on icon "button" at bounding box center [849, 266] width 4 height 4
click at [791, 294] on link "Editer" at bounding box center [815, 295] width 95 height 22
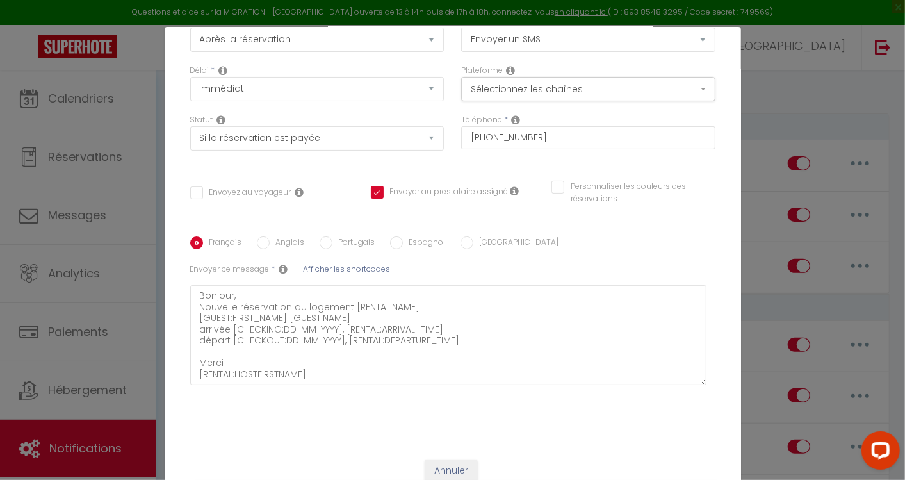
scroll to position [122, 0]
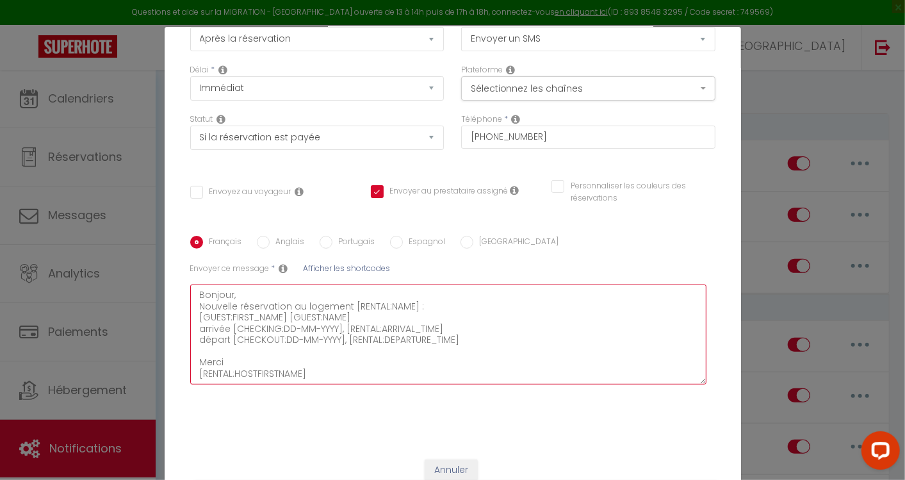
drag, startPoint x: 194, startPoint y: 294, endPoint x: 322, endPoint y: 377, distance: 152.5
click at [322, 377] on textarea "Bonjour, Nouvelle réservation au logement [RENTAL:NAME] : [GUEST:FIRST_NAME] [G…" at bounding box center [448, 335] width 517 height 100
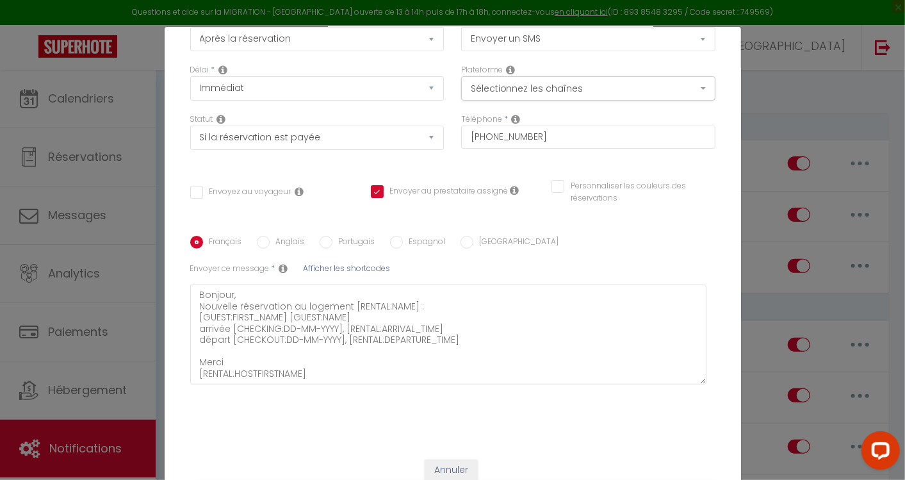
click at [611, 240] on div "Français Anglais Portugais Espagnol [GEOGRAPHIC_DATA]" at bounding box center [452, 243] width 525 height 14
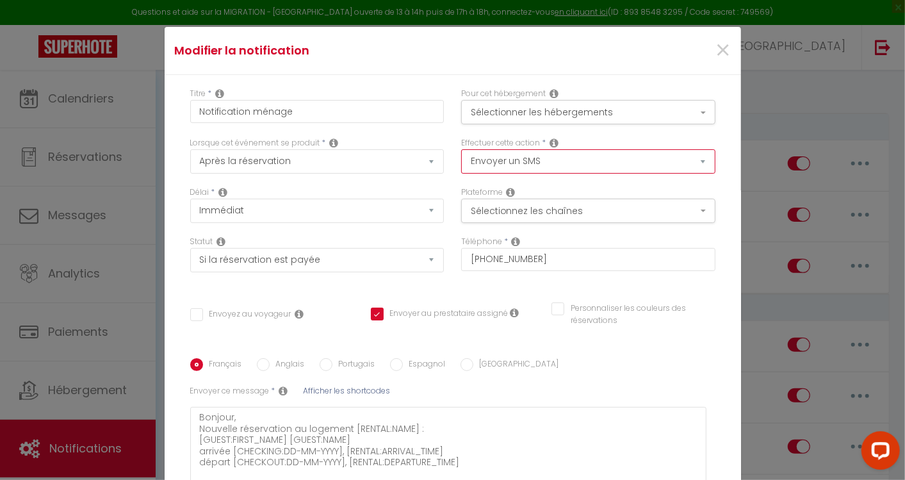
click at [686, 157] on select "Envoyer un email Envoyer un SMS Envoyer une notification push" at bounding box center [588, 161] width 254 height 24
click at [461, 149] on select "Envoyer un email Envoyer un SMS Envoyer une notification push" at bounding box center [588, 161] width 254 height 24
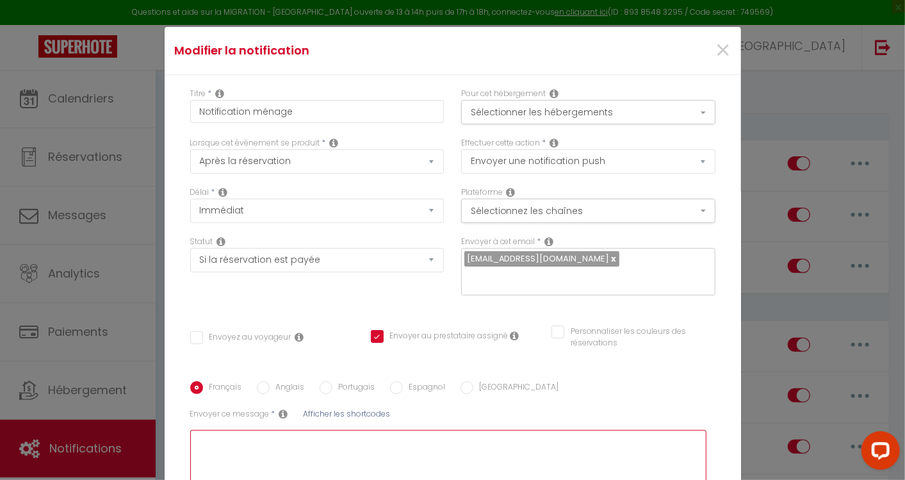
click at [206, 432] on textarea at bounding box center [448, 480] width 517 height 100
paste textarea "Bonjour, Nouvelle réservation au logement [RENTAL:NAME] : [GUEST:FIRST_NAME] [G…"
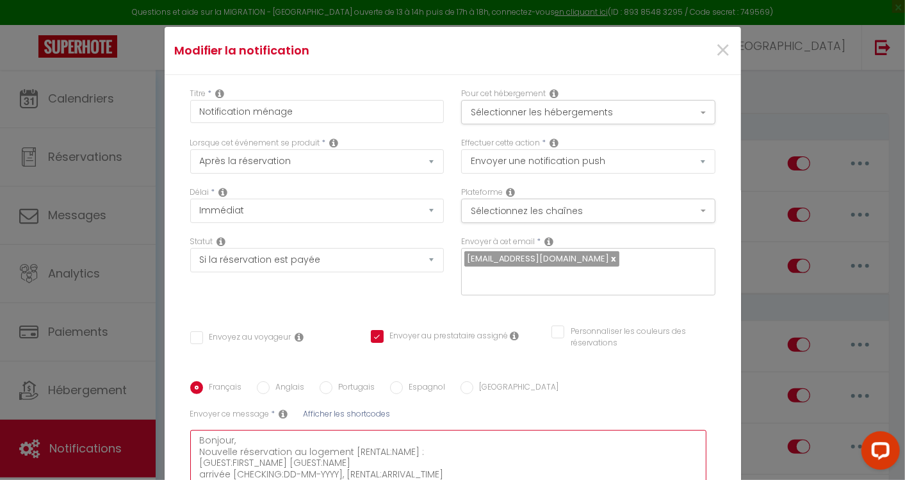
scroll to position [27, 0]
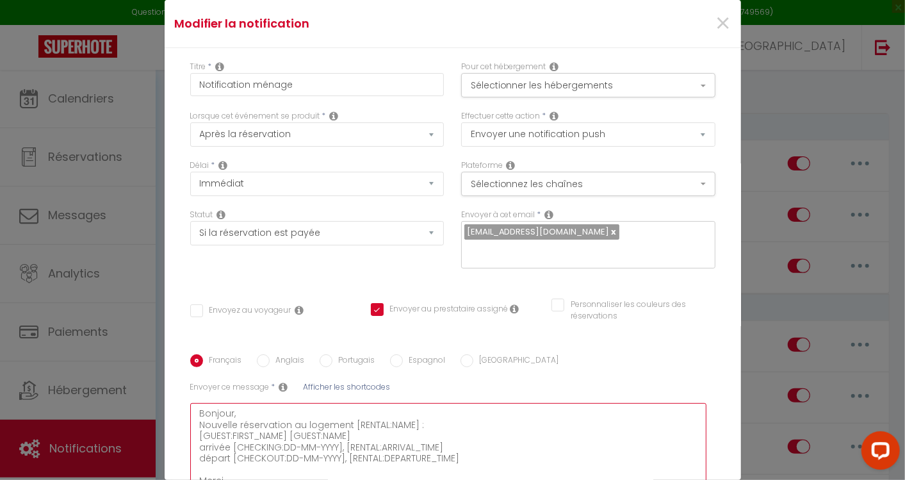
click at [530, 437] on textarea "Bonjour, Nouvelle réservation au logement [RENTAL:NAME] : [GUEST:FIRST_NAME] [G…" at bounding box center [448, 453] width 517 height 100
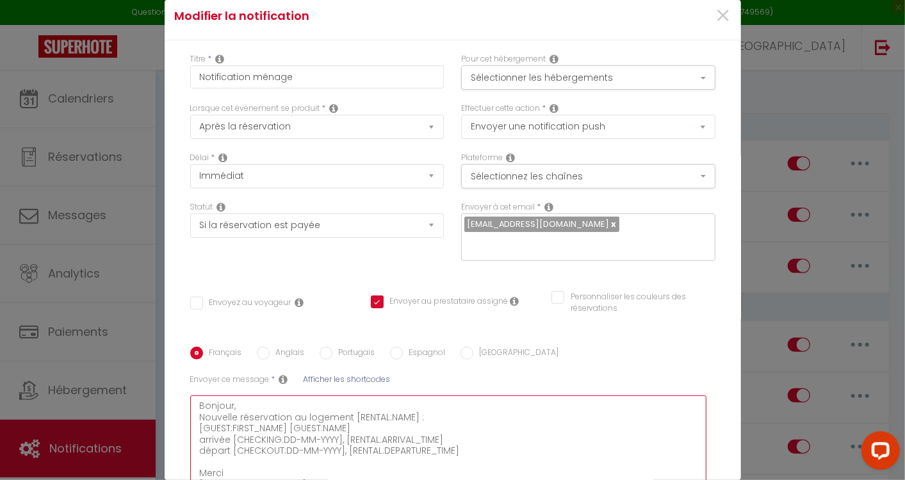
scroll to position [0, 0]
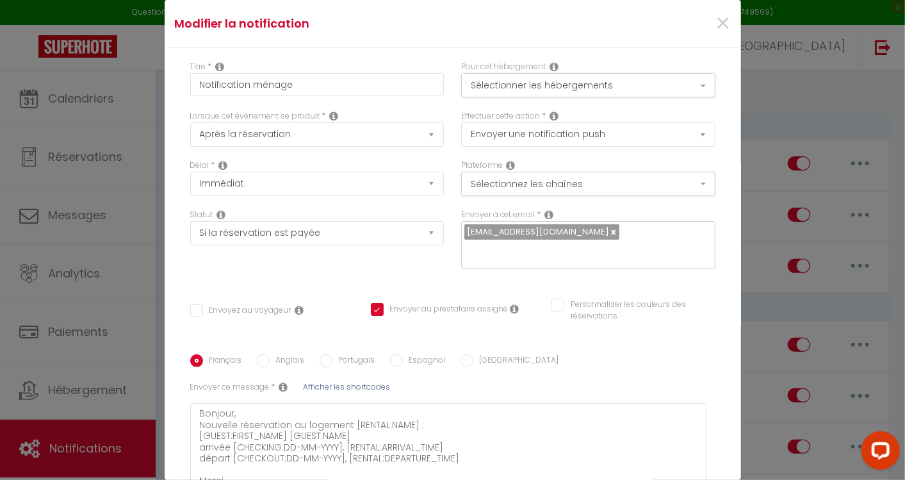
click at [610, 232] on link at bounding box center [613, 232] width 7 height 12
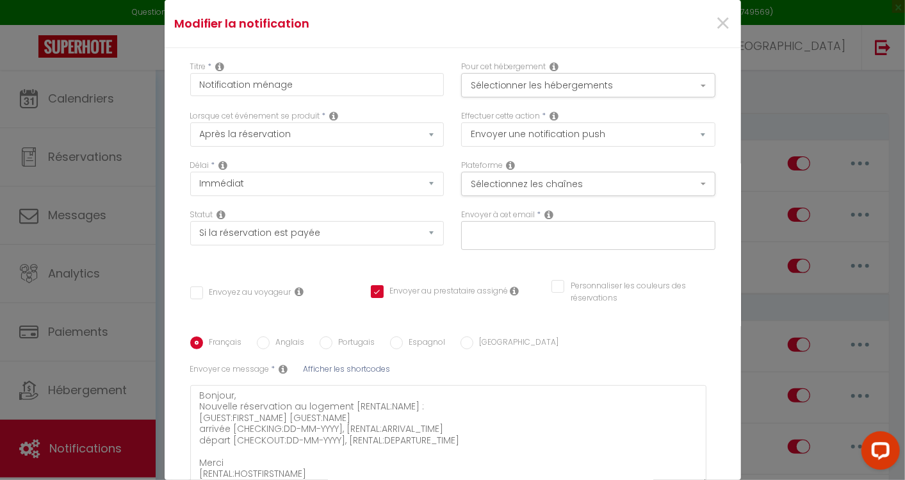
click at [566, 232] on input "text" at bounding box center [586, 233] width 242 height 17
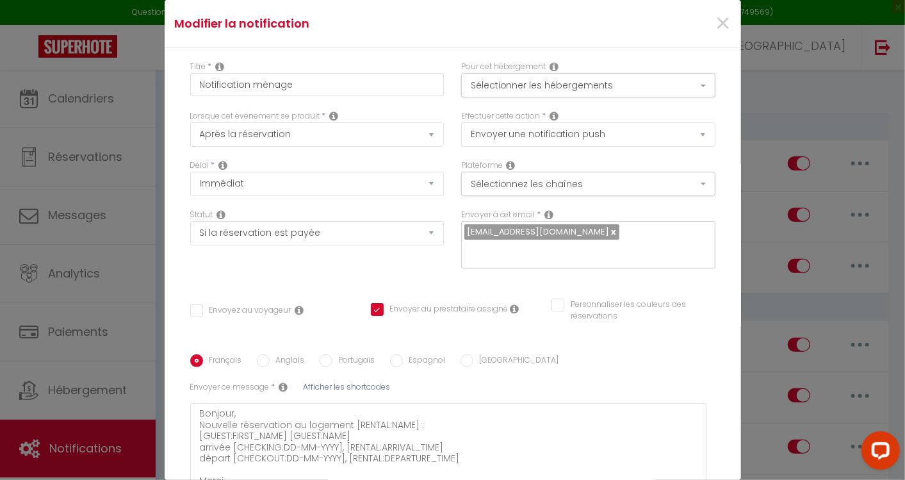
click at [646, 354] on div "Français Anglais Portugais Espagnol [GEOGRAPHIC_DATA]" at bounding box center [452, 361] width 525 height 14
click at [688, 84] on button "Sélectionner les hébergements" at bounding box center [588, 85] width 254 height 24
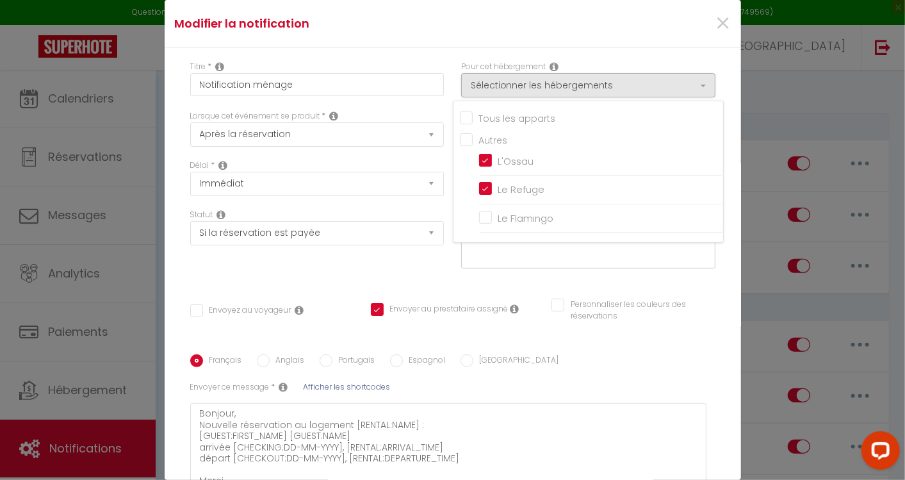
click at [713, 133] on div "Titre * Notification ménage Pour cet hébergement Sélectionner les hébergements …" at bounding box center [453, 306] width 577 height 517
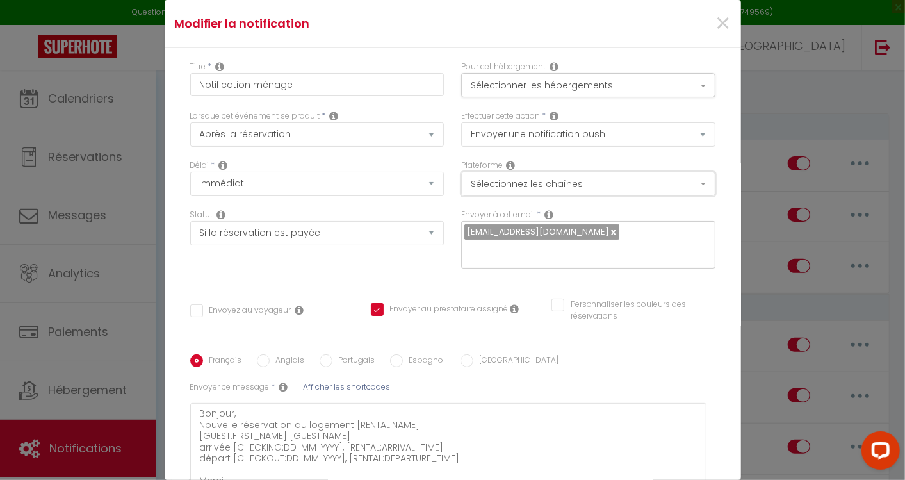
click at [692, 181] on button "Sélectionnez les chaînes" at bounding box center [588, 184] width 254 height 24
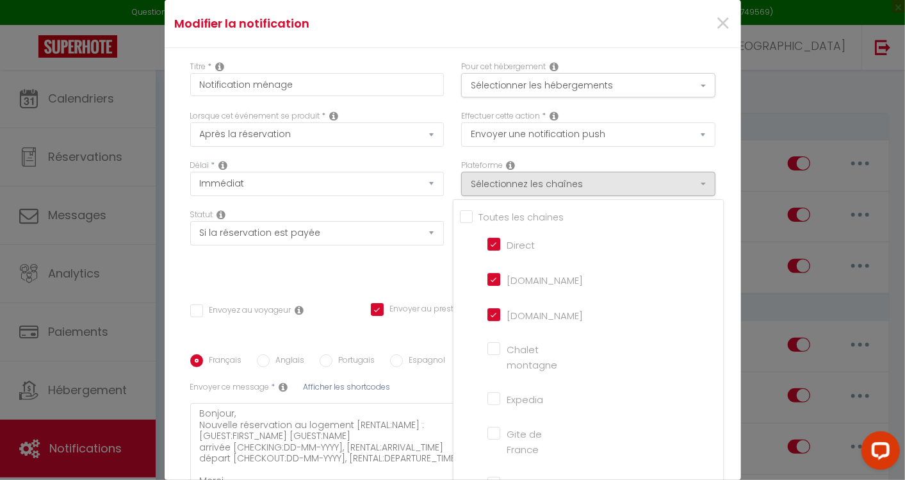
click at [720, 150] on div "Titre * Notification ménage Pour cet hébergement Sélectionner les hébergements …" at bounding box center [453, 306] width 577 height 517
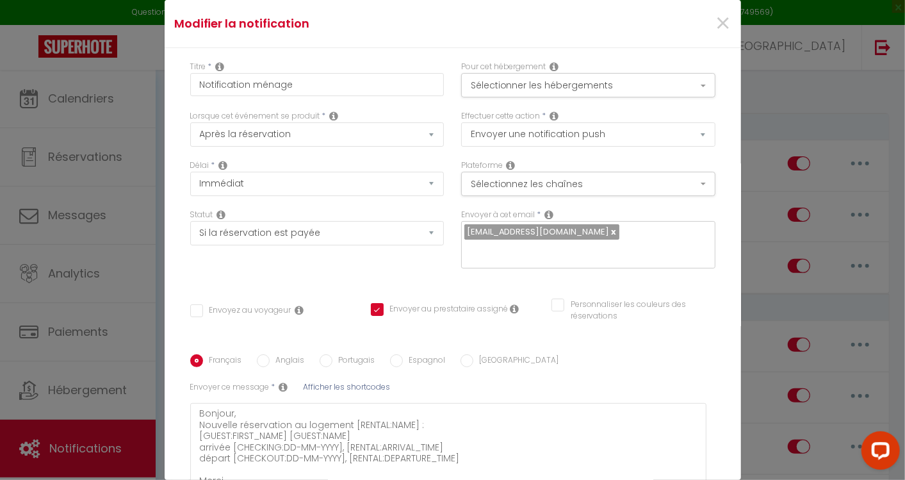
scroll to position [136, 0]
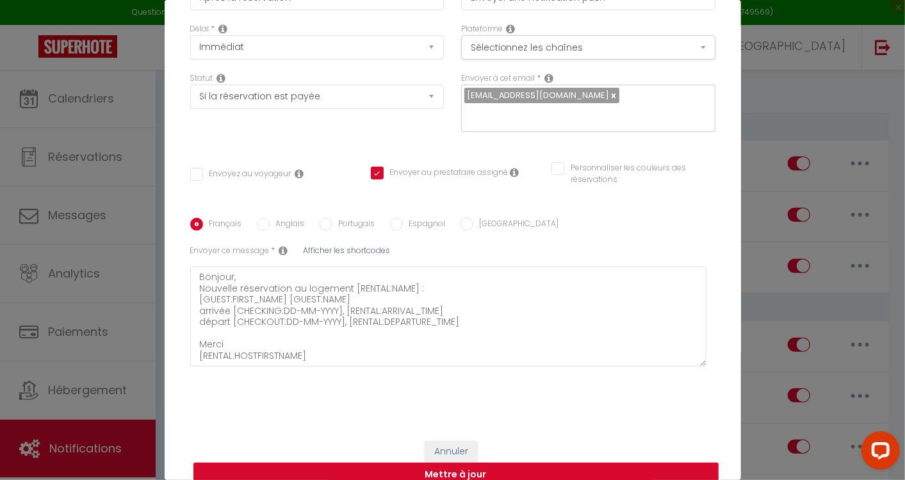
click at [465, 463] on button "Mettre à jour" at bounding box center [456, 475] width 525 height 24
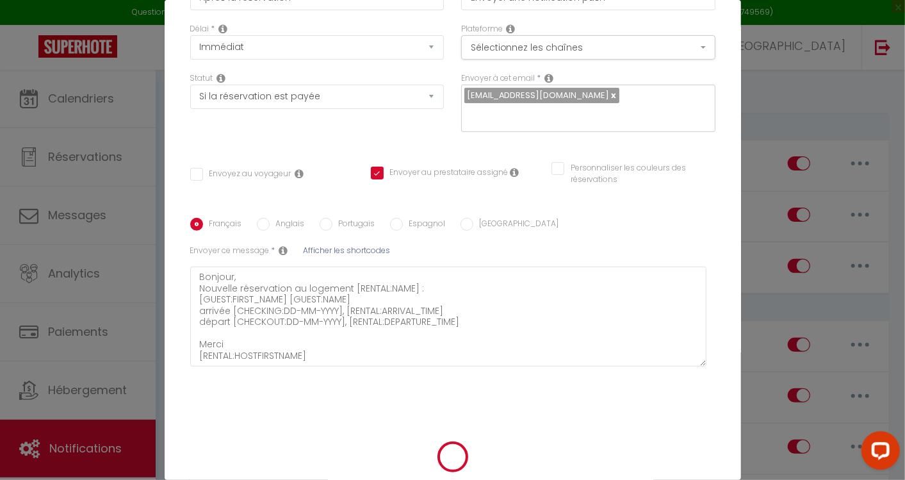
scroll to position [47, 0]
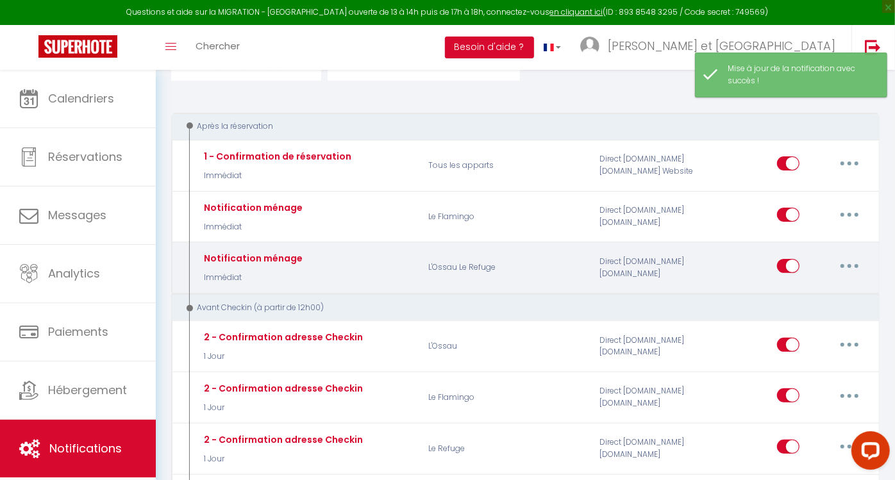
click at [849, 265] on icon "button" at bounding box center [849, 266] width 4 height 4
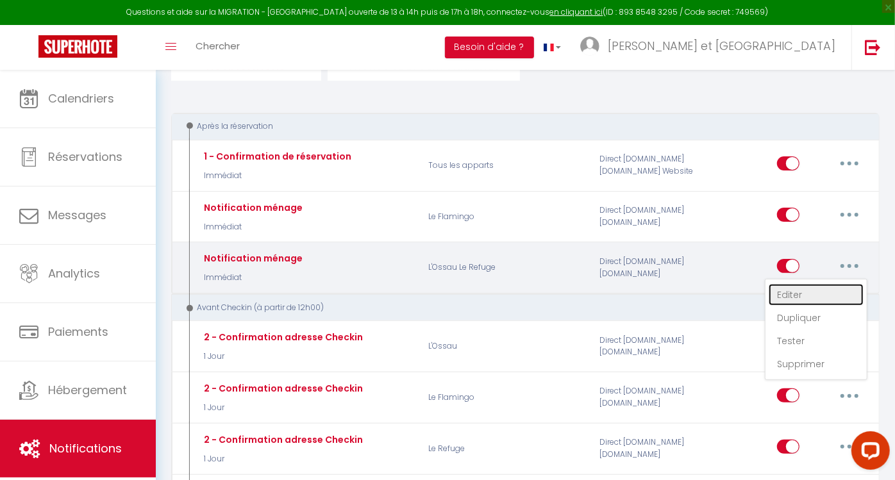
click at [798, 293] on link "Editer" at bounding box center [815, 295] width 95 height 22
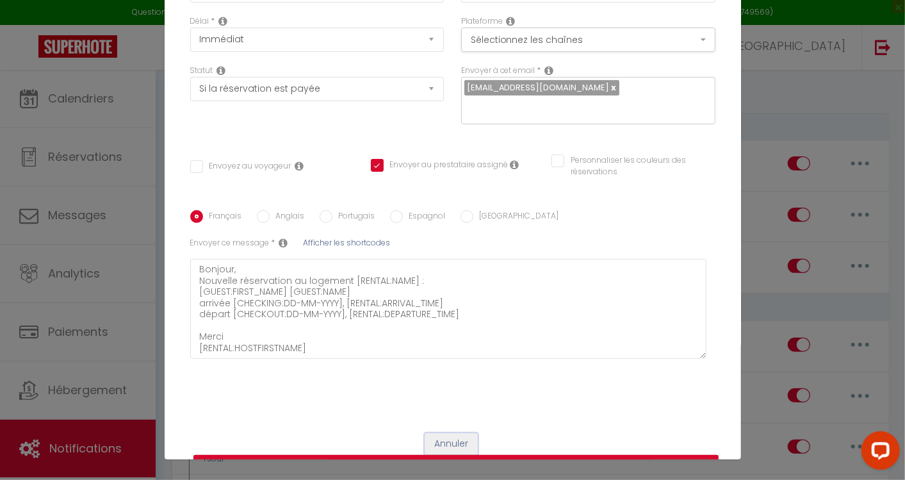
click at [448, 433] on button "Annuler" at bounding box center [451, 444] width 53 height 22
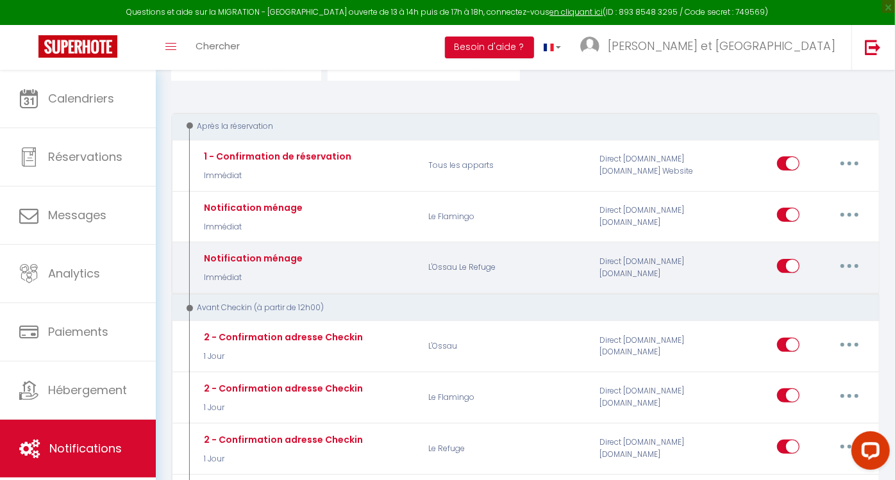
click at [851, 265] on button "button" at bounding box center [849, 266] width 36 height 21
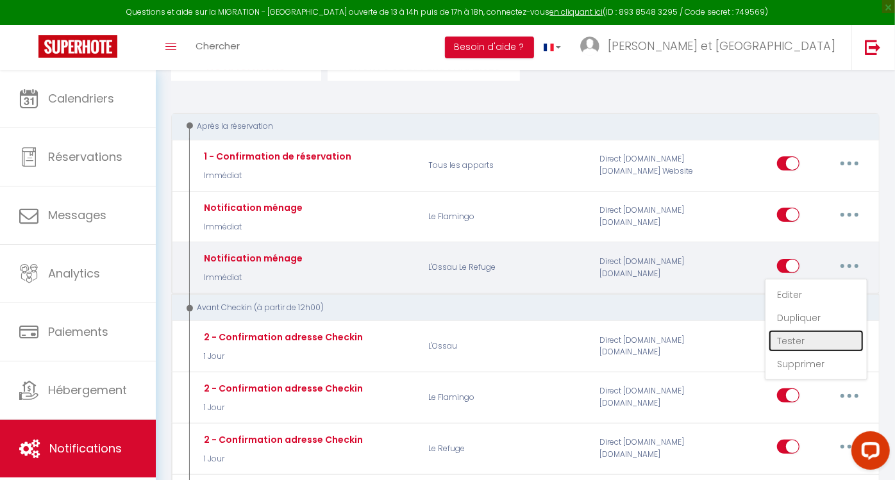
click at [800, 333] on link "Tester" at bounding box center [815, 341] width 95 height 22
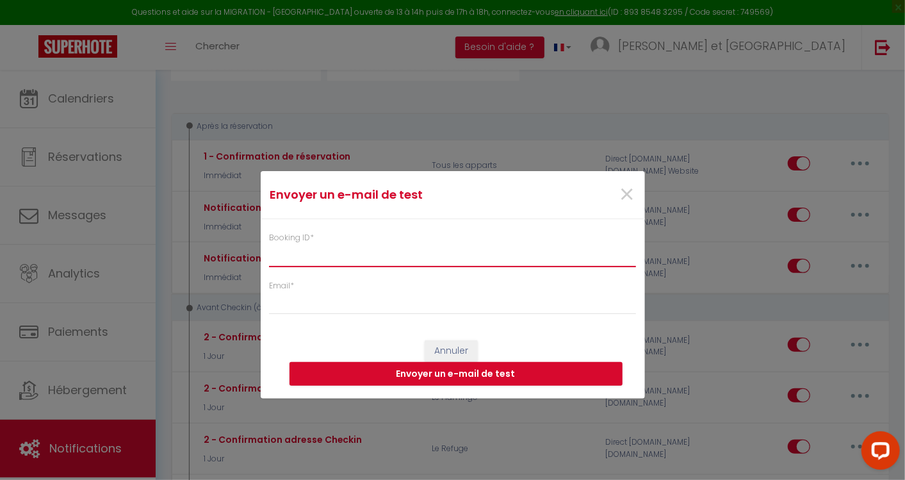
click at [479, 247] on input "Booking ID *" at bounding box center [453, 255] width 368 height 23
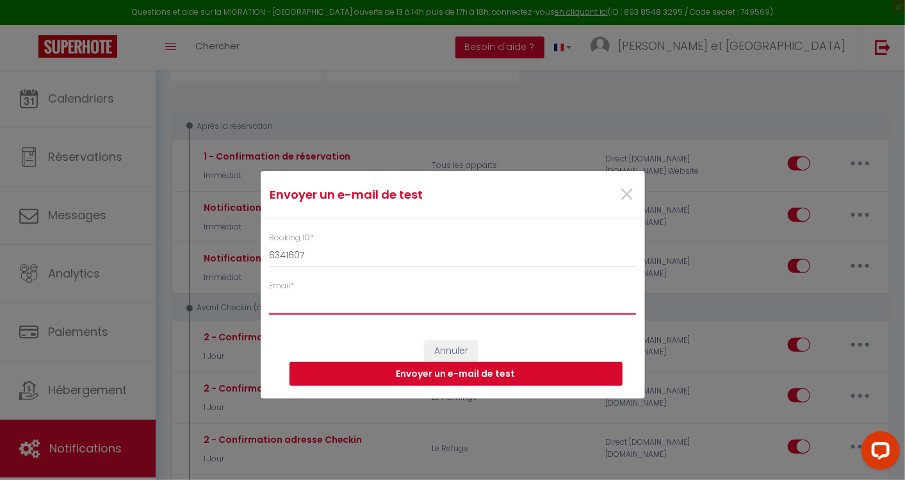
click at [441, 300] on input "Email *" at bounding box center [453, 303] width 368 height 23
click at [404, 377] on button "Envoyer un e-mail de test" at bounding box center [456, 374] width 333 height 24
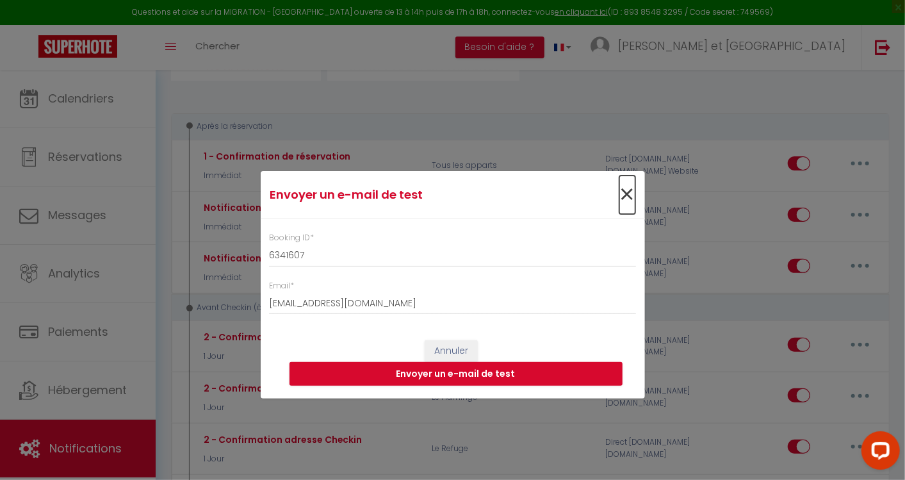
click at [628, 197] on span "×" at bounding box center [628, 195] width 16 height 38
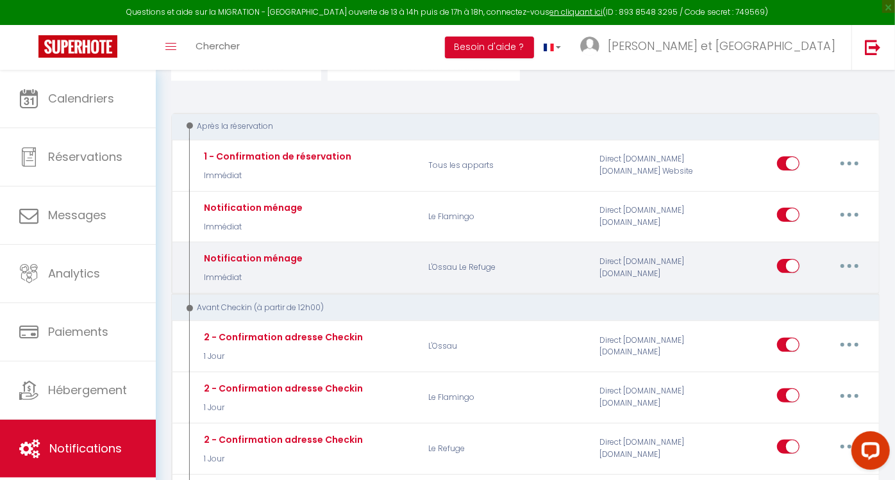
click at [849, 264] on icon "button" at bounding box center [849, 266] width 4 height 4
click at [809, 301] on link "Editer" at bounding box center [815, 295] width 95 height 22
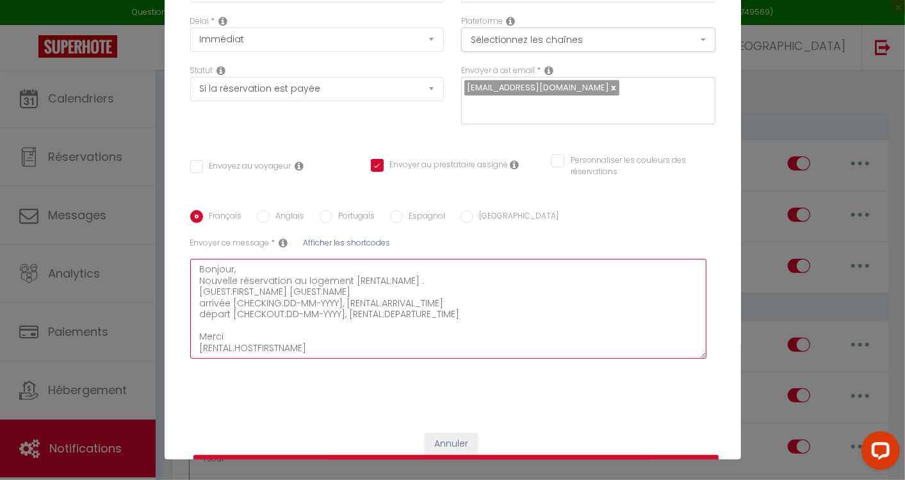
click at [266, 259] on textarea "Bonjour, Nouvelle réservation au logement [RENTAL:NAME] : [GUEST:FIRST_NAME] [G…" at bounding box center [448, 309] width 517 height 100
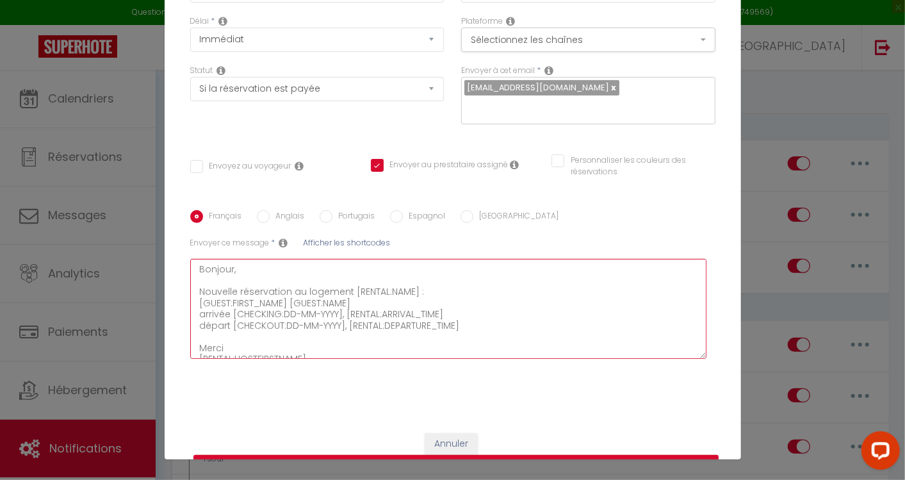
click at [427, 269] on textarea "Bonjour, Nouvelle réservation au logement [RENTAL:NAME] : [GUEST:FIRST_NAME] [G…" at bounding box center [448, 309] width 517 height 100
click at [413, 290] on textarea "Bonjour, Nouvelle réservation au logement [RENTAL:NAME] : [GUEST:FIRST_NAME] [G…" at bounding box center [448, 309] width 517 height 100
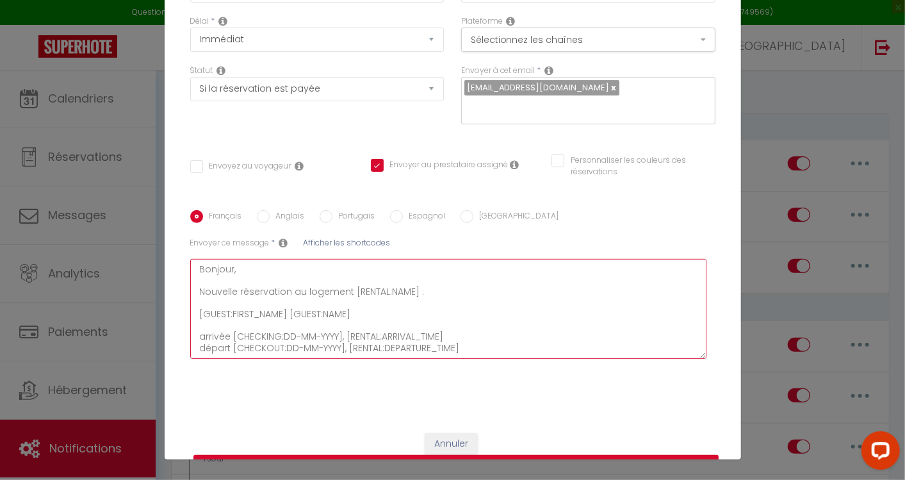
scroll to position [33, 0]
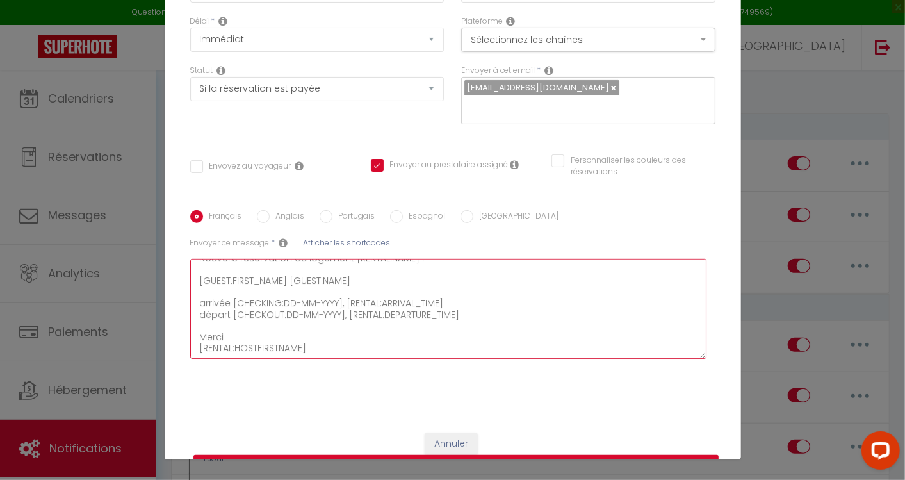
click at [454, 285] on textarea "Bonjour, Nouvelle réservation au logement [RENTAL:NAME] : [GUEST:FIRST_NAME] [G…" at bounding box center [448, 309] width 517 height 100
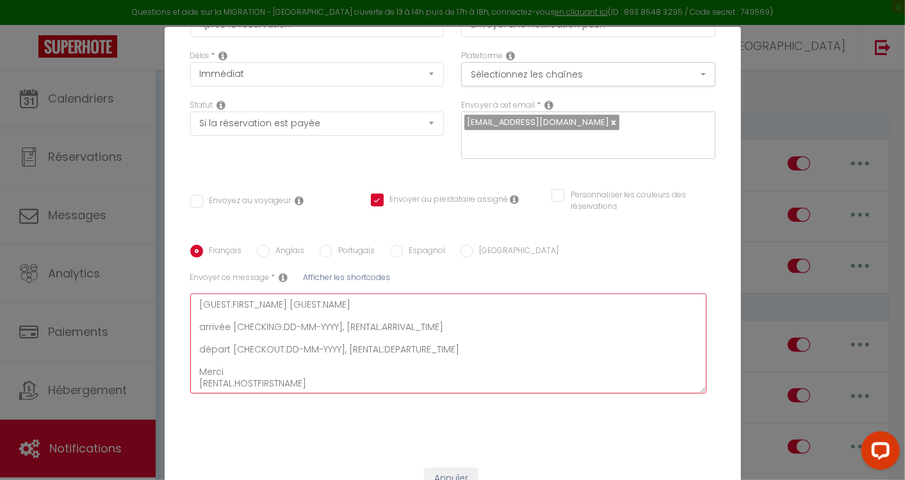
scroll to position [53, 0]
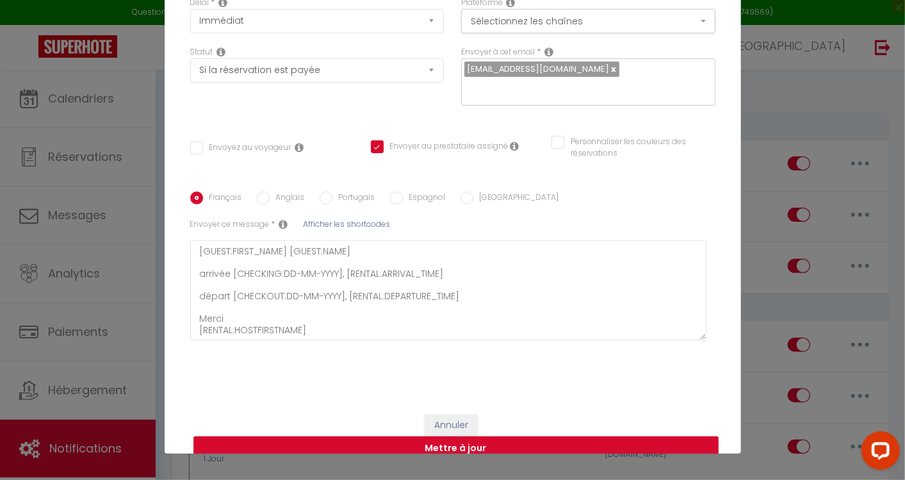
click at [472, 436] on button "Mettre à jour" at bounding box center [456, 448] width 525 height 24
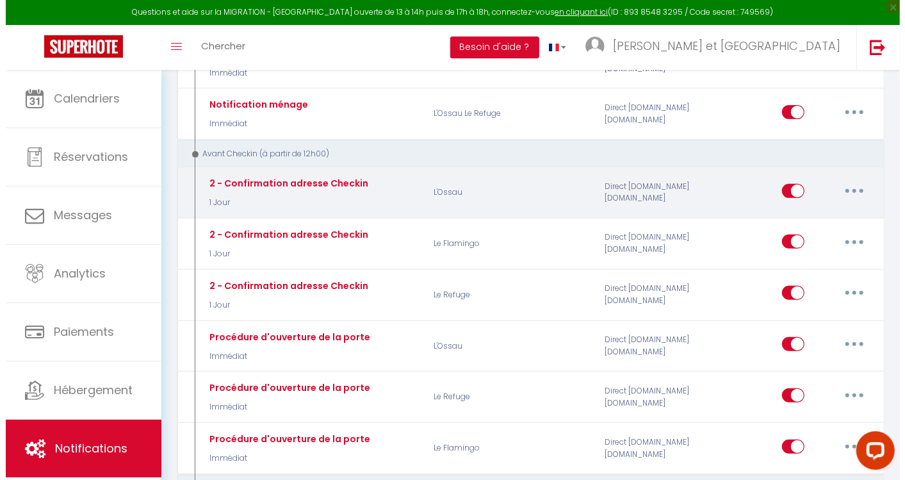
scroll to position [277, 0]
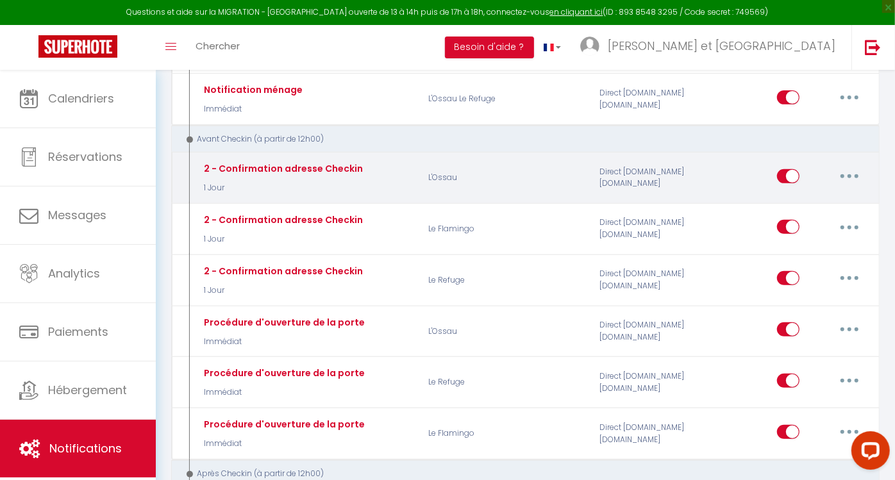
click at [850, 166] on button "button" at bounding box center [849, 176] width 36 height 21
click at [802, 199] on link "Editer" at bounding box center [815, 205] width 95 height 22
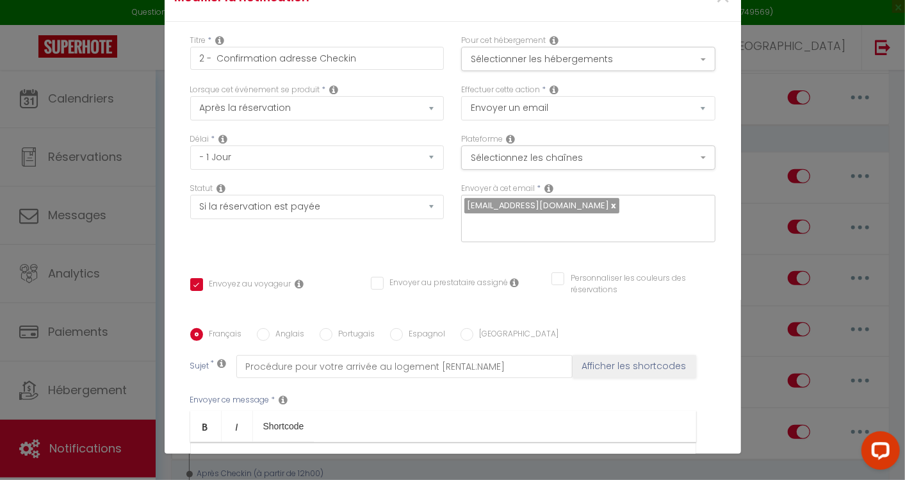
scroll to position [0, 0]
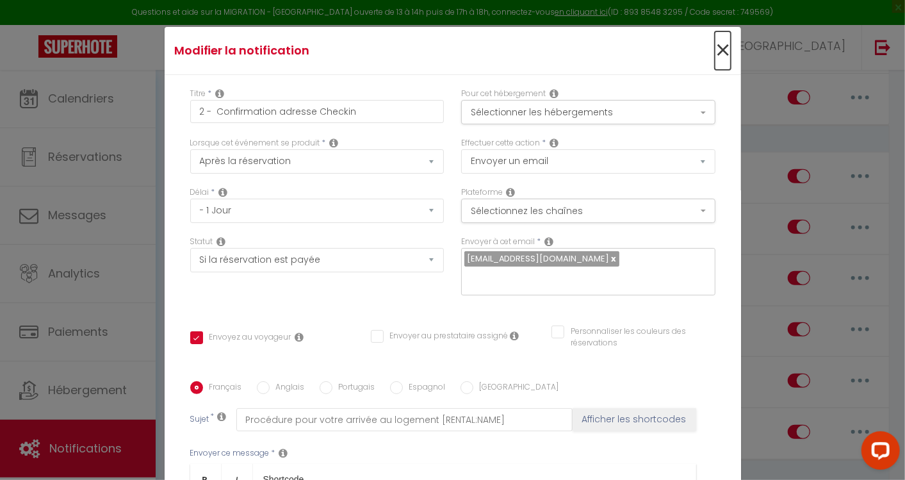
click at [715, 54] on span "×" at bounding box center [723, 50] width 16 height 38
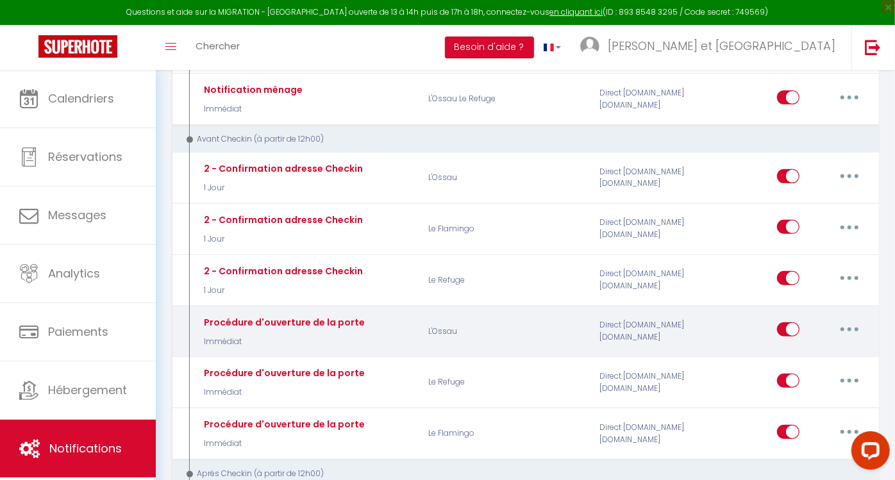
click at [853, 326] on button "button" at bounding box center [849, 329] width 36 height 21
click at [786, 355] on link "Editer" at bounding box center [815, 359] width 95 height 22
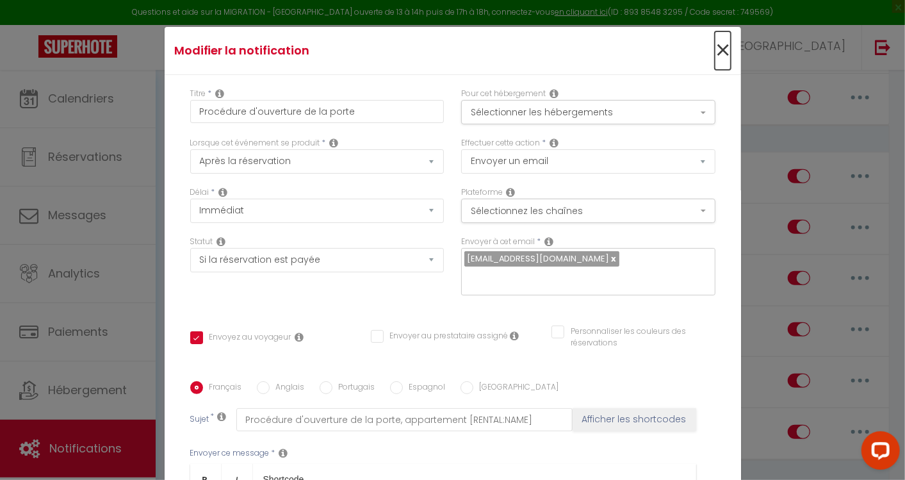
click at [715, 46] on span "×" at bounding box center [723, 50] width 16 height 38
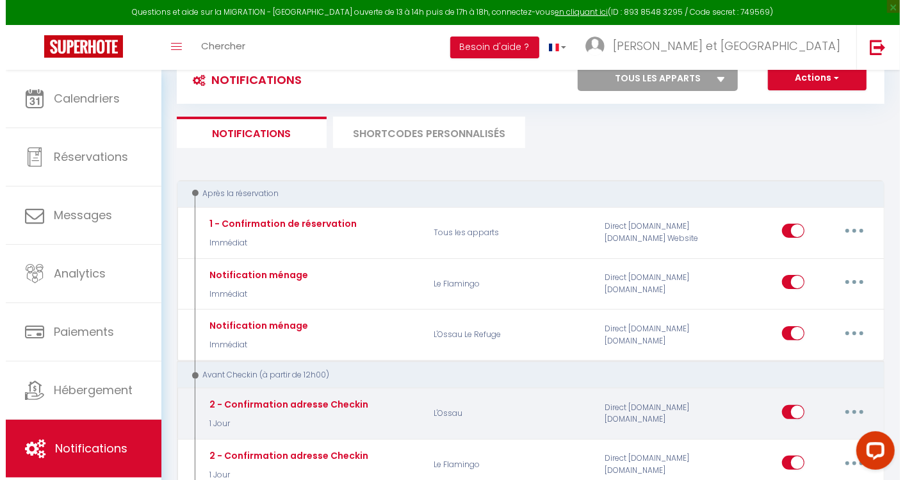
scroll to position [1, 0]
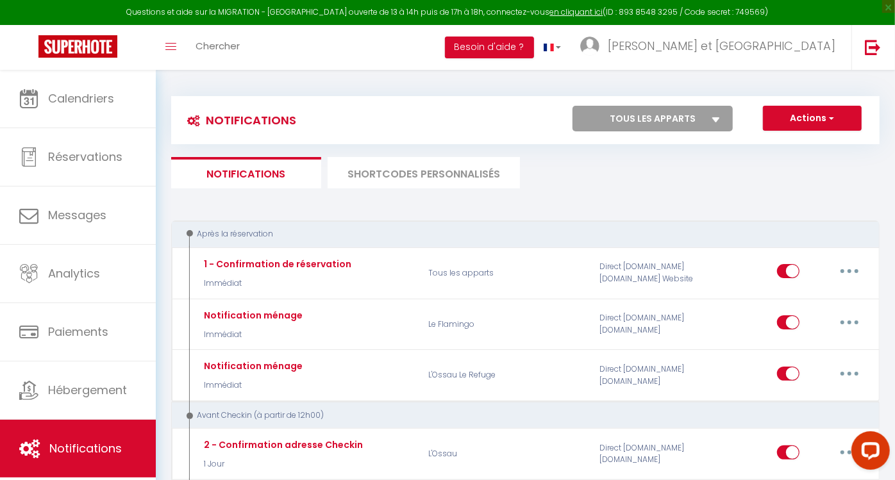
click at [395, 170] on li "SHORTCODES PERSONNALISÉS" at bounding box center [423, 172] width 192 height 31
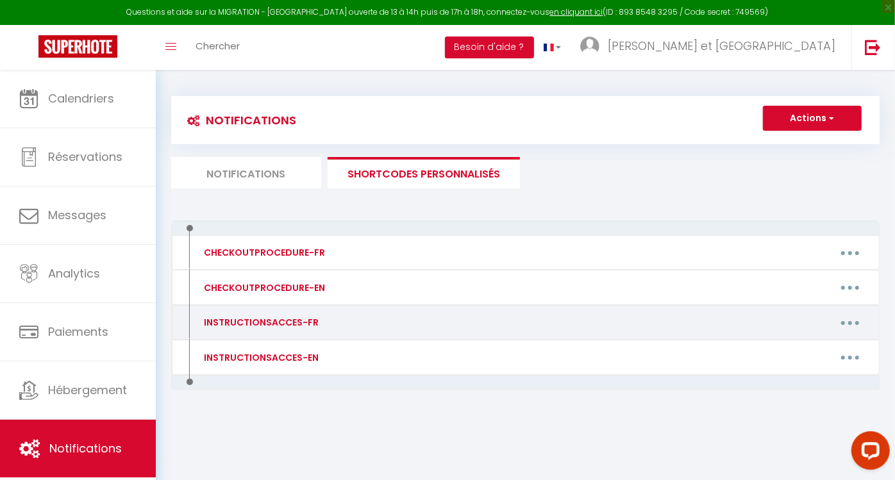
click at [850, 317] on button "button" at bounding box center [850, 322] width 36 height 21
click at [781, 351] on link "Editer" at bounding box center [816, 352] width 95 height 22
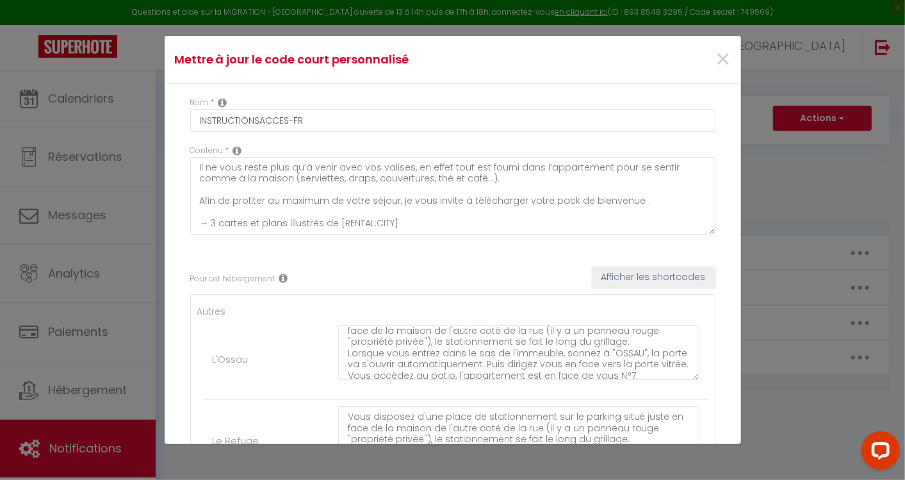
scroll to position [12, 0]
click at [618, 346] on textarea "Vous disposez d'une place de stationnement sur le parking situé juste en face d…" at bounding box center [519, 352] width 362 height 55
click at [429, 347] on textarea "Vous disposez d'une place de stationnement sur le parking situé juste en face d…" at bounding box center [519, 352] width 362 height 55
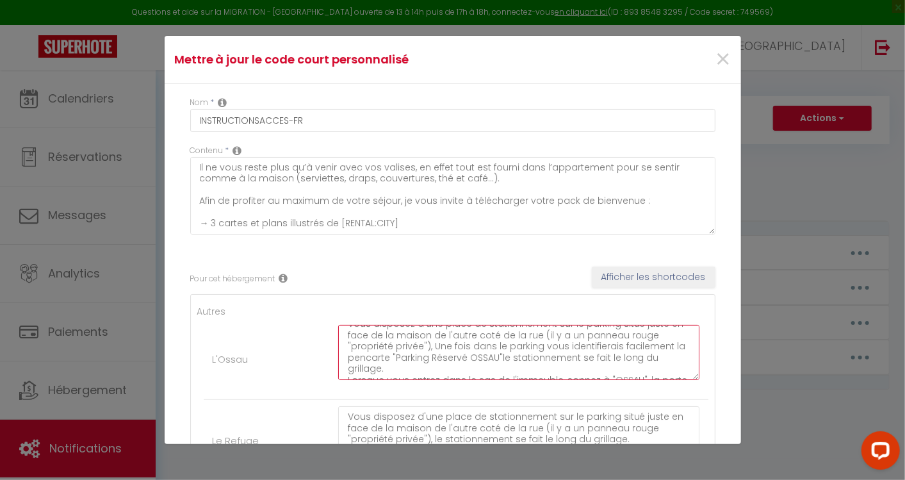
click at [523, 372] on textarea "Vous disposez d'une place de stationnement sur le parking situé juste en face d…" at bounding box center [519, 352] width 362 height 55
click at [377, 358] on textarea "Vous disposez d'une place de stationnement sur le parking situé juste en face d…" at bounding box center [519, 352] width 362 height 55
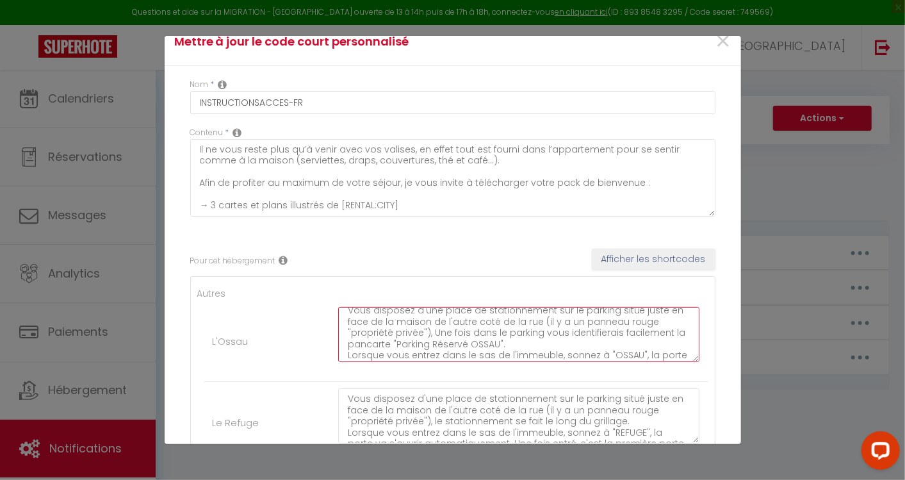
scroll to position [6, 0]
drag, startPoint x: 511, startPoint y: 343, endPoint x: 428, endPoint y: 331, distance: 83.5
click at [428, 331] on textarea "Vous disposez d'une place de stationnement sur le parking situé juste en face d…" at bounding box center [519, 334] width 362 height 55
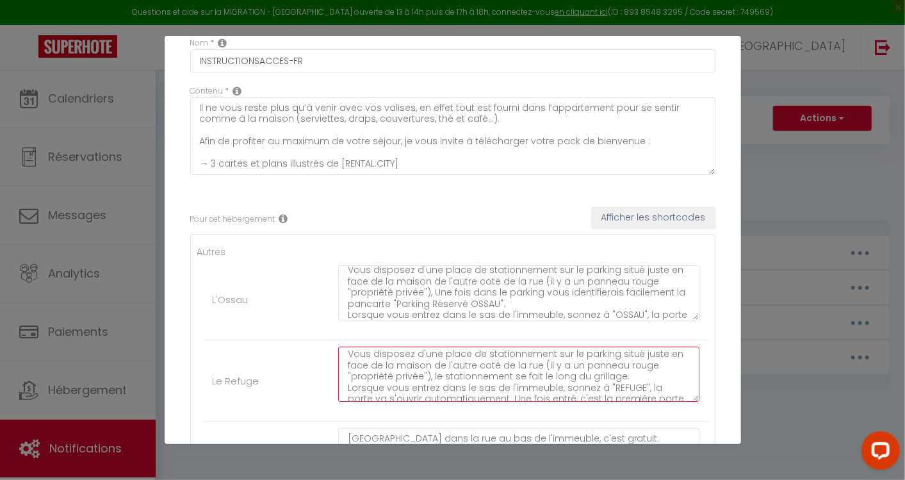
scroll to position [0, 0]
drag, startPoint x: 620, startPoint y: 358, endPoint x: 428, endPoint y: 379, distance: 193.4
click at [428, 379] on textarea "Vous disposez d'une place de stationnement sur le parking situé juste en face d…" at bounding box center [519, 374] width 362 height 55
paste textarea "Une fois dans le parking vous identifierais facilement la pancarte "Parking Rés…"
click at [426, 377] on textarea "Vous disposez d'une place de stationnement sur le parking situé juste en face d…" at bounding box center [519, 374] width 362 height 55
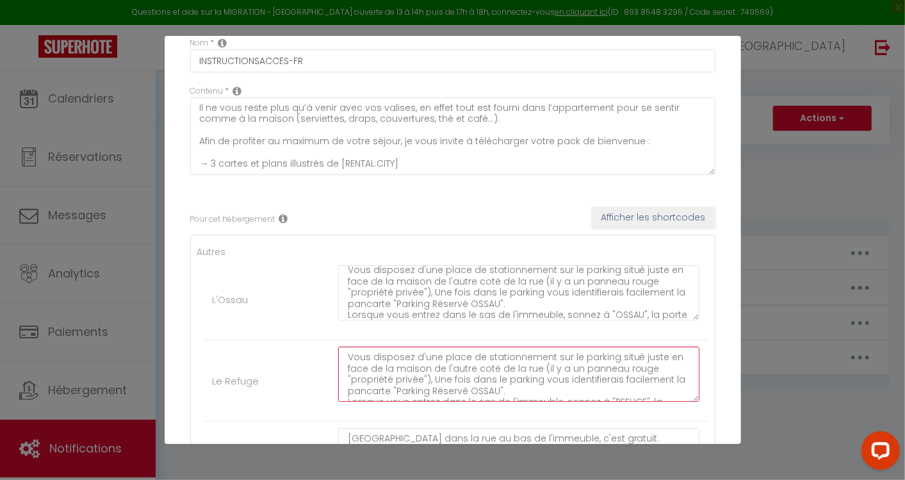
scroll to position [32, 0]
click at [499, 356] on textarea "Vous disposez d'une place de stationnement sur le parking situé juste en face d…" at bounding box center [519, 374] width 362 height 55
click at [575, 360] on textarea "Vous disposez d'une place de stationnement sur le parking situé juste en face d…" at bounding box center [519, 374] width 362 height 55
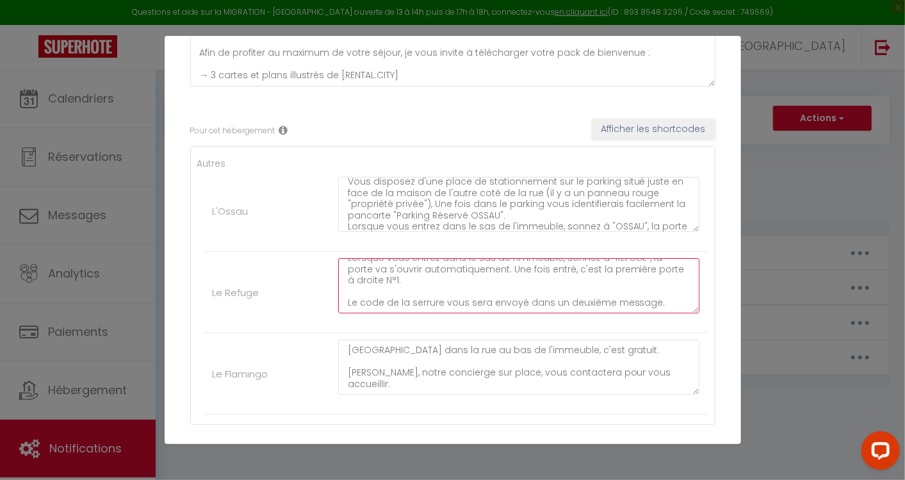
scroll to position [222, 0]
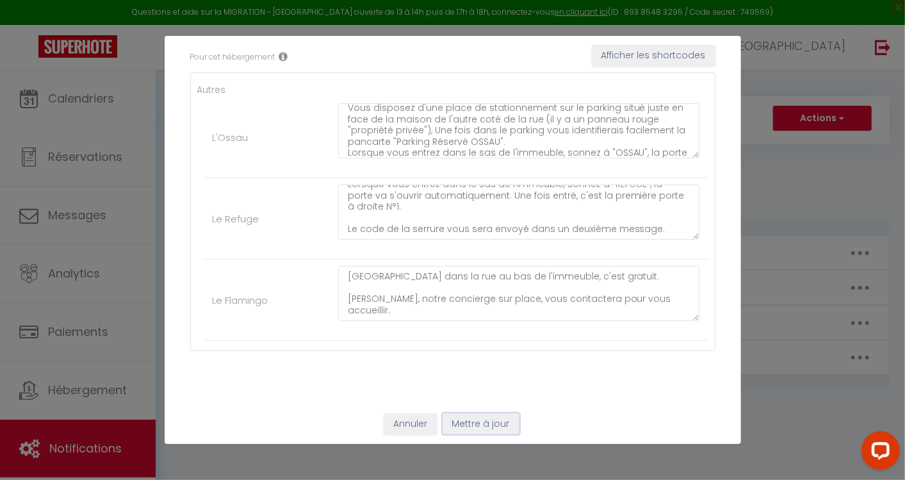
click at [492, 426] on button "Mettre à jour" at bounding box center [481, 424] width 77 height 22
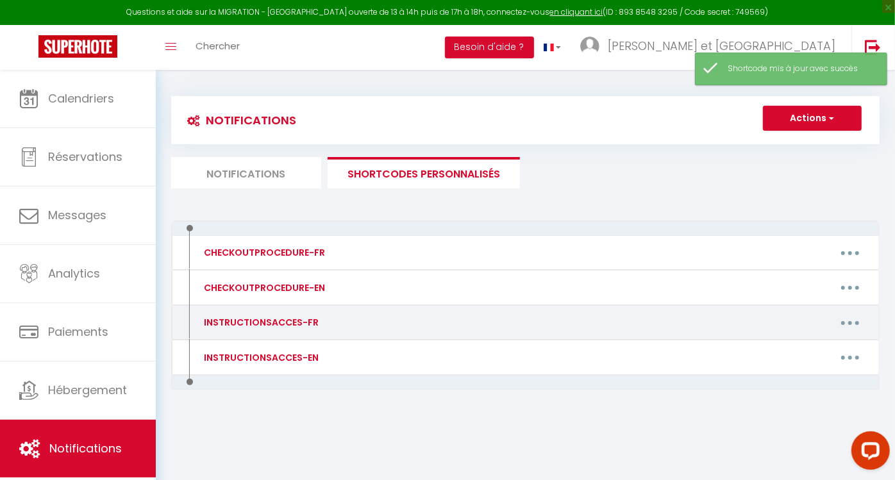
click at [855, 315] on button "button" at bounding box center [850, 322] width 36 height 21
click at [790, 351] on link "Editer" at bounding box center [816, 352] width 95 height 22
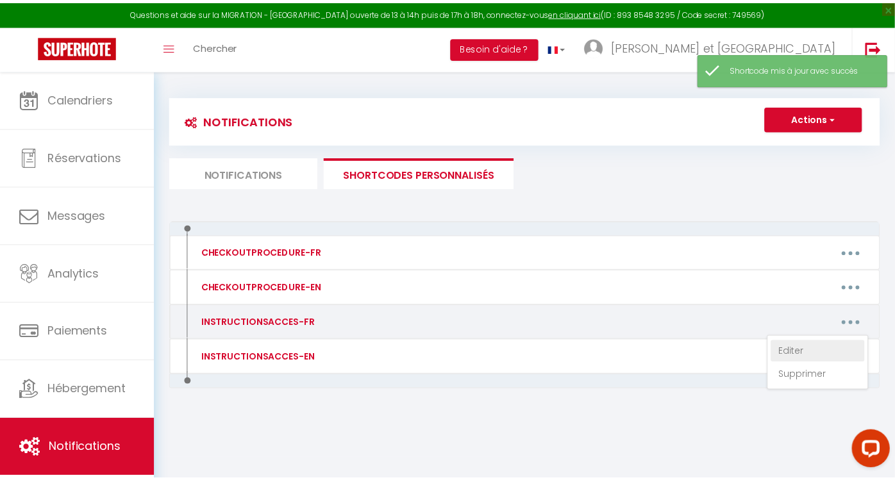
scroll to position [0, 0]
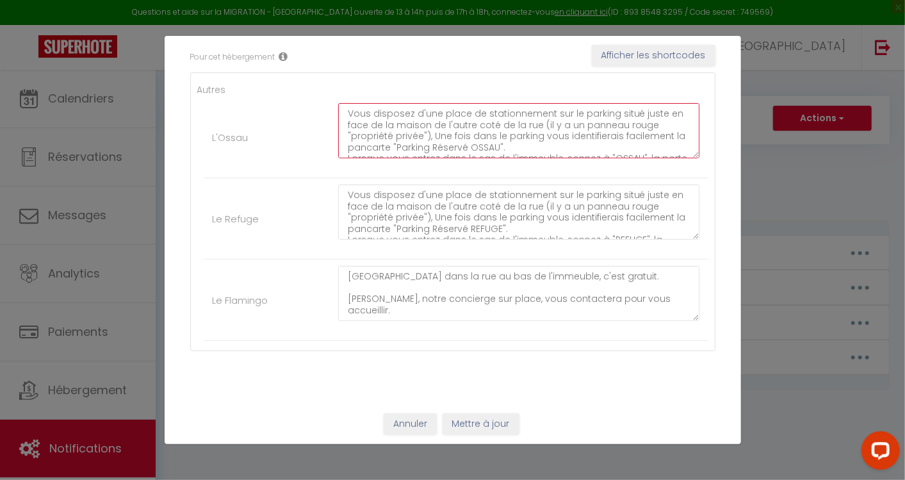
click at [609, 135] on textarea "Vous disposez d'une place de stationnement sur le parking situé juste en face d…" at bounding box center [519, 130] width 362 height 55
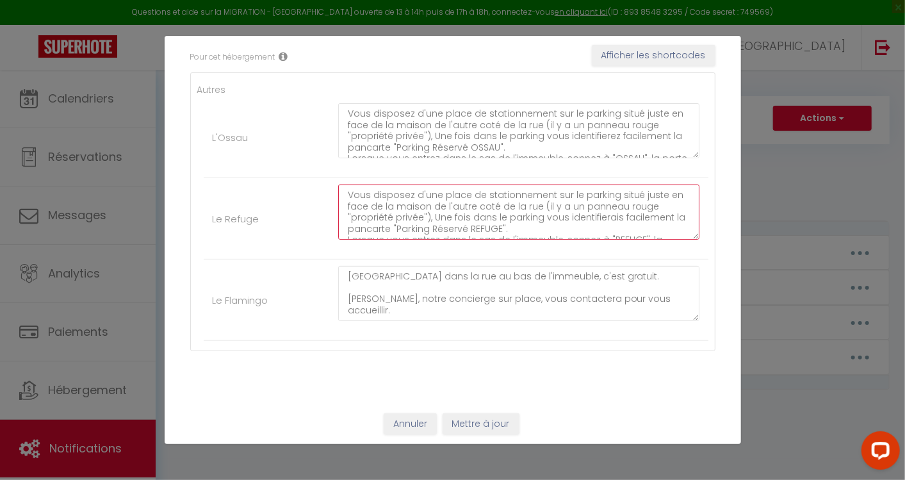
click at [609, 213] on textarea "Vous disposez d'une place de stationnement sur le parking situé juste en face d…" at bounding box center [519, 212] width 362 height 55
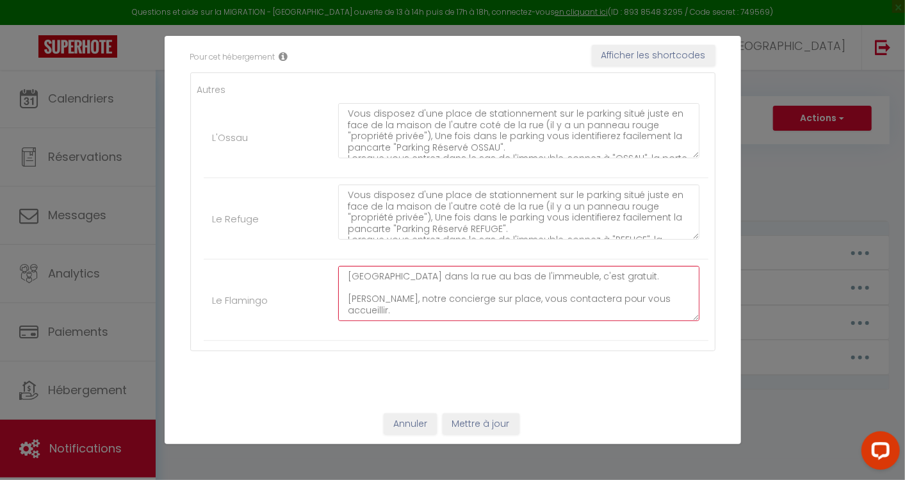
click at [595, 278] on textarea "[GEOGRAPHIC_DATA] dans la rue au bas de l'immeuble, c'est gratuit. [PERSON_NAME…" at bounding box center [519, 293] width 362 height 55
click at [489, 421] on button "Mettre à jour" at bounding box center [481, 424] width 77 height 22
